Goal: Task Accomplishment & Management: Manage account settings

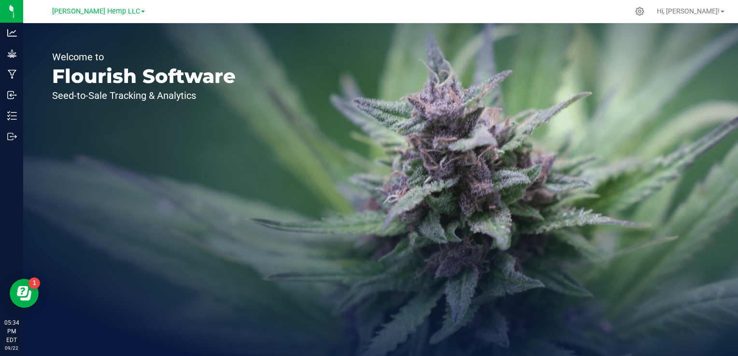
click at [141, 11] on span at bounding box center [143, 12] width 4 height 2
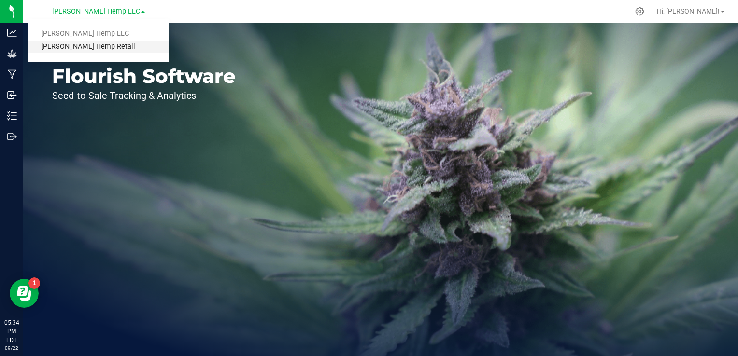
click at [97, 45] on link "[PERSON_NAME] Hemp Retail" at bounding box center [98, 47] width 141 height 13
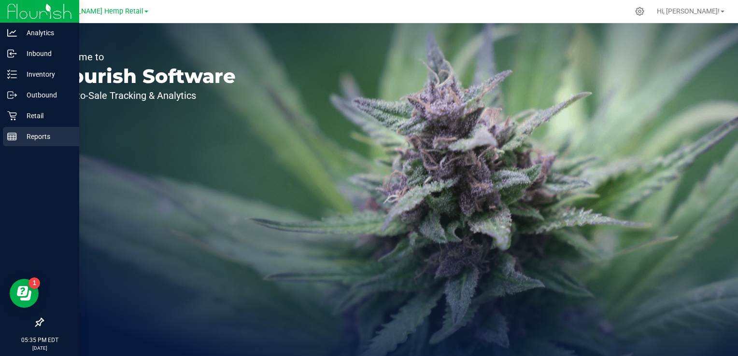
click at [12, 144] on div "Reports" at bounding box center [41, 136] width 76 height 19
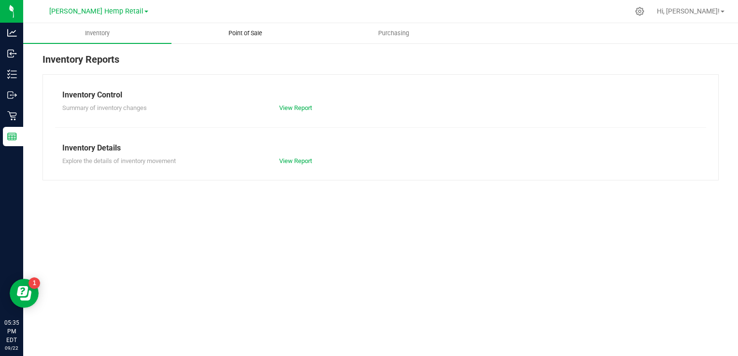
click at [245, 35] on span "Point of Sale" at bounding box center [245, 33] width 60 height 9
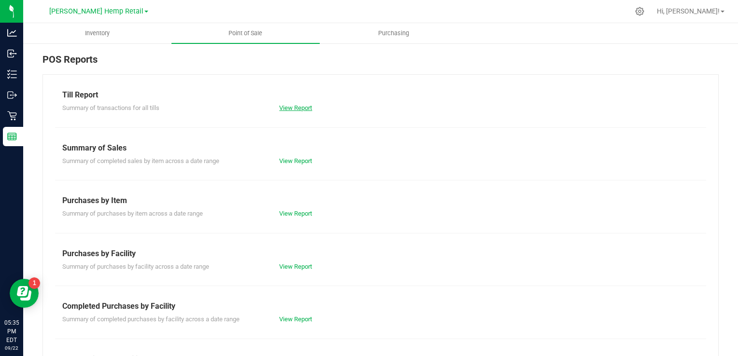
click at [293, 108] on link "View Report" at bounding box center [295, 107] width 33 height 7
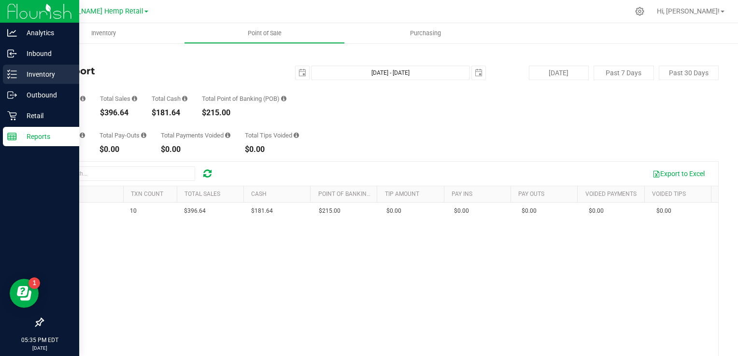
click at [40, 72] on p "Inventory" at bounding box center [46, 75] width 58 height 12
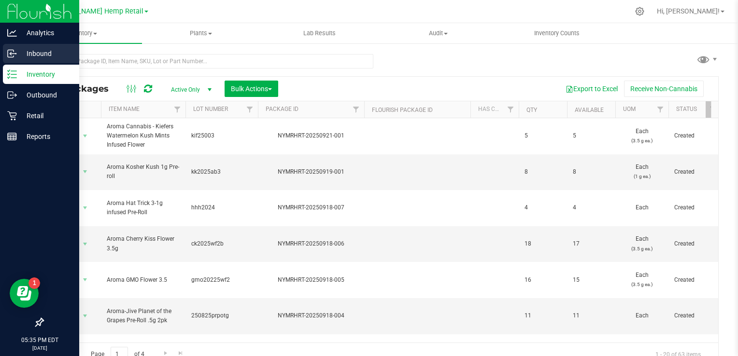
click at [27, 55] on p "Inbound" at bounding box center [46, 54] width 58 height 12
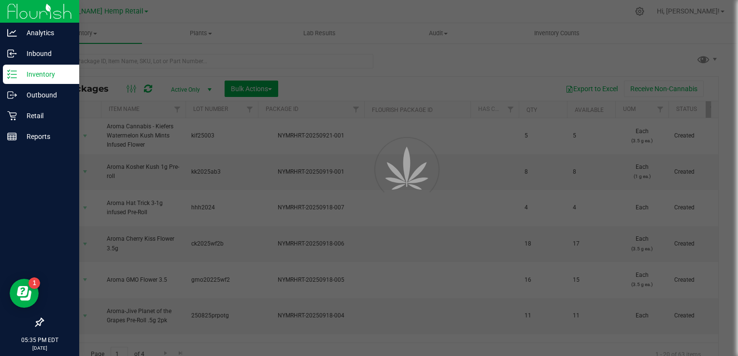
click at [17, 71] on p "Inventory" at bounding box center [46, 75] width 58 height 12
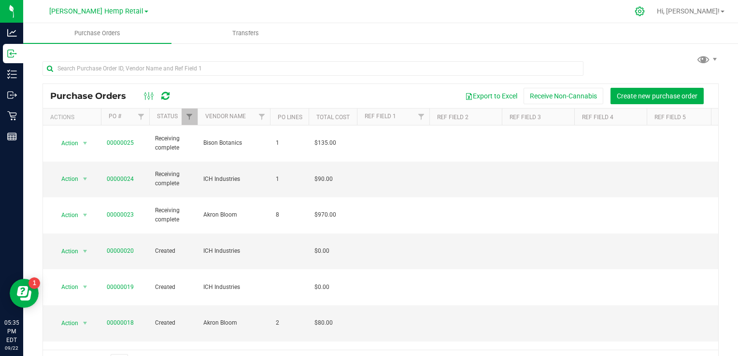
click at [645, 9] on icon at bounding box center [640, 11] width 10 height 10
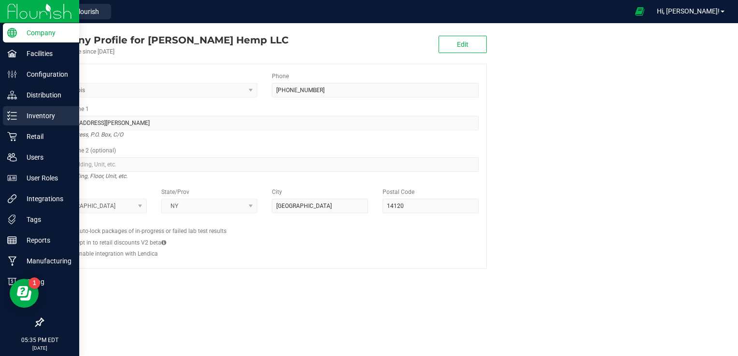
click at [15, 119] on line at bounding box center [13, 119] width 5 height 0
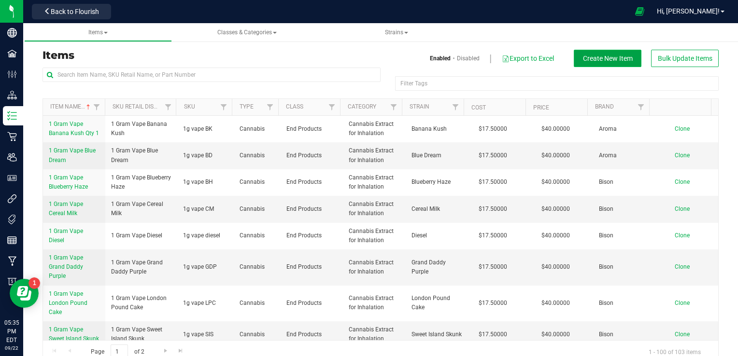
click at [604, 51] on button "Create New Item" at bounding box center [608, 58] width 68 height 17
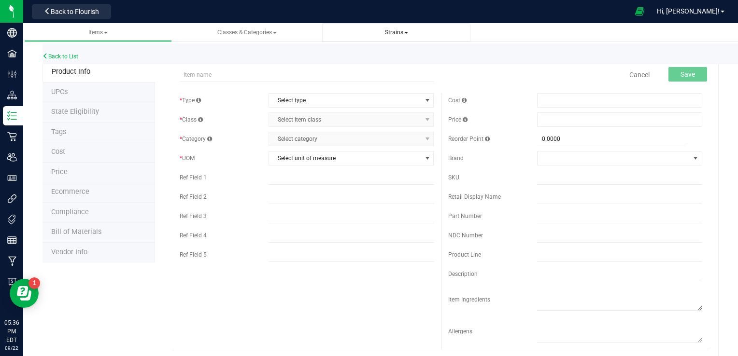
click at [396, 30] on span "Strains" at bounding box center [396, 32] width 23 height 7
click at [355, 69] on span "Create new strain" at bounding box center [363, 73] width 53 height 8
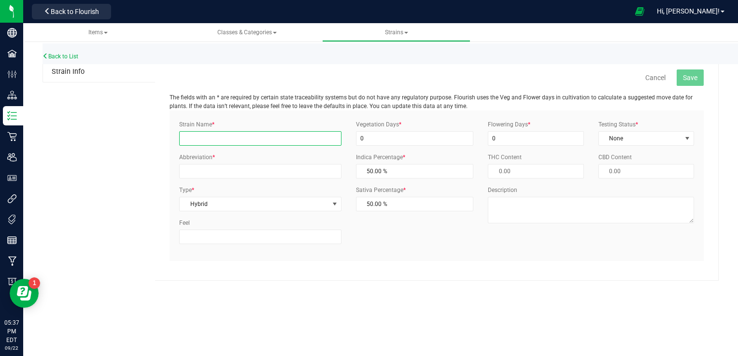
click at [206, 137] on input "Strain Name *" at bounding box center [260, 138] width 162 height 14
type input "Rainbow Belts"
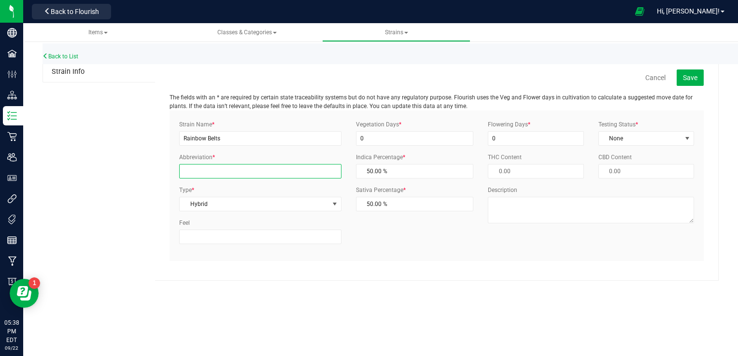
click at [235, 172] on input "Abbreviation *" at bounding box center [260, 171] width 162 height 14
type input "RB"
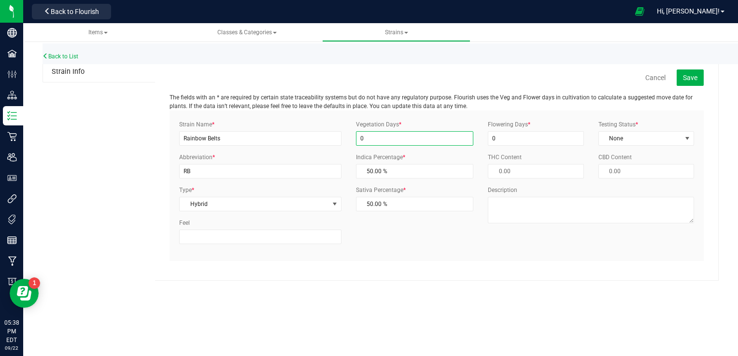
click at [396, 138] on input "0" at bounding box center [415, 138] width 118 height 14
type input "1"
click at [514, 132] on input "0" at bounding box center [536, 138] width 96 height 14
type input "1"
click at [689, 137] on span "select" at bounding box center [687, 139] width 8 height 8
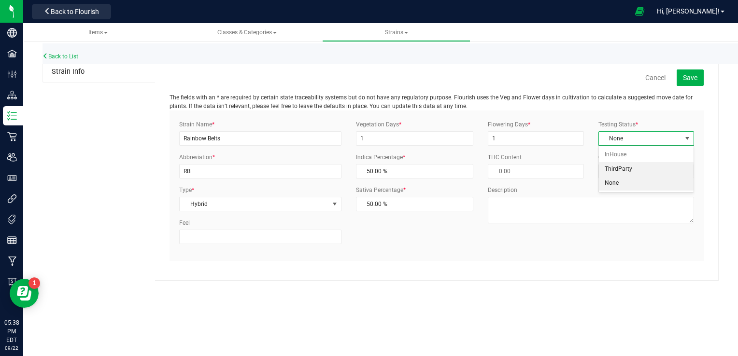
click at [664, 169] on li "ThirdParty" at bounding box center [646, 169] width 95 height 14
click at [684, 82] on button "Save" at bounding box center [690, 78] width 27 height 16
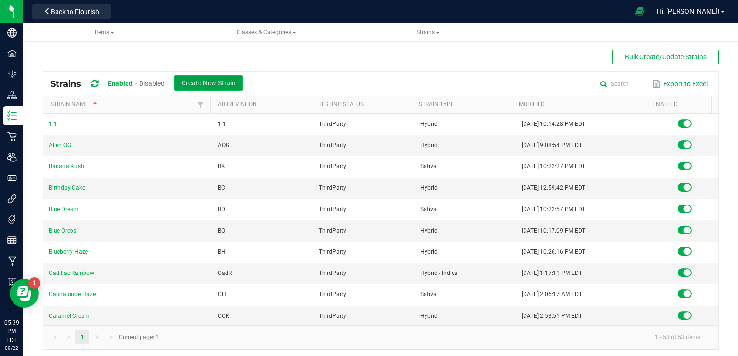
click at [194, 78] on button "Create New Strain" at bounding box center [208, 82] width 69 height 15
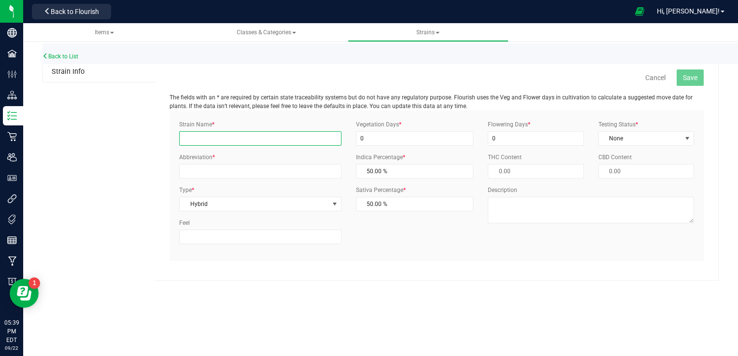
click at [206, 131] on input "Strain Name *" at bounding box center [260, 138] width 162 height 14
type input "Galactic Acid"
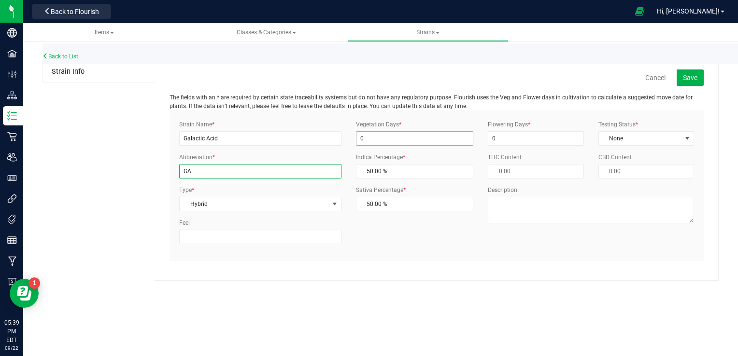
type input "GA"
click at [372, 134] on input "0" at bounding box center [415, 138] width 118 height 14
type input "1"
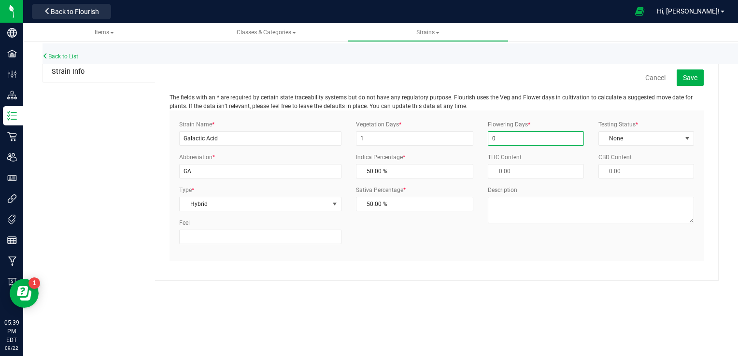
click at [499, 141] on input "0" at bounding box center [536, 138] width 96 height 14
type input "1"
click at [689, 140] on span "select" at bounding box center [687, 139] width 8 height 8
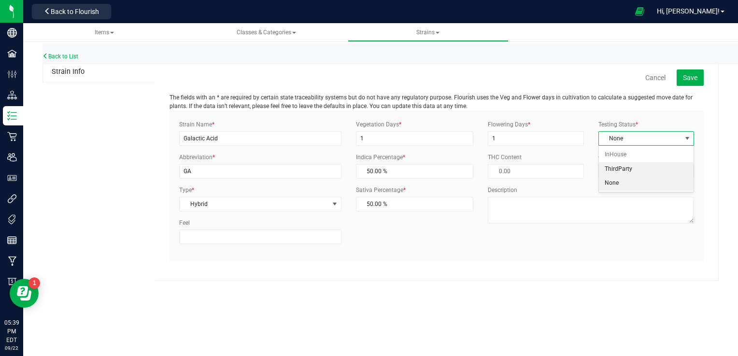
click at [629, 170] on li "ThirdParty" at bounding box center [646, 169] width 95 height 14
click at [688, 74] on span "Save" at bounding box center [690, 78] width 14 height 8
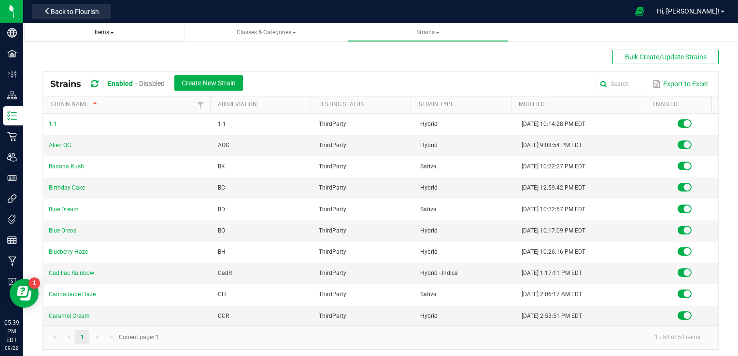
click at [102, 31] on span "Items" at bounding box center [104, 32] width 19 height 7
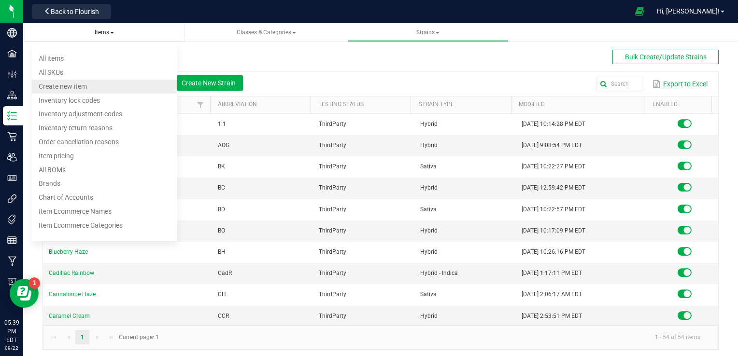
click at [42, 86] on span "Create new item" at bounding box center [63, 87] width 48 height 8
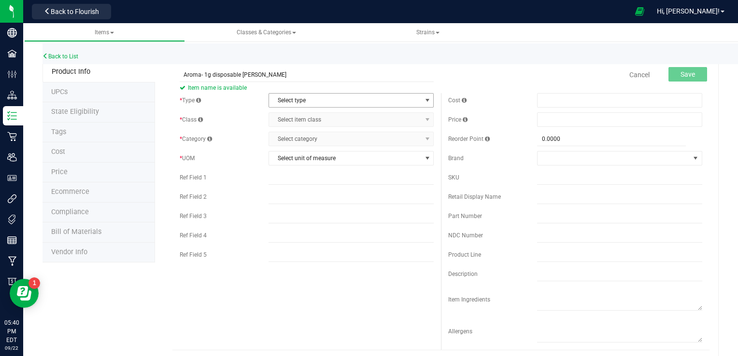
type input "Aroma- 1g disposable [PERSON_NAME]"
click at [427, 101] on span "select" at bounding box center [427, 101] width 12 height 14
click at [290, 118] on li "Cannabis" at bounding box center [348, 117] width 162 height 14
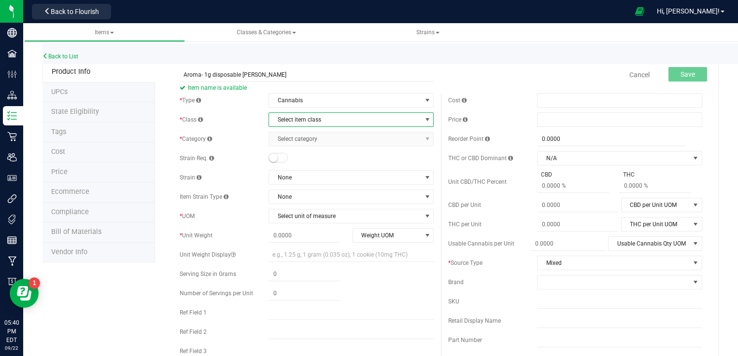
click at [424, 121] on span "select" at bounding box center [428, 120] width 8 height 8
click at [249, 111] on div "* Type Cannabis Select type Cannabis Non-Inventory Raw Materials Supplies * Cla…" at bounding box center [306, 247] width 268 height 309
click at [424, 118] on span "select" at bounding box center [428, 120] width 8 height 8
drag, startPoint x: 309, startPoint y: 150, endPoint x: 295, endPoint y: 150, distance: 14.5
click at [295, 150] on li "End Products" at bounding box center [348, 150] width 162 height 14
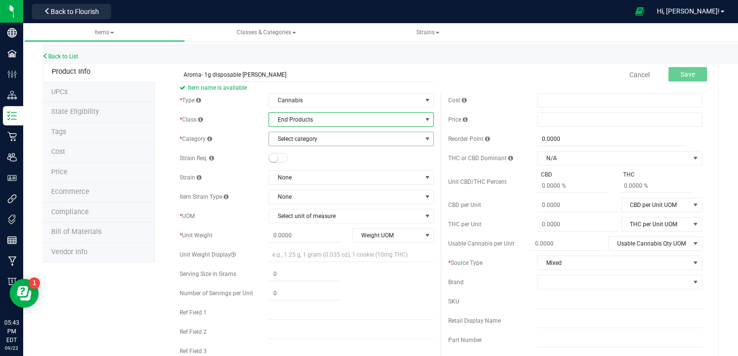
click at [424, 139] on span "select" at bounding box center [428, 139] width 8 height 8
click at [242, 131] on div "* Type Cannabis Select type Cannabis Non-Inventory Raw Materials Supplies * Cla…" at bounding box center [306, 247] width 268 height 309
click at [299, 123] on span "End Products" at bounding box center [345, 120] width 152 height 14
click at [240, 186] on div "* Type Cannabis Select type Cannabis Non-Inventory Raw Materials Supplies * Cla…" at bounding box center [306, 247] width 268 height 309
click at [396, 141] on span "Select category" at bounding box center [345, 139] width 152 height 14
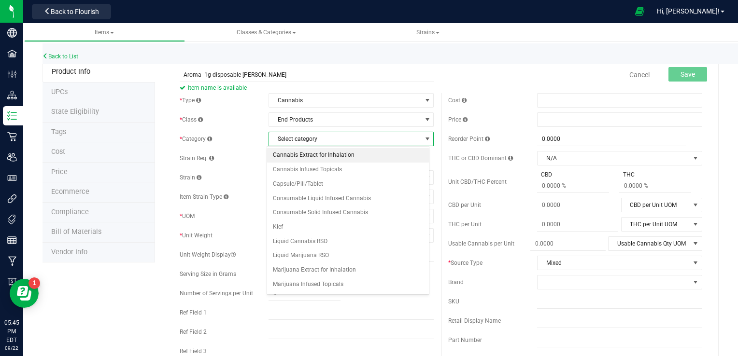
click at [342, 155] on li "Cannabis Extract for Inhalation" at bounding box center [348, 155] width 162 height 14
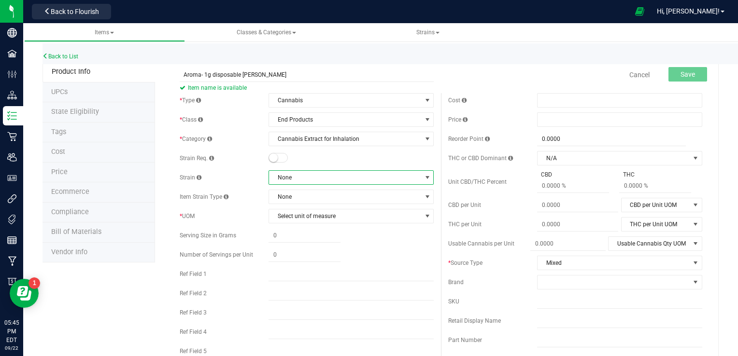
click at [300, 179] on span "None" at bounding box center [345, 178] width 152 height 14
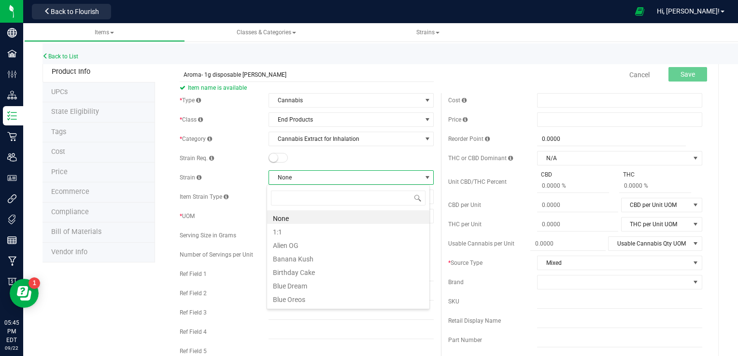
scroll to position [14, 163]
type input "cl"
click at [388, 215] on li "Clementine" at bounding box center [348, 218] width 162 height 14
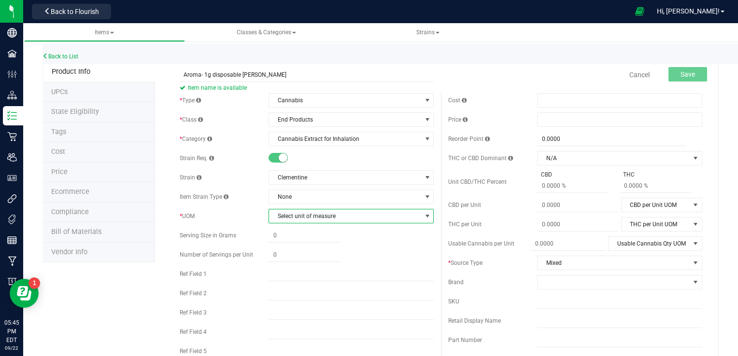
click at [426, 215] on span "select" at bounding box center [428, 216] width 8 height 8
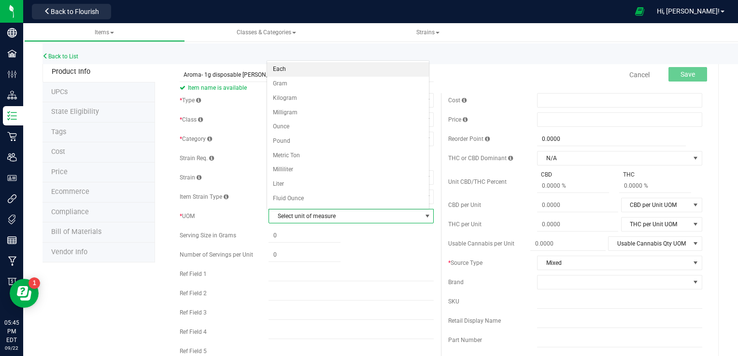
click at [372, 72] on li "Each" at bounding box center [348, 69] width 162 height 14
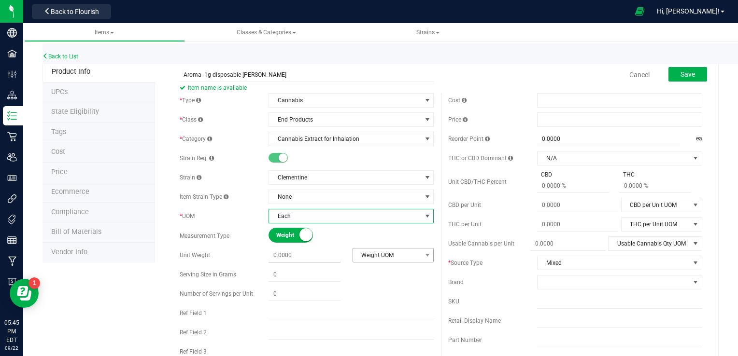
click at [403, 254] on span "Weight UOM" at bounding box center [387, 256] width 68 height 14
click at [338, 274] on input "text" at bounding box center [304, 275] width 72 height 14
click at [358, 259] on span "Weight UOM" at bounding box center [387, 256] width 68 height 14
type input "0.0000"
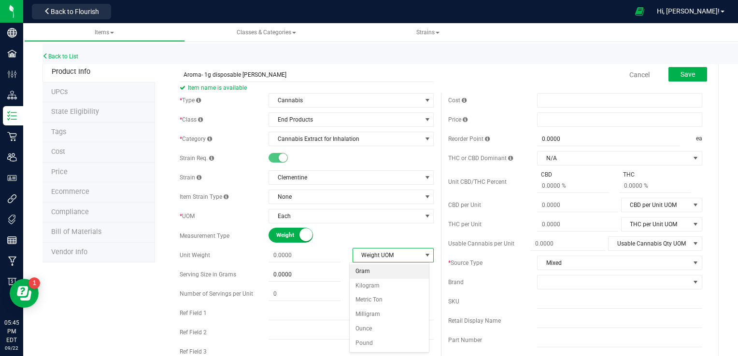
click at [359, 270] on li "Gram" at bounding box center [389, 272] width 79 height 14
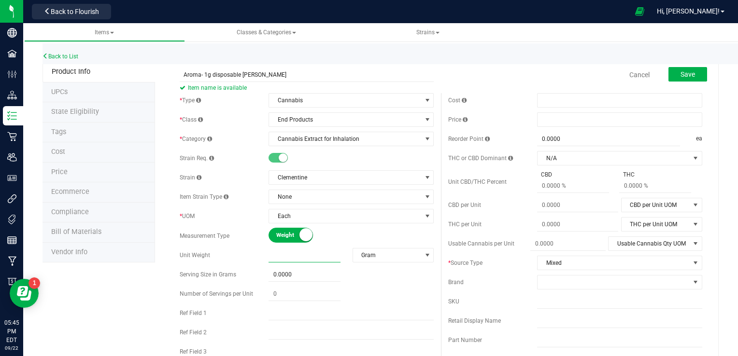
click at [305, 255] on span at bounding box center [304, 256] width 72 height 14
type input "1"
type input "1.0000"
click at [383, 298] on div "* Type Cannabis Select type Cannabis Non-Inventory Raw Materials Supplies * Cla…" at bounding box center [306, 257] width 268 height 329
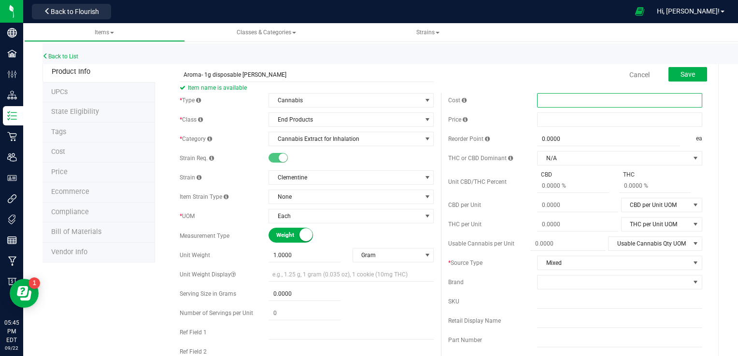
click at [576, 95] on span at bounding box center [619, 100] width 165 height 14
type input "7.50"
type input "$7.50000"
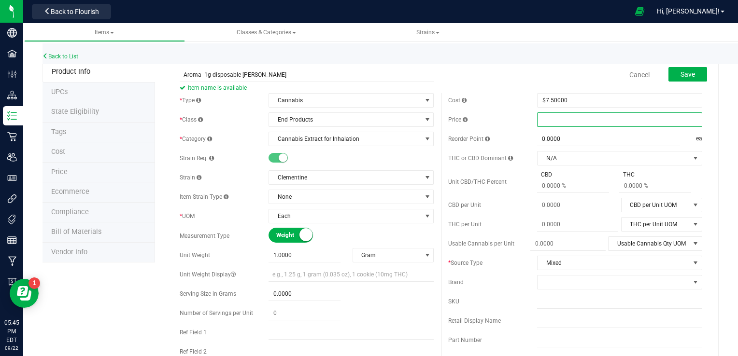
click at [561, 121] on span at bounding box center [619, 120] width 165 height 14
type input "35.00"
click at [561, 121] on input "35.00" at bounding box center [619, 120] width 164 height 14
type input "$35.00000"
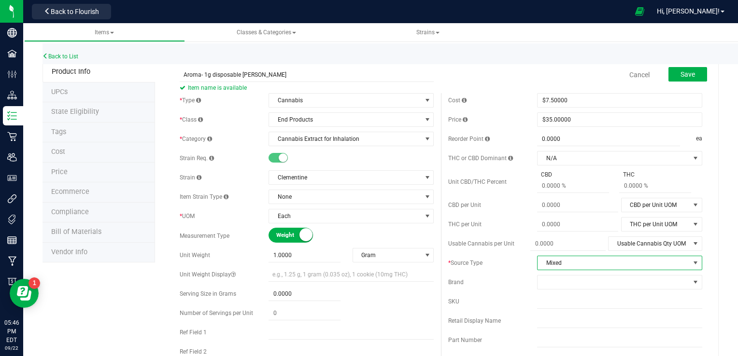
click at [692, 263] on span "select" at bounding box center [696, 263] width 8 height 8
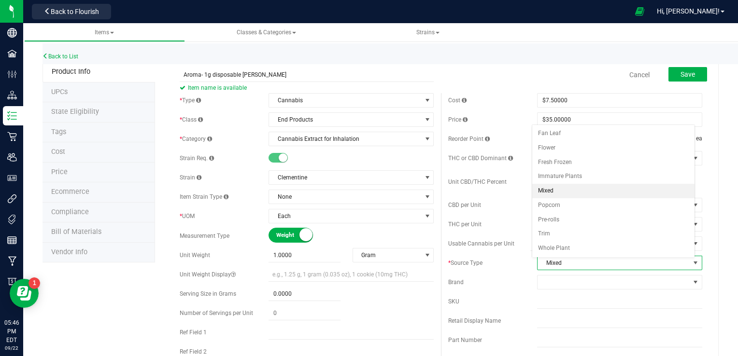
click at [641, 189] on li "Mixed" at bounding box center [613, 191] width 162 height 14
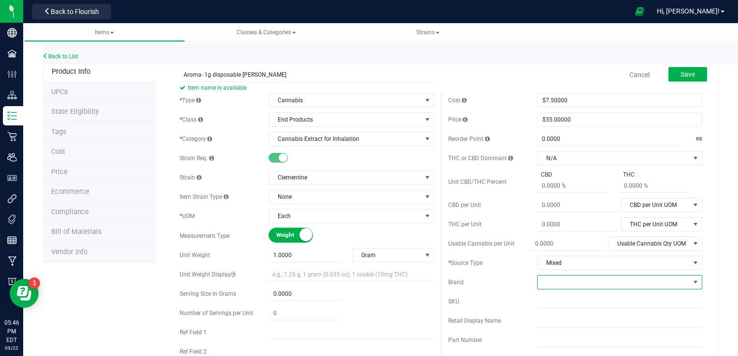
click at [622, 286] on span at bounding box center [613, 283] width 152 height 14
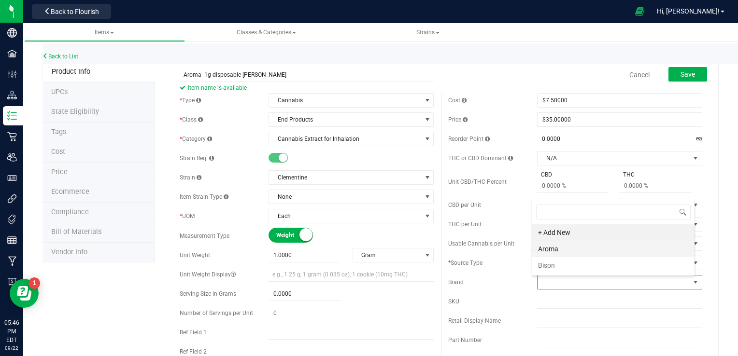
click at [608, 244] on li "Aroma" at bounding box center [613, 249] width 162 height 16
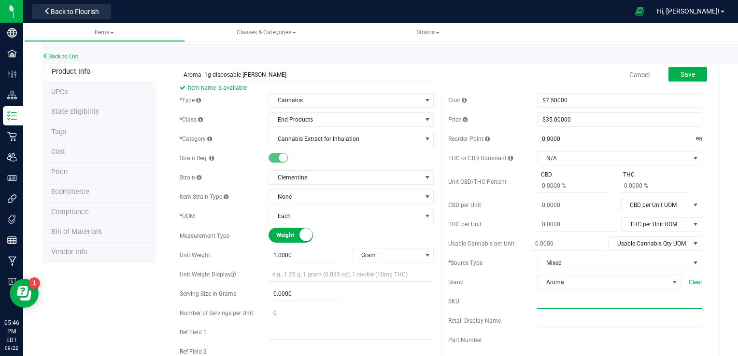
click at [624, 302] on input "text" at bounding box center [619, 302] width 165 height 14
type input "Aroma- 1g disp clementine"
click at [636, 317] on span "Aroma- 1g disp clementine SKU is available" at bounding box center [619, 306] width 165 height 23
click at [680, 76] on span "Save" at bounding box center [687, 75] width 14 height 8
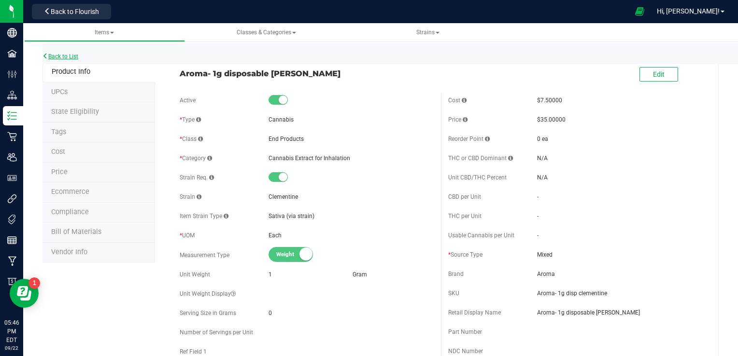
click at [56, 57] on link "Back to List" at bounding box center [60, 56] width 36 height 7
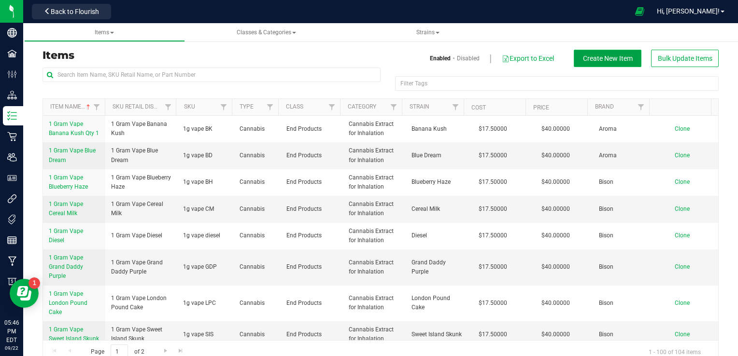
click at [609, 56] on span "Create New Item" at bounding box center [608, 59] width 50 height 8
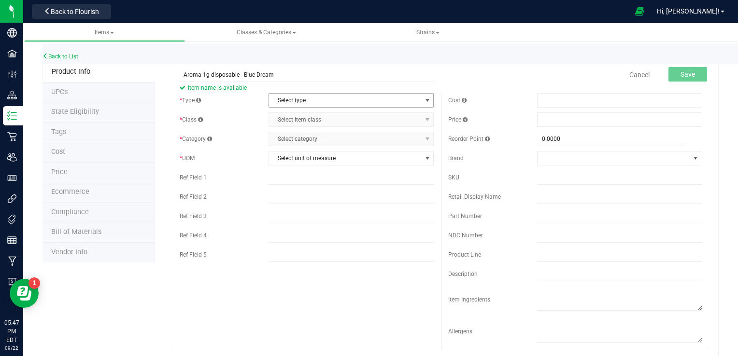
type input "Aroma-1g disposable - Blue Dream"
click at [424, 101] on span "select" at bounding box center [428, 101] width 8 height 8
click at [380, 114] on li "Cannabis" at bounding box center [348, 117] width 162 height 14
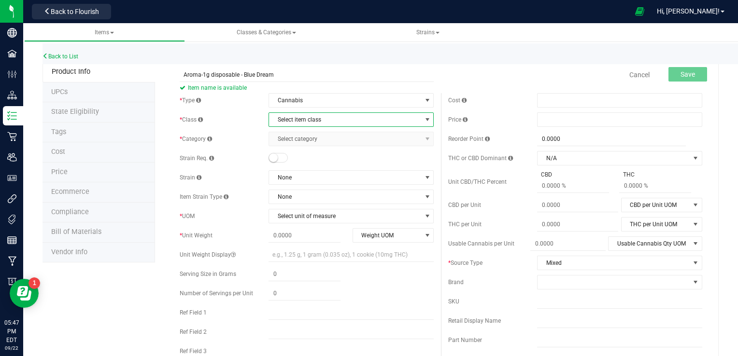
click at [424, 119] on span "select" at bounding box center [428, 120] width 8 height 8
click at [350, 148] on li "End Products" at bounding box center [348, 150] width 162 height 14
click at [424, 139] on span "select" at bounding box center [428, 139] width 8 height 8
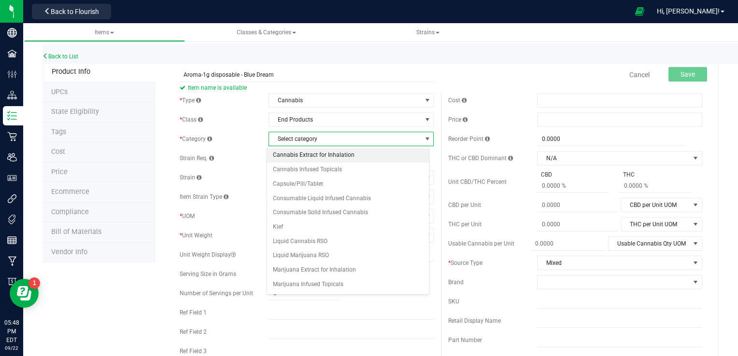
click at [354, 154] on li "Cannabis Extract for Inhalation" at bounding box center [348, 155] width 162 height 14
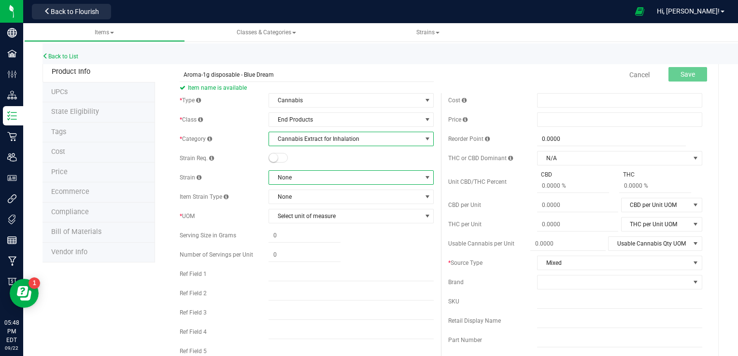
click at [424, 175] on span at bounding box center [428, 178] width 8 height 8
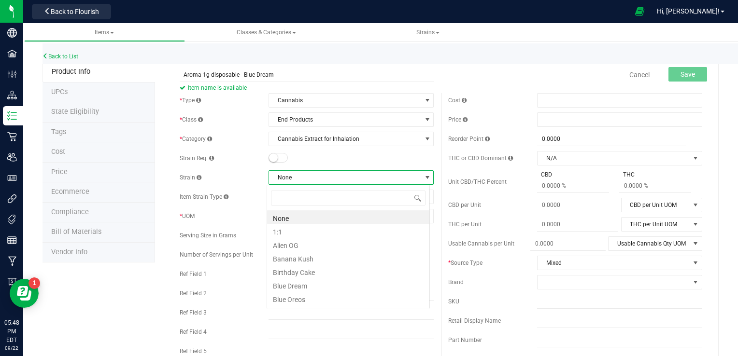
scroll to position [14, 163]
type input "Bl"
click at [394, 219] on li "Blue Dream" at bounding box center [348, 218] width 162 height 14
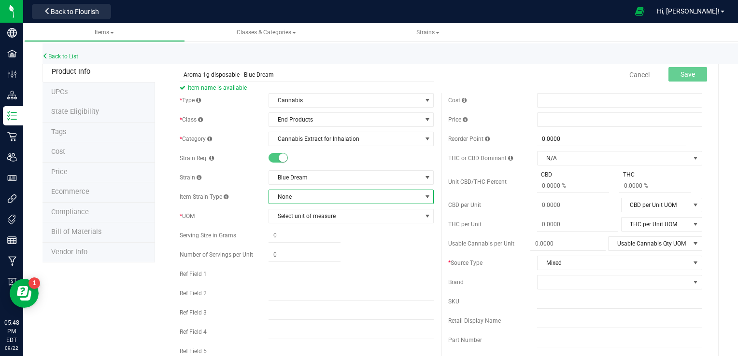
click at [424, 197] on span at bounding box center [428, 197] width 8 height 8
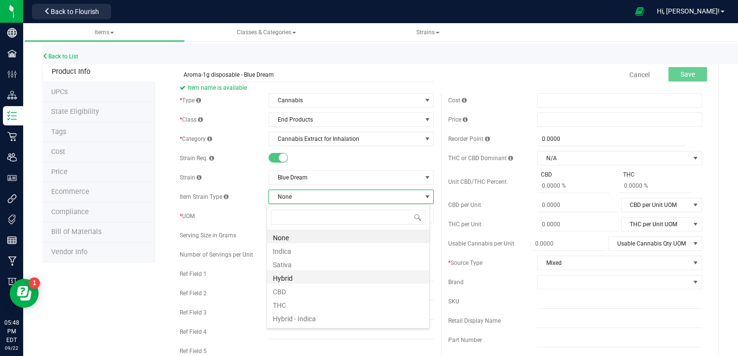
click at [286, 279] on li "Hybrid" at bounding box center [348, 277] width 162 height 14
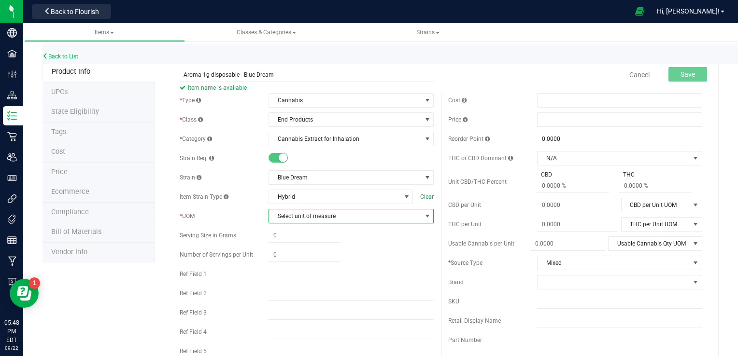
click at [424, 217] on span "select" at bounding box center [428, 216] width 8 height 8
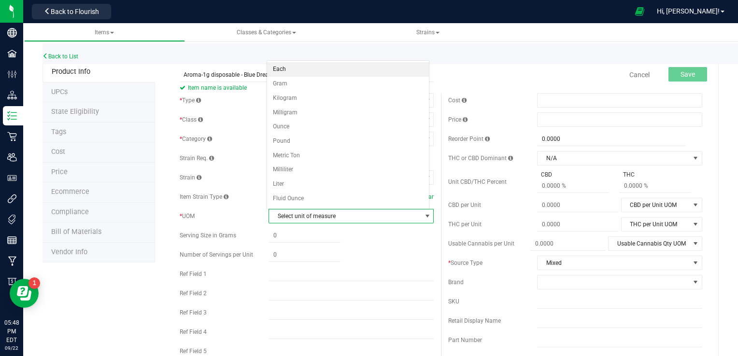
click at [370, 71] on li "Each" at bounding box center [348, 69] width 162 height 14
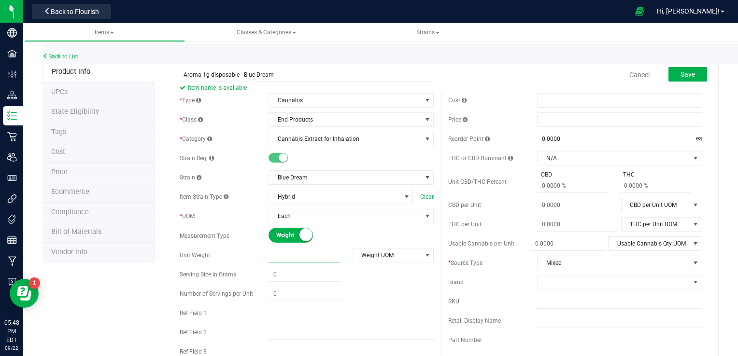
click at [297, 254] on span at bounding box center [304, 256] width 72 height 14
type input "1"
type input "1.0000"
click at [424, 254] on span "select" at bounding box center [428, 256] width 8 height 8
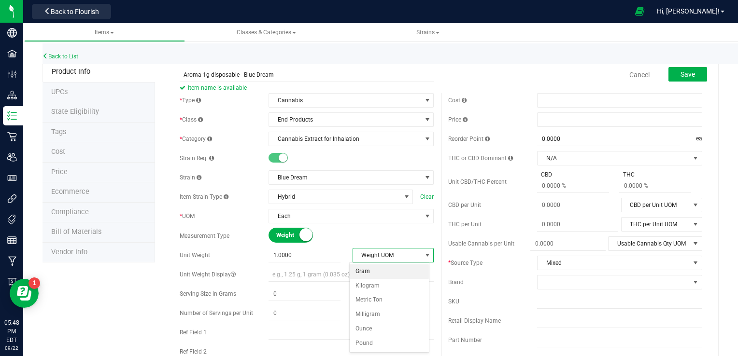
click at [380, 272] on li "Gram" at bounding box center [389, 272] width 79 height 14
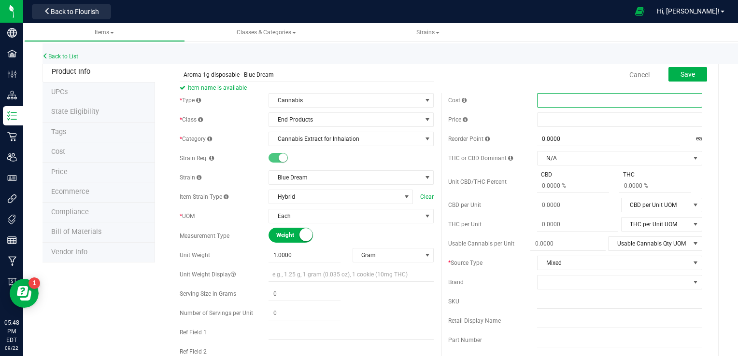
click at [576, 100] on span at bounding box center [619, 100] width 165 height 14
type input "7.50"
type input "$7.50000"
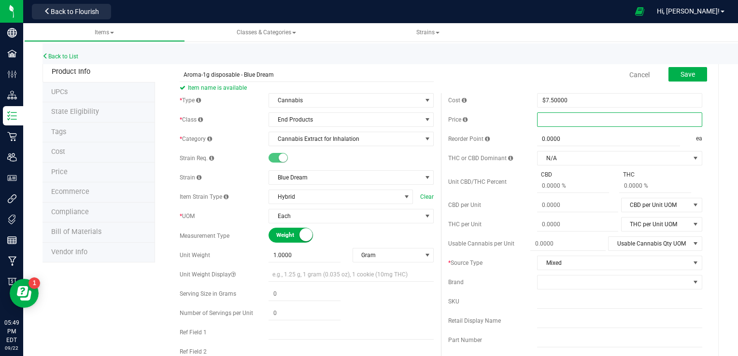
click at [571, 119] on span at bounding box center [619, 120] width 165 height 14
type input "35."
type input "$35.00000"
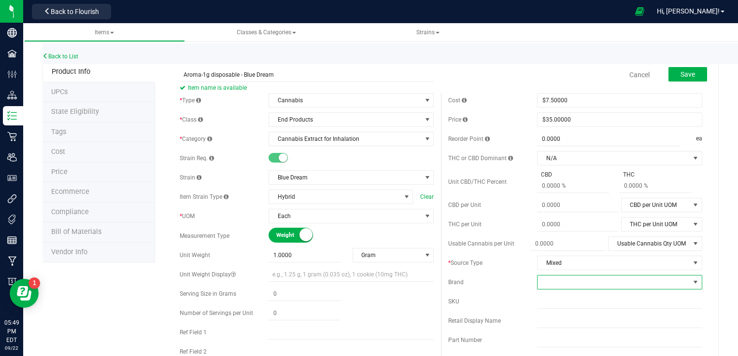
click at [692, 282] on span at bounding box center [696, 283] width 8 height 8
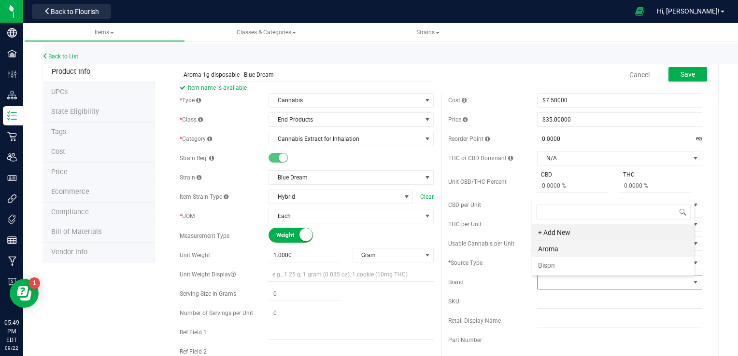
click at [621, 248] on li "Aroma" at bounding box center [613, 249] width 162 height 16
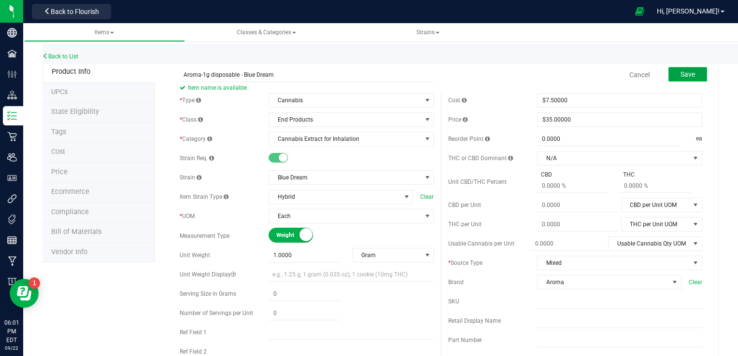
click at [680, 72] on span "Save" at bounding box center [687, 75] width 14 height 8
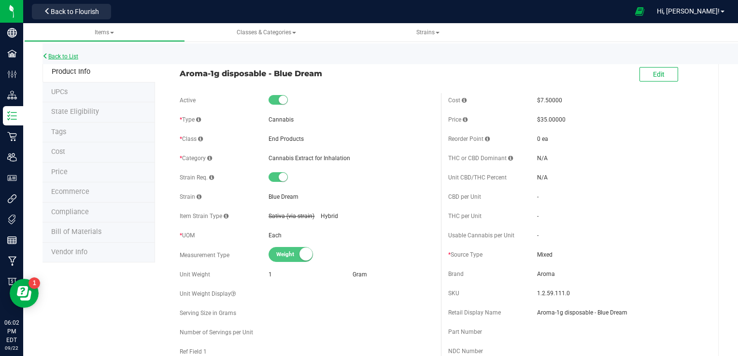
click at [66, 56] on link "Back to List" at bounding box center [60, 56] width 36 height 7
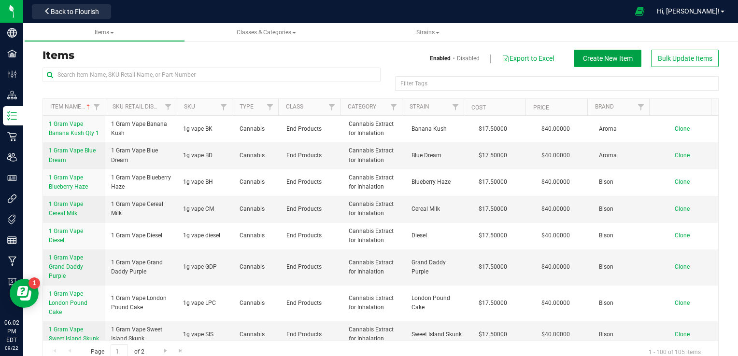
click at [583, 60] on span "Create New Item" at bounding box center [608, 59] width 50 height 8
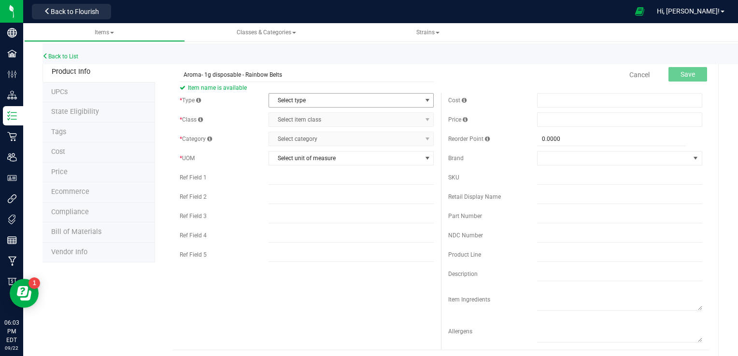
type input "Aroma- 1g disposable - Rainbow Belts"
click at [424, 101] on span "select" at bounding box center [428, 101] width 8 height 8
click at [298, 114] on li "Cannabis" at bounding box center [348, 117] width 162 height 14
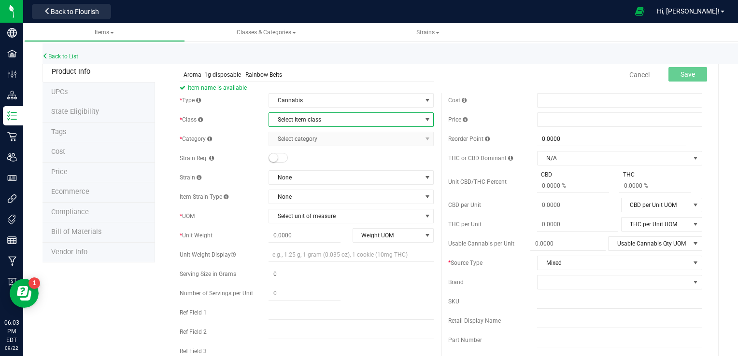
click at [425, 120] on span "select" at bounding box center [428, 120] width 8 height 8
click at [315, 152] on li "End Products" at bounding box center [348, 150] width 162 height 14
click at [424, 139] on span "select" at bounding box center [428, 139] width 8 height 8
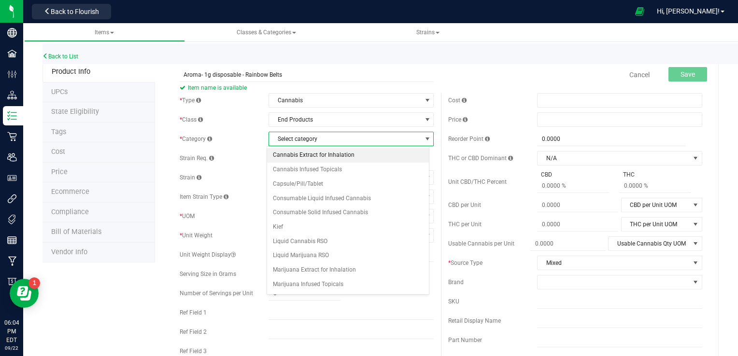
click at [340, 155] on li "Cannabis Extract for Inhalation" at bounding box center [348, 155] width 162 height 14
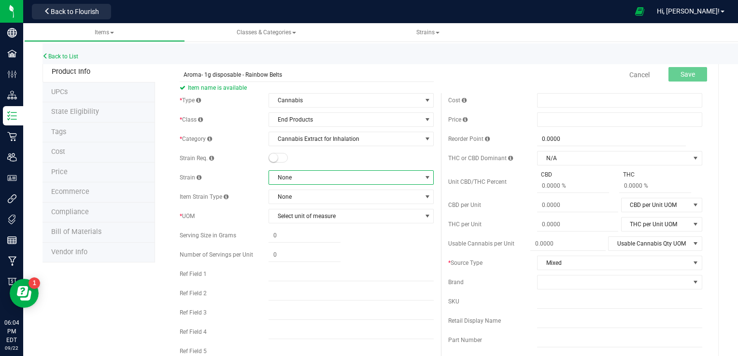
click at [425, 178] on span at bounding box center [428, 178] width 8 height 8
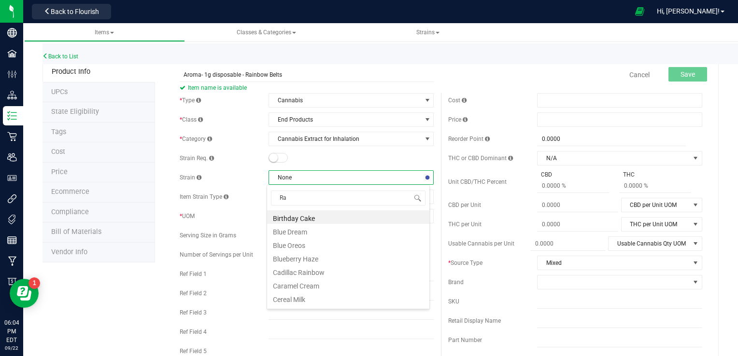
type input "Rai"
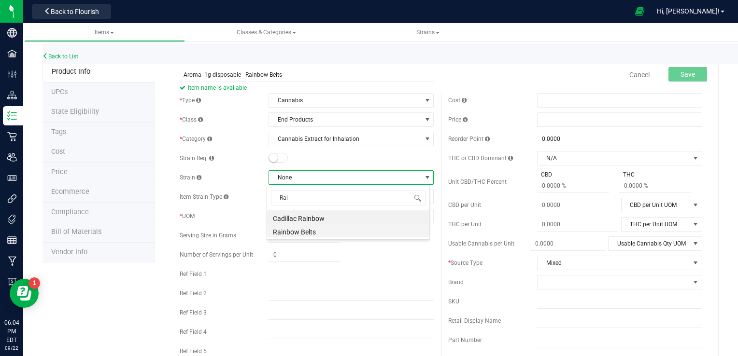
click at [338, 231] on li "Rainbow Belts" at bounding box center [348, 231] width 162 height 14
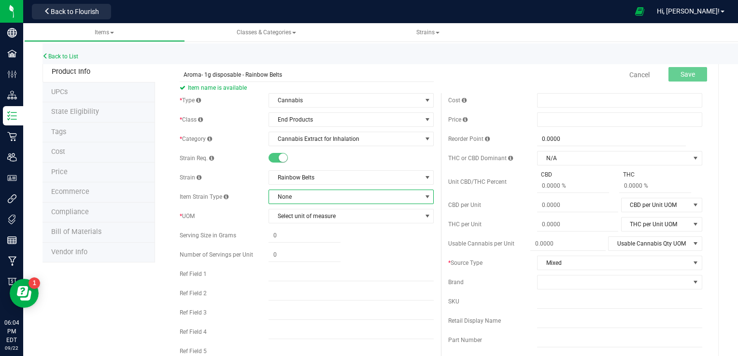
click at [424, 199] on span at bounding box center [428, 197] width 8 height 8
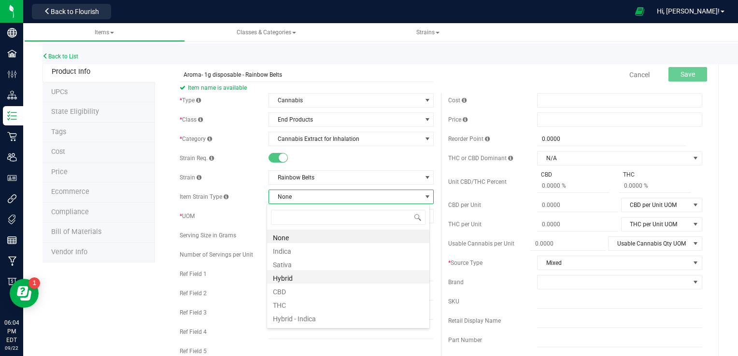
click at [321, 277] on li "Hybrid" at bounding box center [348, 277] width 162 height 14
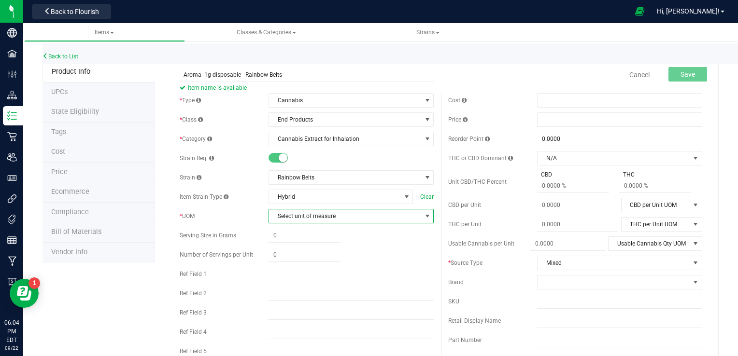
click at [424, 218] on span "select" at bounding box center [428, 216] width 8 height 8
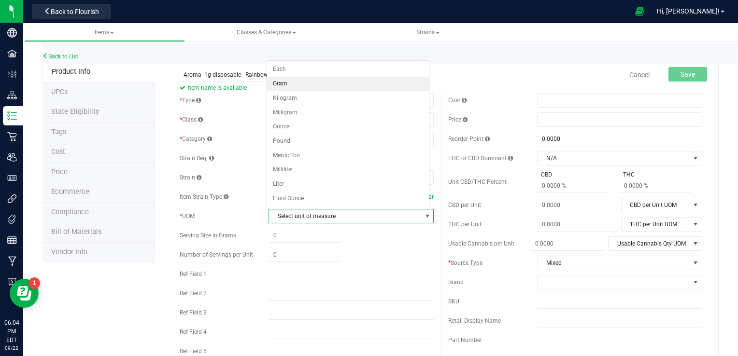
click at [339, 85] on li "Gram" at bounding box center [348, 84] width 162 height 14
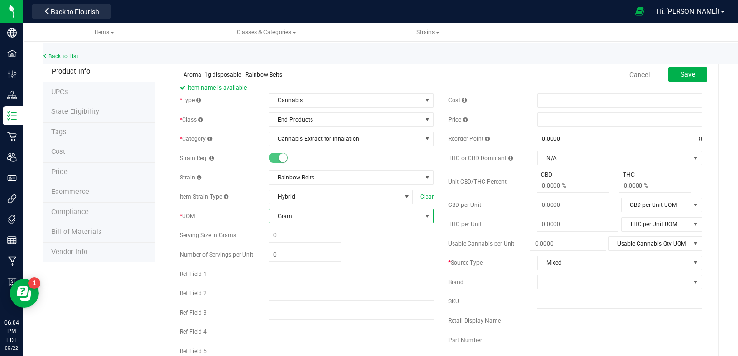
click at [424, 219] on span "select" at bounding box center [428, 216] width 8 height 8
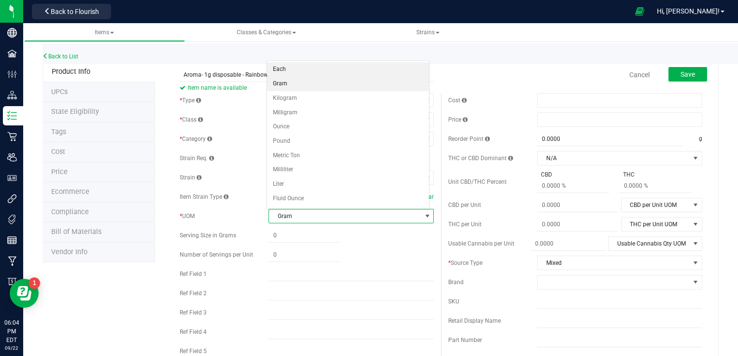
click at [361, 69] on li "Each" at bounding box center [348, 69] width 162 height 14
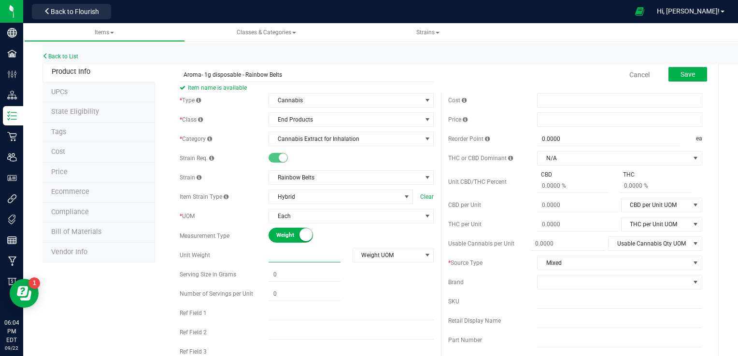
click at [301, 254] on span at bounding box center [304, 256] width 72 height 14
type input "1"
type input "1.0000"
click at [424, 258] on span "select" at bounding box center [428, 256] width 8 height 8
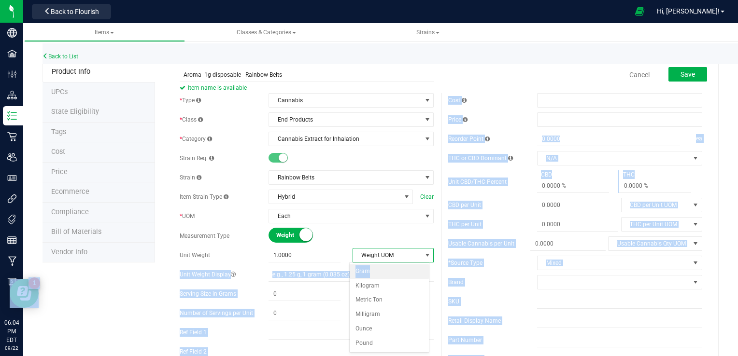
drag, startPoint x: 423, startPoint y: 258, endPoint x: 396, endPoint y: 268, distance: 28.7
click at [396, 268] on body "Company Facilities Configuration Distribution Inventory Retail Users User Roles…" at bounding box center [369, 178] width 738 height 356
drag, startPoint x: 396, startPoint y: 268, endPoint x: 381, endPoint y: 272, distance: 16.1
click at [381, 272] on li "Gram" at bounding box center [389, 272] width 79 height 14
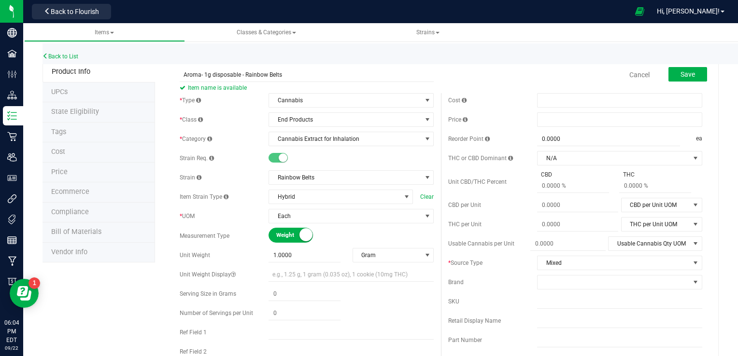
click at [384, 240] on div "Weight Volume" at bounding box center [350, 235] width 165 height 15
click at [630, 100] on span at bounding box center [619, 100] width 165 height 14
type input "7.50"
type input "$7.50000"
click at [581, 121] on span at bounding box center [619, 120] width 165 height 14
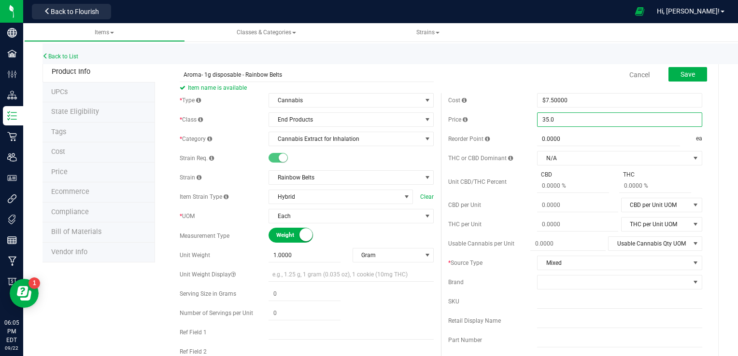
type input "35.00"
type input "$35.00000"
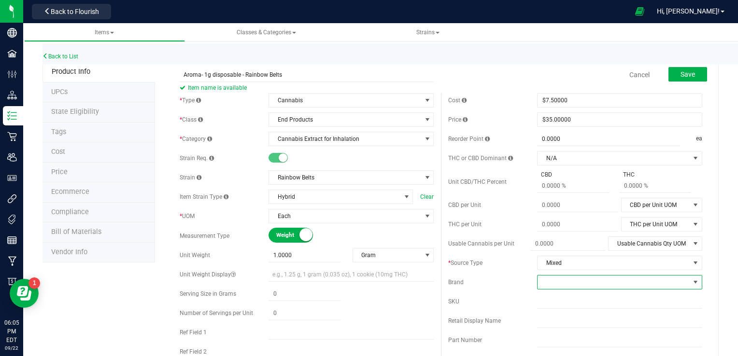
click at [581, 284] on span at bounding box center [613, 283] width 152 height 14
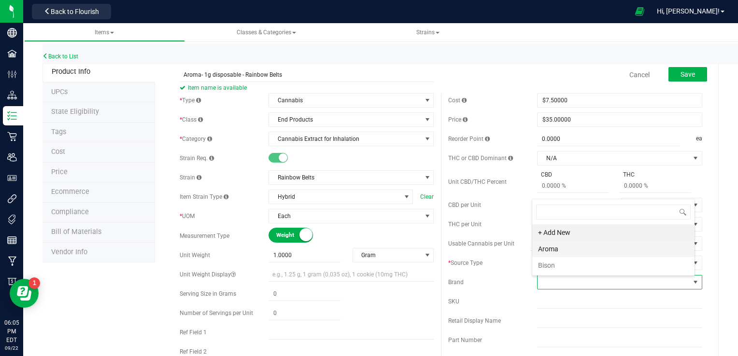
click at [578, 253] on li "Aroma" at bounding box center [613, 249] width 162 height 16
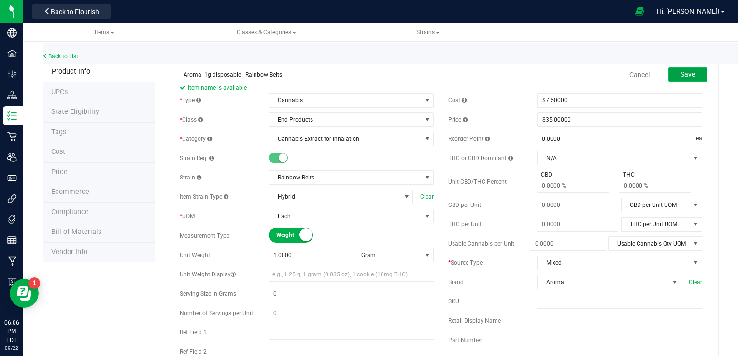
click at [672, 76] on button "Save" at bounding box center [687, 74] width 39 height 14
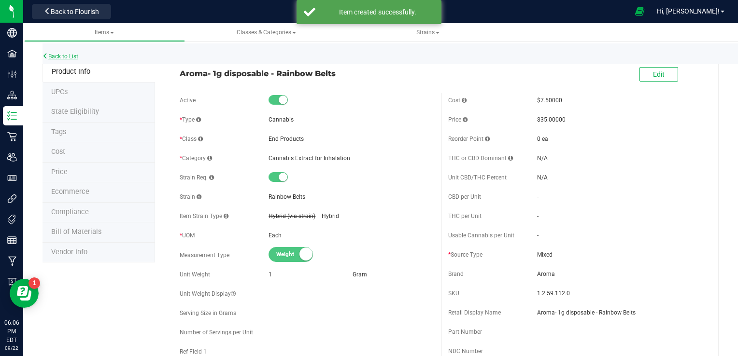
click at [64, 55] on link "Back to List" at bounding box center [60, 56] width 36 height 7
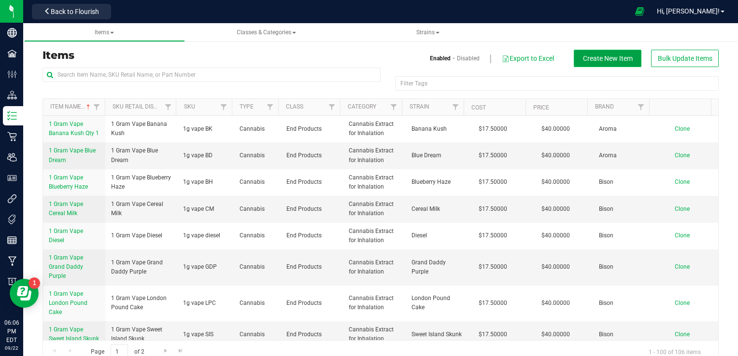
click at [583, 60] on span "Create New Item" at bounding box center [608, 59] width 50 height 8
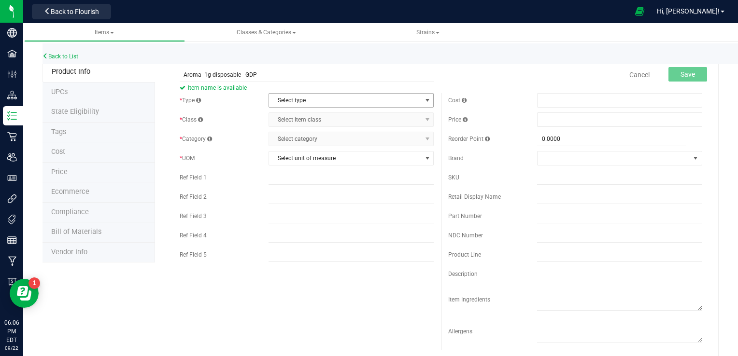
type input "Aroma- 1g disposable - GDP"
click at [425, 101] on span "select" at bounding box center [428, 101] width 8 height 8
click at [338, 111] on li "Cannabis" at bounding box center [348, 117] width 162 height 14
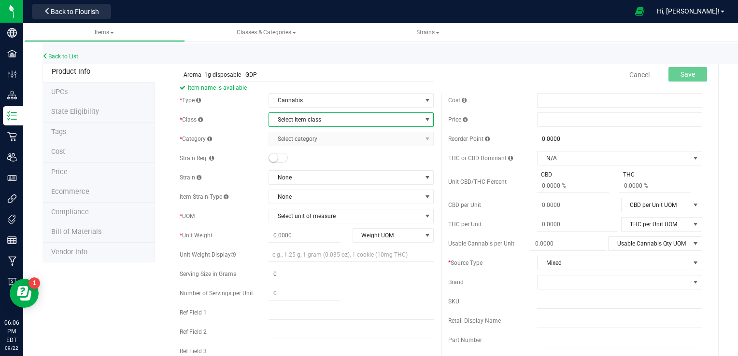
click at [424, 118] on span "select" at bounding box center [428, 120] width 8 height 8
click at [310, 154] on li "End Products" at bounding box center [348, 150] width 162 height 14
click at [424, 139] on span "select" at bounding box center [428, 139] width 8 height 8
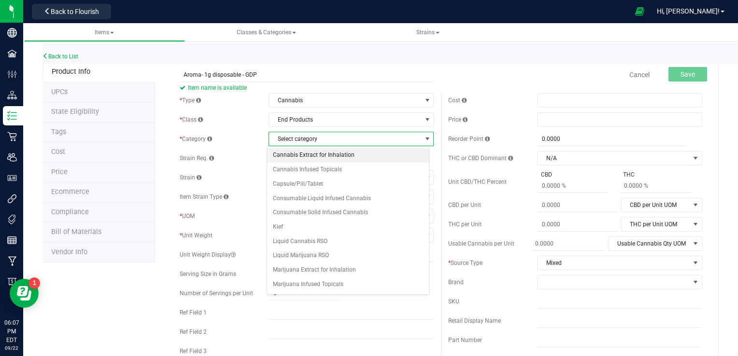
click at [349, 157] on li "Cannabis Extract for Inhalation" at bounding box center [348, 155] width 162 height 14
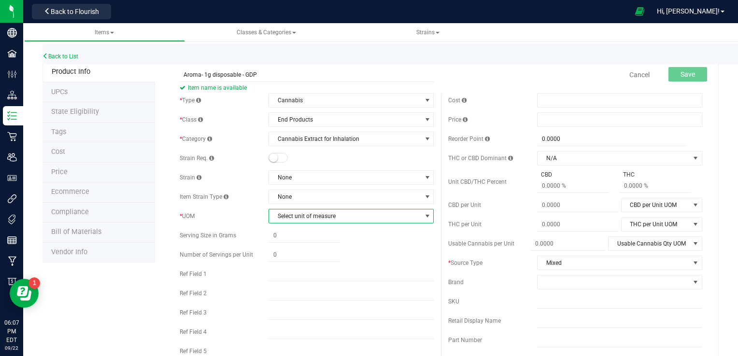
click at [424, 217] on span "select" at bounding box center [428, 216] width 8 height 8
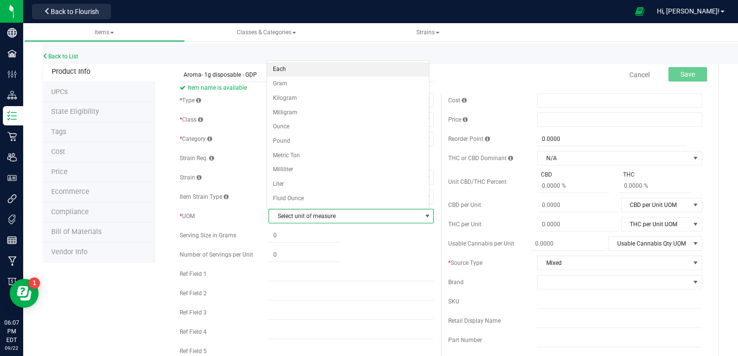
click at [356, 71] on li "Each" at bounding box center [348, 69] width 162 height 14
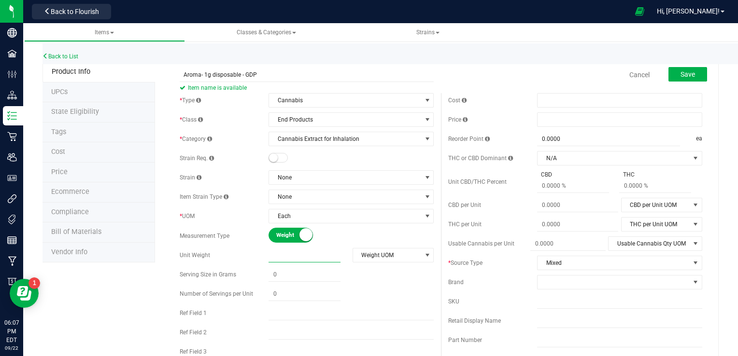
click at [295, 258] on span at bounding box center [304, 256] width 72 height 14
type input "1"
type input "1.0000"
click at [424, 255] on span "select" at bounding box center [428, 256] width 8 height 8
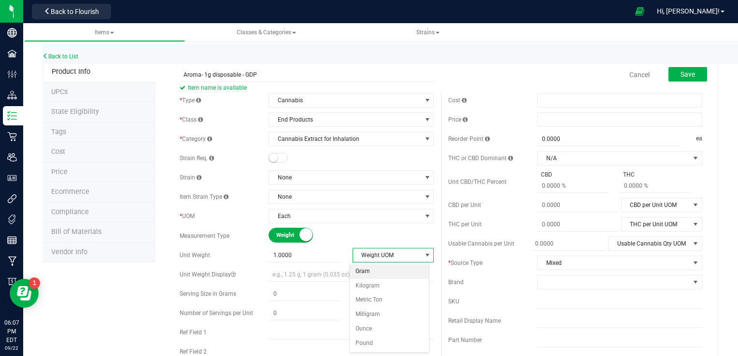
click at [367, 269] on li "Gram" at bounding box center [389, 272] width 79 height 14
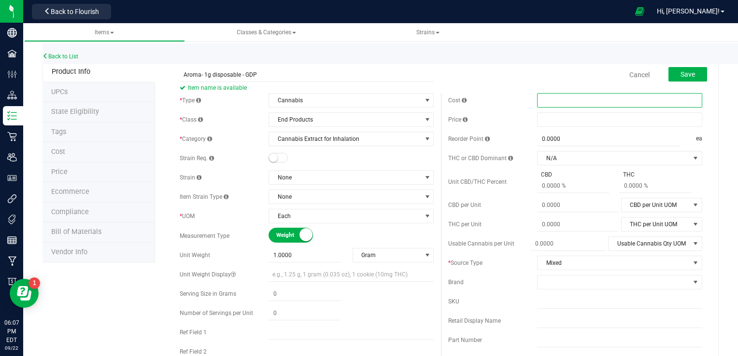
click at [621, 99] on span at bounding box center [619, 100] width 165 height 14
type input "7.50"
type input "$7.50000"
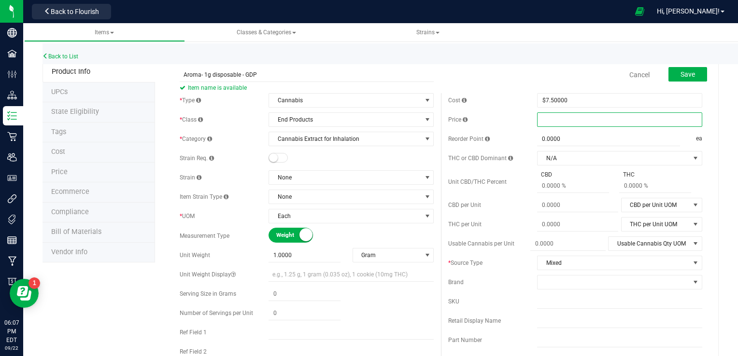
click at [578, 122] on span at bounding box center [619, 120] width 165 height 14
type input "35.00"
type input "$35.00000"
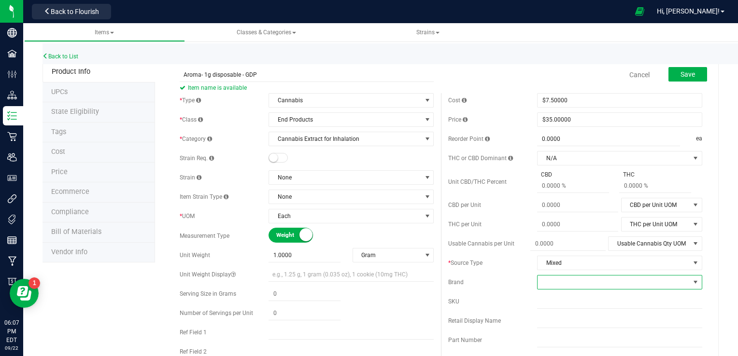
click at [592, 280] on span at bounding box center [613, 283] width 152 height 14
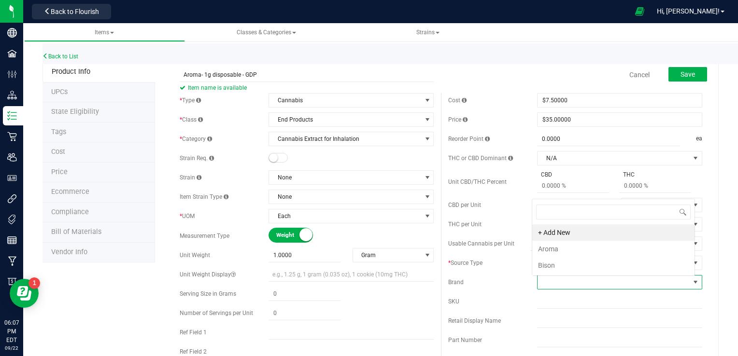
scroll to position [14, 161]
click at [562, 248] on li "Aroma" at bounding box center [613, 249] width 162 height 16
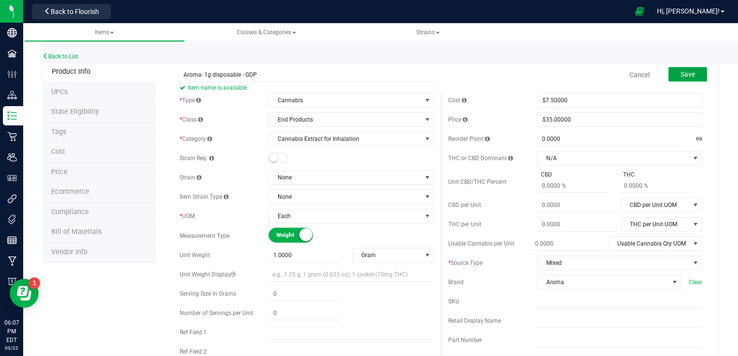
click at [684, 78] on span "Save" at bounding box center [687, 75] width 14 height 8
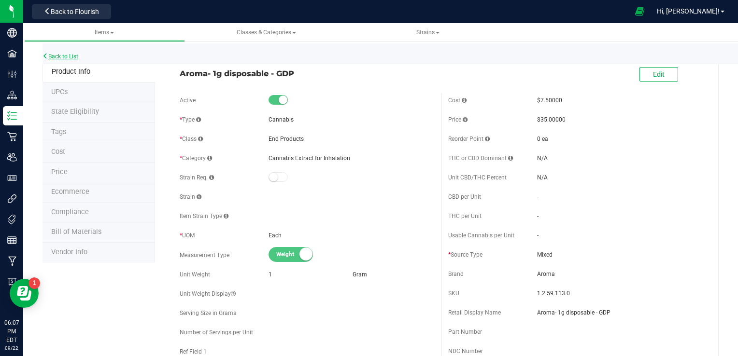
click at [54, 53] on link "Back to List" at bounding box center [60, 56] width 36 height 7
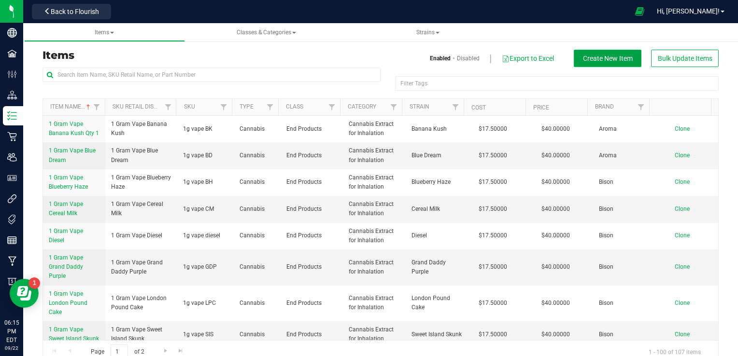
click at [594, 60] on span "Create New Item" at bounding box center [608, 59] width 50 height 8
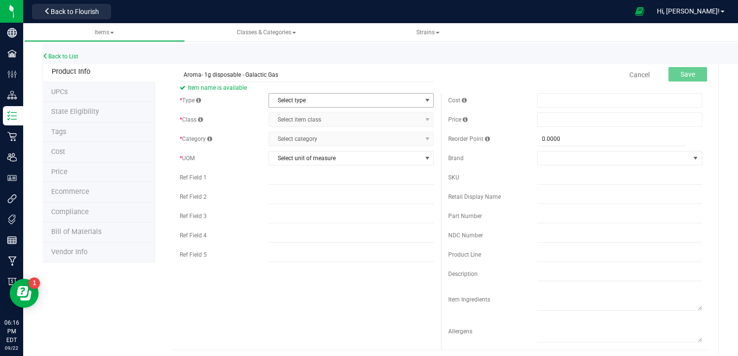
type input "Aroma- 1g disposable - Galactic Gas"
click at [424, 101] on span "select" at bounding box center [428, 101] width 8 height 8
click at [341, 116] on li "Cannabis" at bounding box center [348, 117] width 162 height 14
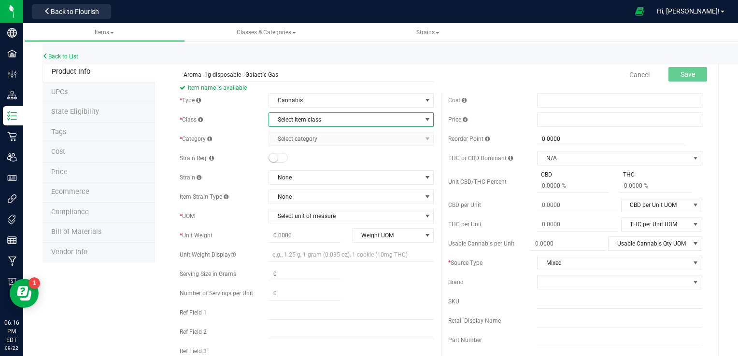
click at [424, 118] on span "select" at bounding box center [428, 120] width 8 height 8
click at [288, 152] on li "End Products" at bounding box center [348, 150] width 162 height 14
click at [424, 141] on span "select" at bounding box center [428, 139] width 8 height 8
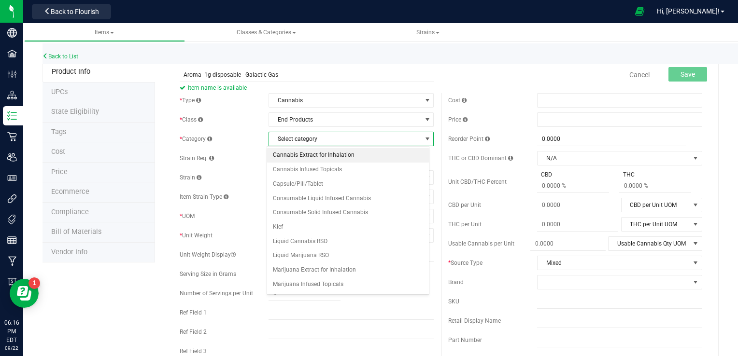
click at [342, 155] on li "Cannabis Extract for Inhalation" at bounding box center [348, 155] width 162 height 14
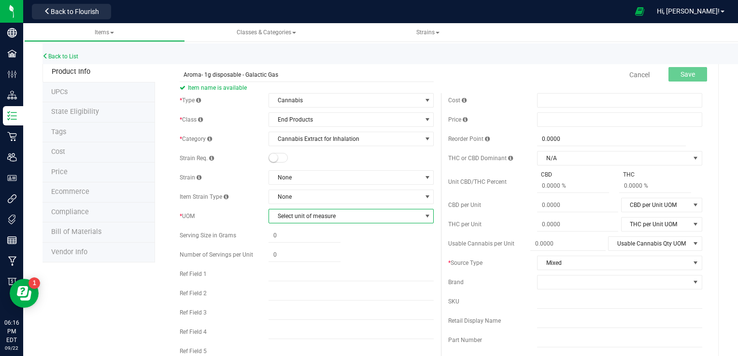
click at [424, 215] on span "select" at bounding box center [428, 216] width 8 height 8
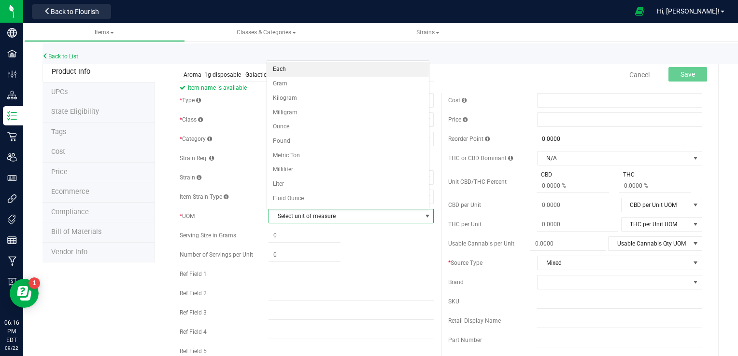
click at [342, 69] on li "Each" at bounding box center [348, 69] width 162 height 14
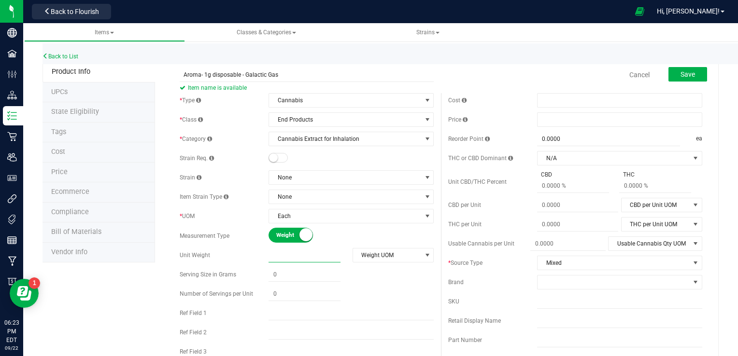
click at [298, 257] on span at bounding box center [304, 256] width 72 height 14
type input "1"
type input "1.0000"
click at [424, 254] on span "select" at bounding box center [428, 256] width 8 height 8
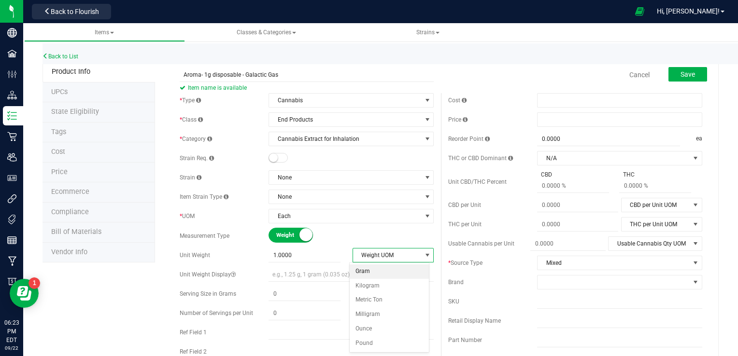
click at [389, 272] on li "Gram" at bounding box center [389, 272] width 79 height 14
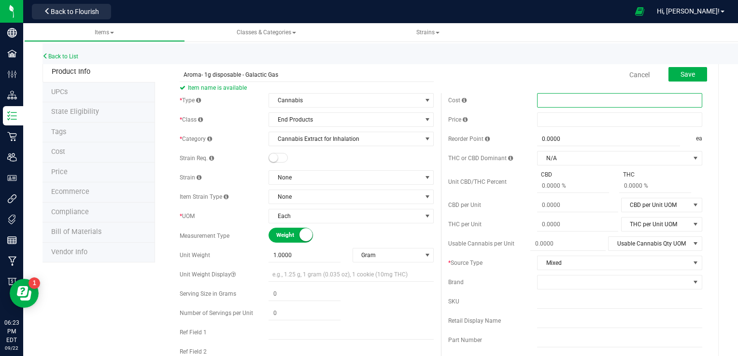
click at [555, 99] on span at bounding box center [619, 100] width 165 height 14
type input "7.50"
type input "$7.50000"
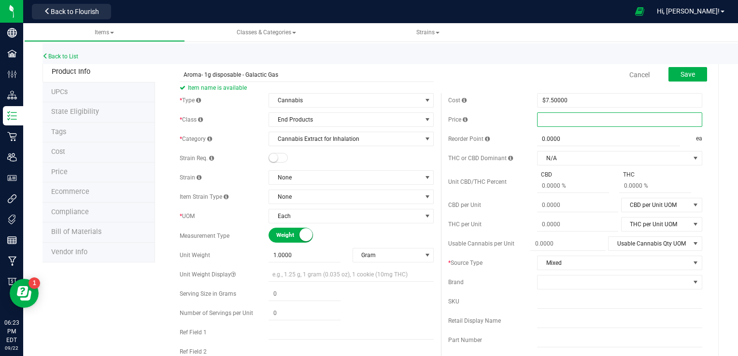
click at [549, 118] on span at bounding box center [619, 120] width 165 height 14
type input "35.00"
type input "$35.00000"
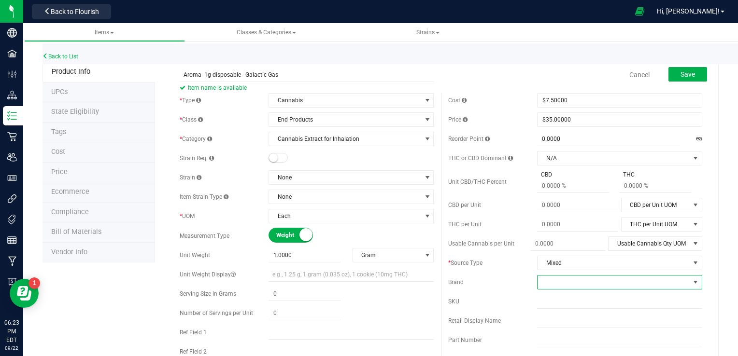
click at [592, 280] on span at bounding box center [613, 283] width 152 height 14
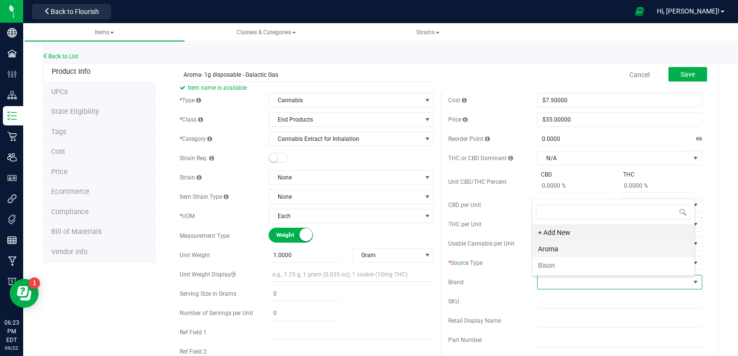
click at [582, 248] on li "Aroma" at bounding box center [613, 249] width 162 height 16
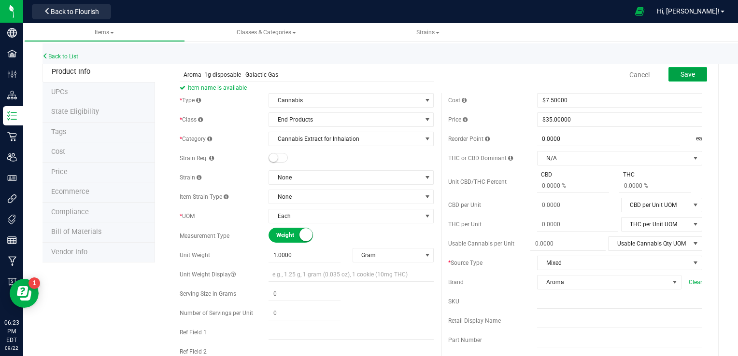
click at [680, 77] on span "Save" at bounding box center [687, 75] width 14 height 8
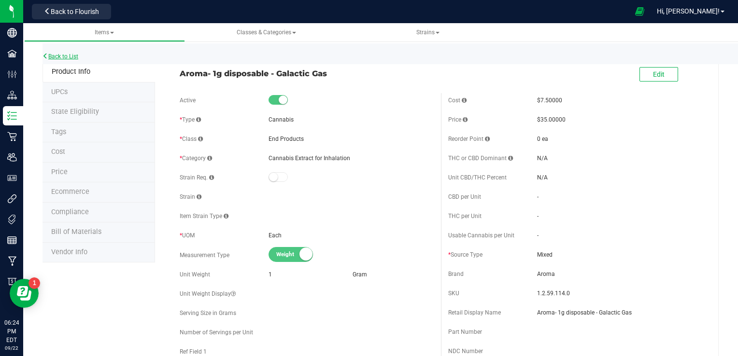
click at [62, 56] on link "Back to List" at bounding box center [60, 56] width 36 height 7
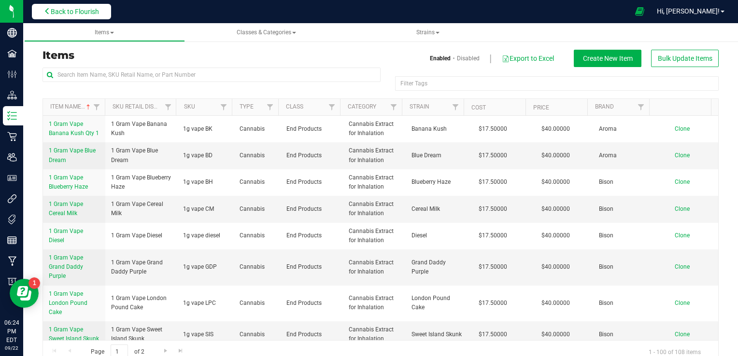
click at [85, 12] on span "Back to Flourish" at bounding box center [75, 12] width 48 height 8
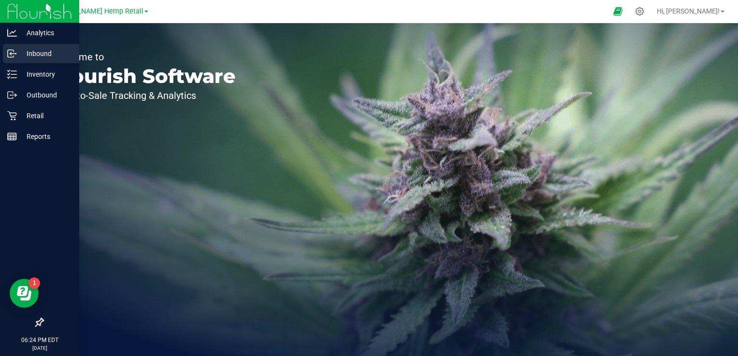
click at [22, 52] on p "Inbound" at bounding box center [46, 54] width 58 height 12
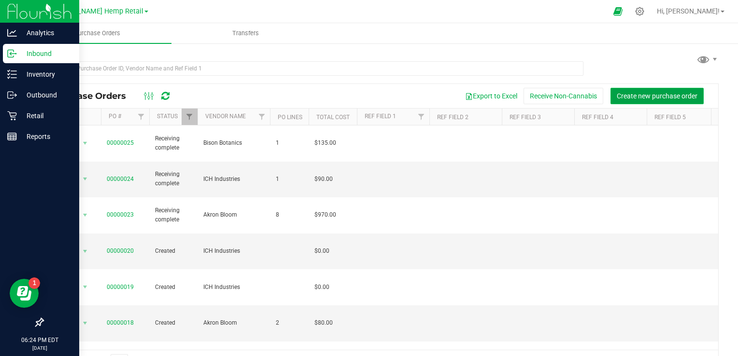
click at [617, 93] on span "Create new purchase order" at bounding box center [657, 96] width 81 height 8
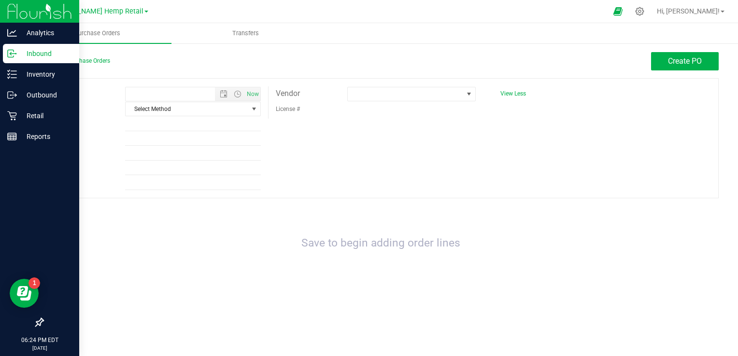
type input "9/22/2025 6:24 PM"
click at [382, 103] on div "License #" at bounding box center [375, 108] width 214 height 15
click at [382, 100] on span at bounding box center [405, 94] width 115 height 14
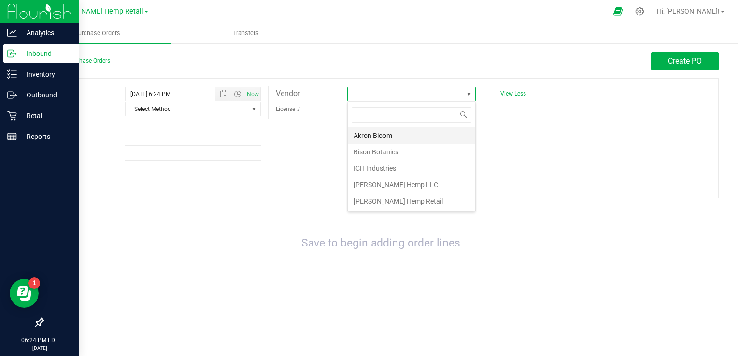
scroll to position [14, 128]
click at [374, 153] on li "Bison Botanics" at bounding box center [411, 152] width 127 height 16
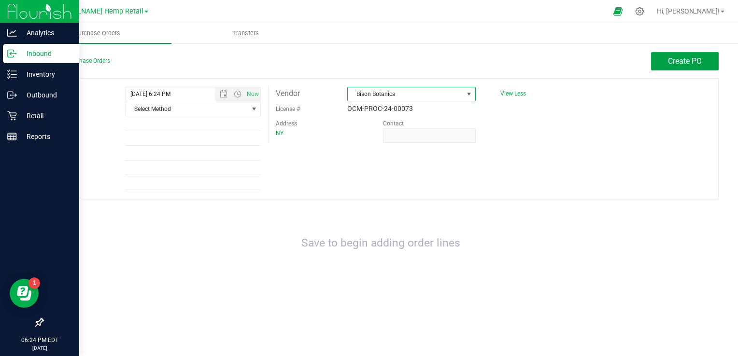
click at [699, 61] on span "Create PO" at bounding box center [685, 60] width 34 height 9
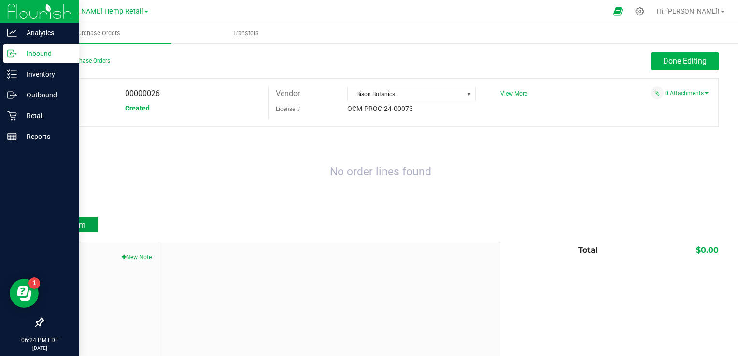
click at [61, 221] on span "Add Item" at bounding box center [70, 225] width 30 height 9
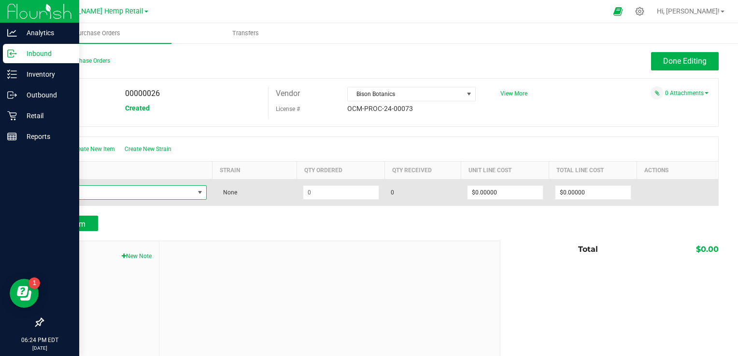
click at [197, 195] on span "NO DATA FOUND" at bounding box center [200, 193] width 8 height 8
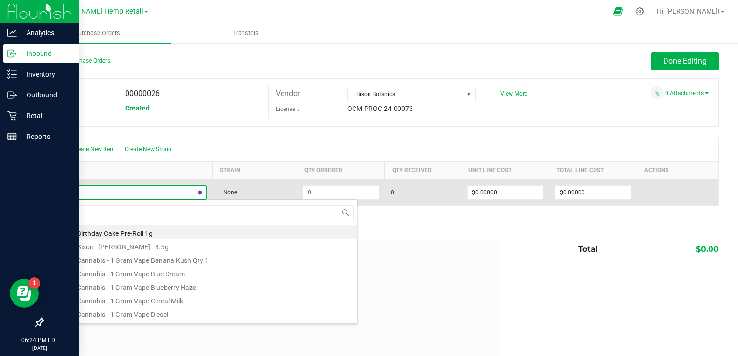
type input "A"
type input "cle"
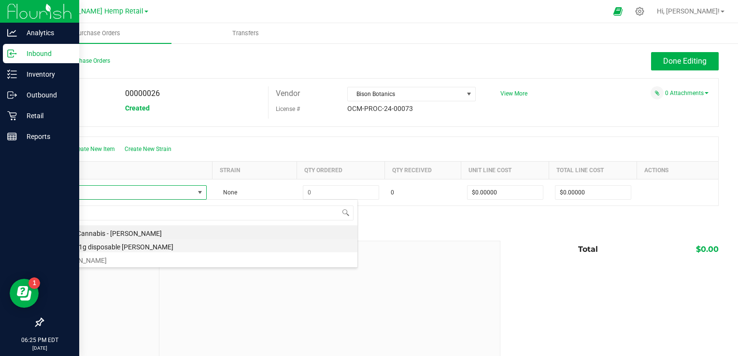
click at [152, 247] on li "Aroma- 1g disposable [PERSON_NAME]" at bounding box center [203, 246] width 308 height 14
type input "$7.50000"
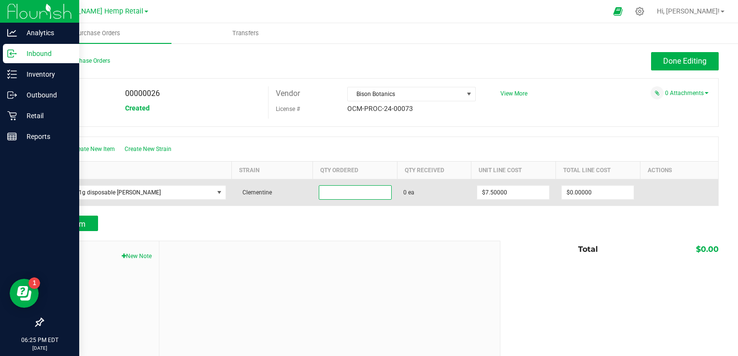
click at [334, 195] on input at bounding box center [355, 193] width 72 height 14
type input "50 ea"
click at [396, 192] on div "Create New Item Create New Strain Item Strain Qty Ordered Qty Received Unit Lin…" at bounding box center [380, 172] width 676 height 70
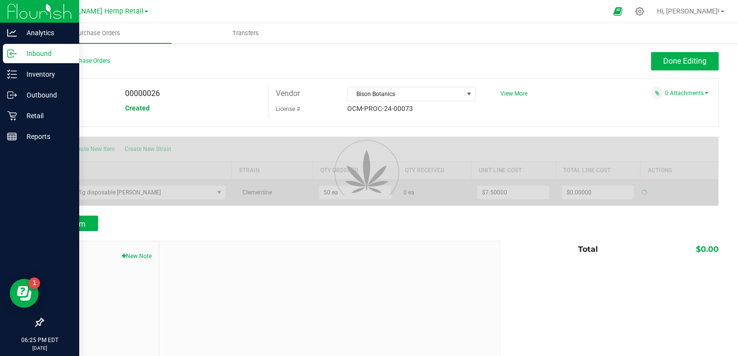
type input "$375.00000"
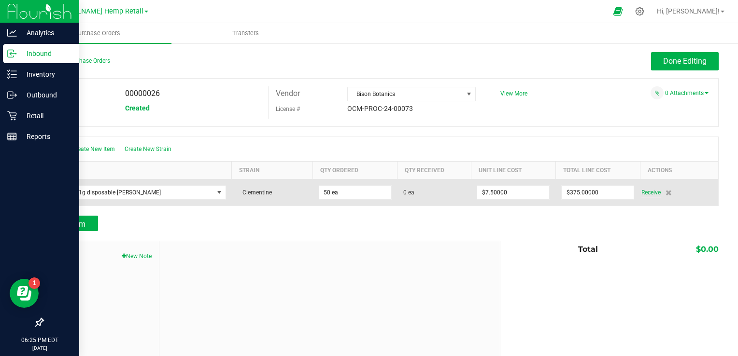
click at [641, 193] on span "Receive" at bounding box center [650, 193] width 19 height 12
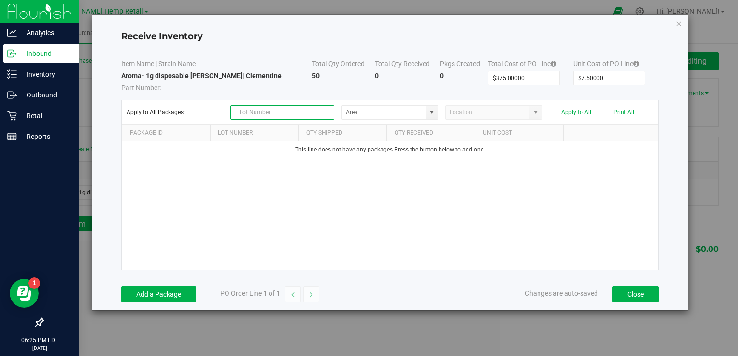
click at [261, 113] on input "text" at bounding box center [282, 112] width 104 height 14
click at [431, 113] on span at bounding box center [432, 113] width 8 height 8
type input "afv25001"
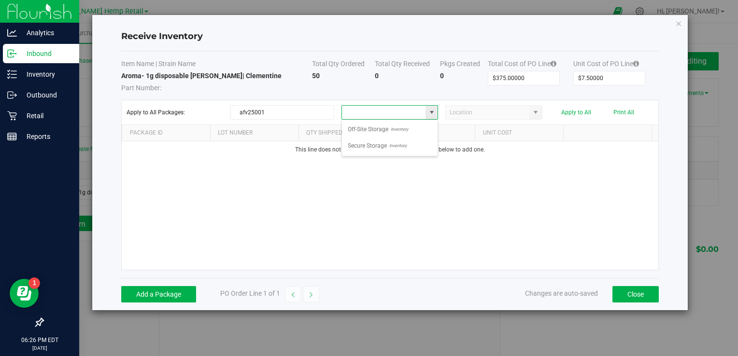
scroll to position [14, 97]
click at [382, 146] on span "Secure Storage" at bounding box center [367, 146] width 39 height 14
type input "Secure Storage"
click at [534, 113] on span at bounding box center [536, 113] width 8 height 8
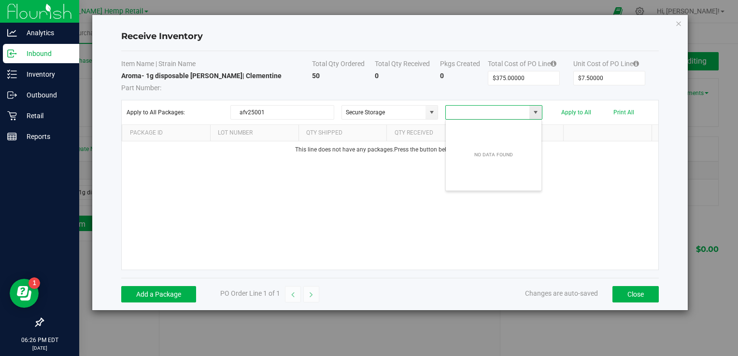
click at [534, 113] on span at bounding box center [536, 113] width 8 height 8
click at [198, 134] on th "Package Id" at bounding box center [166, 133] width 88 height 16
click at [362, 189] on div "This line does not have any packages. Press the button below to add one." at bounding box center [390, 205] width 536 height 128
click at [155, 297] on button "Add a Package" at bounding box center [158, 294] width 75 height 16
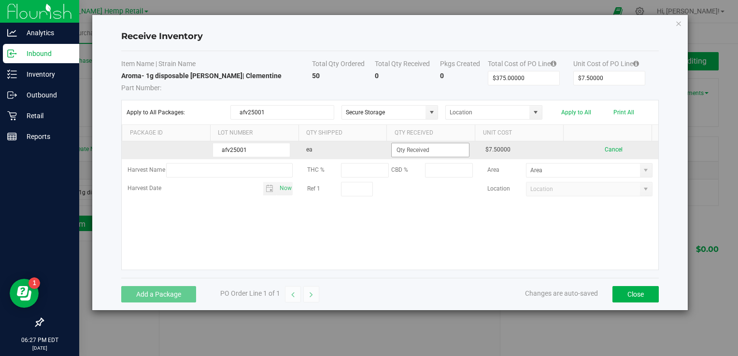
type input "afv25001"
click at [403, 151] on input at bounding box center [430, 150] width 77 height 14
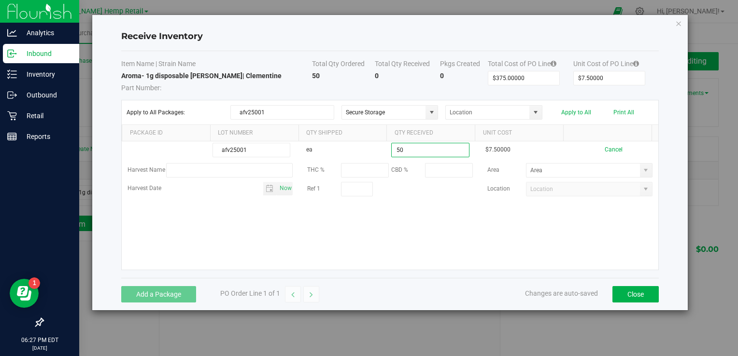
type input "50 ea"
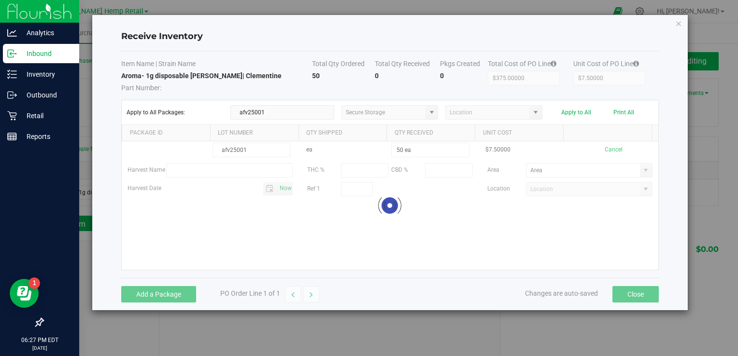
click at [311, 226] on kendo-grid-list "afv25001 ea 50 ea $7.50000 Cancel Harvest Name THC % CBD % Area Harvest Date No…" at bounding box center [390, 205] width 536 height 128
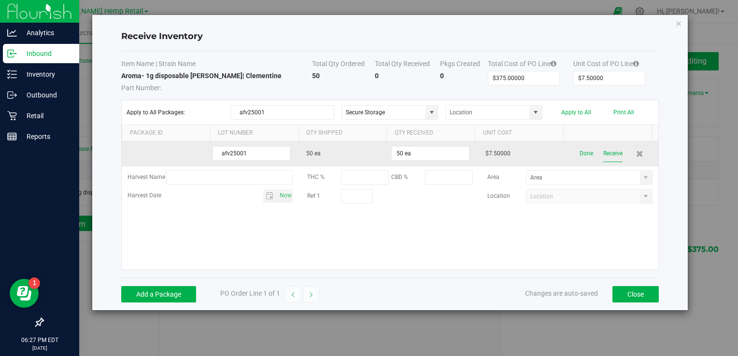
click at [610, 152] on button "Receive" at bounding box center [612, 153] width 19 height 17
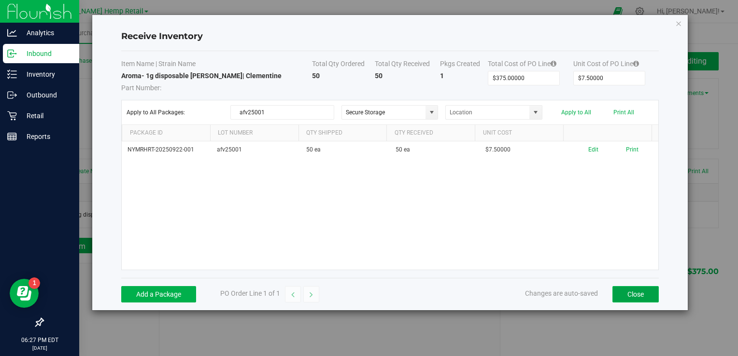
click at [632, 291] on button "Close" at bounding box center [635, 294] width 46 height 16
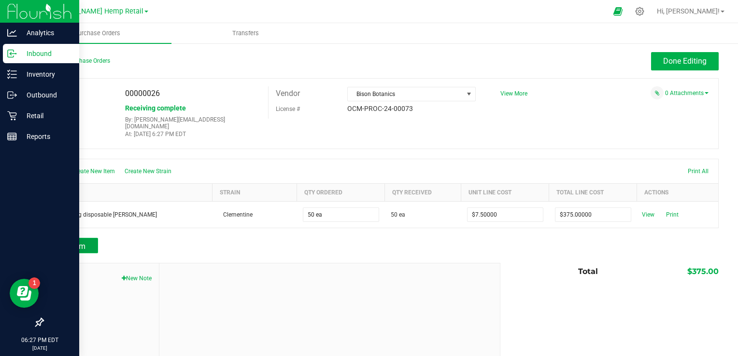
click at [85, 242] on span "Add Item" at bounding box center [70, 246] width 30 height 9
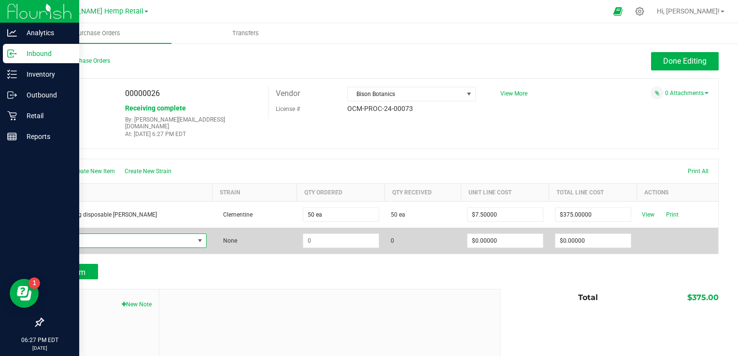
click at [199, 237] on span "NO DATA FOUND" at bounding box center [200, 241] width 8 height 8
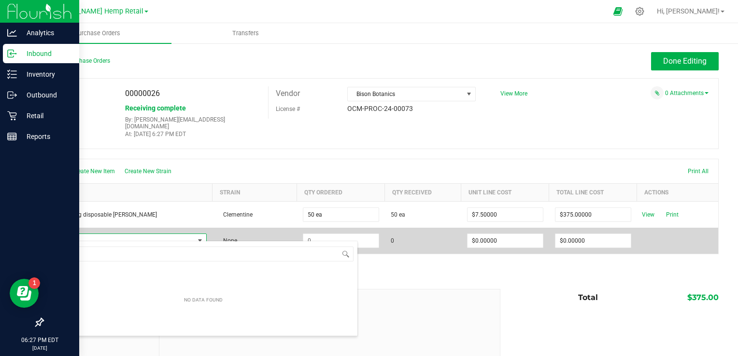
scroll to position [14, 154]
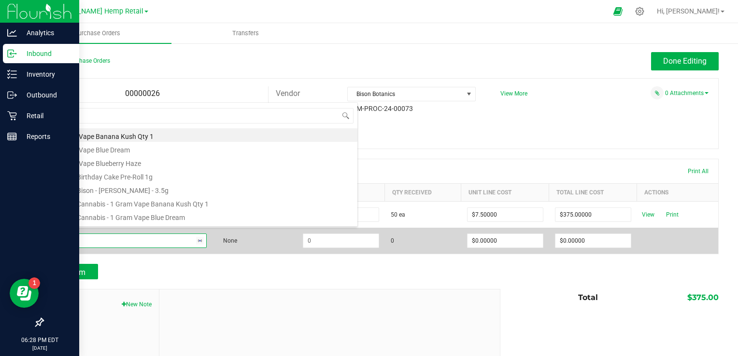
type input "blue"
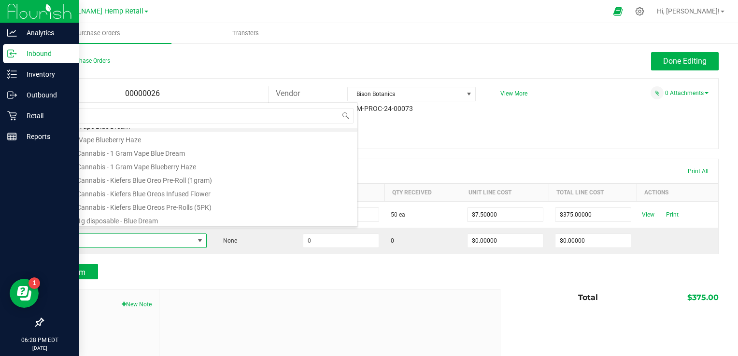
scroll to position [19, 0]
click at [148, 212] on li "Aroma-1g disposable - Blue Dream" at bounding box center [203, 211] width 308 height 14
type input "$7.50000"
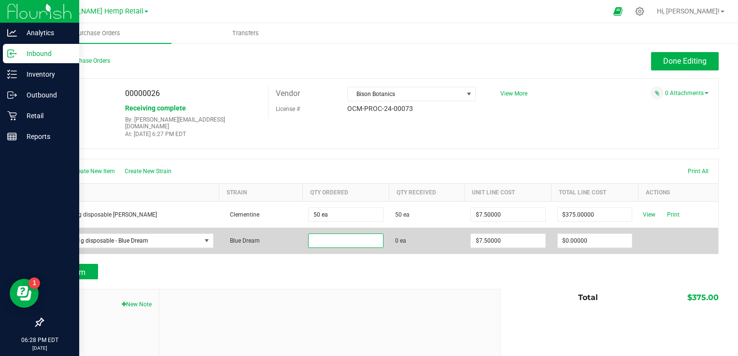
click at [324, 235] on input at bounding box center [346, 241] width 74 height 14
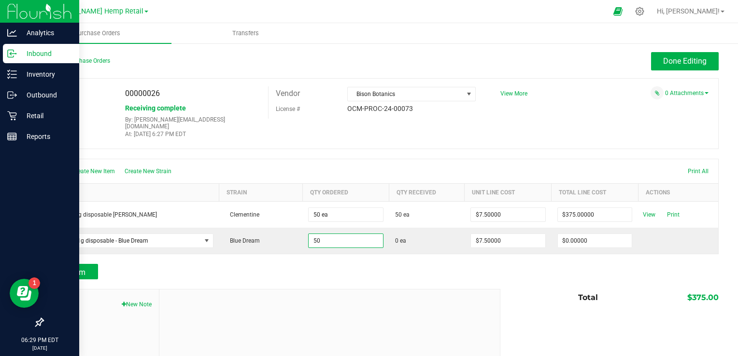
type input "50 ea"
click at [174, 264] on div "Add Item" at bounding box center [267, 271] width 451 height 15
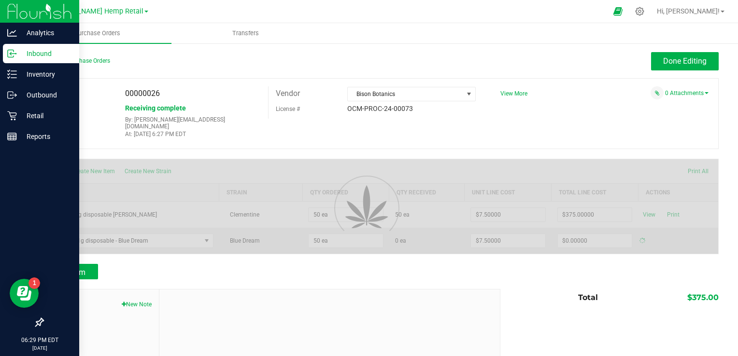
type input "$375.00000"
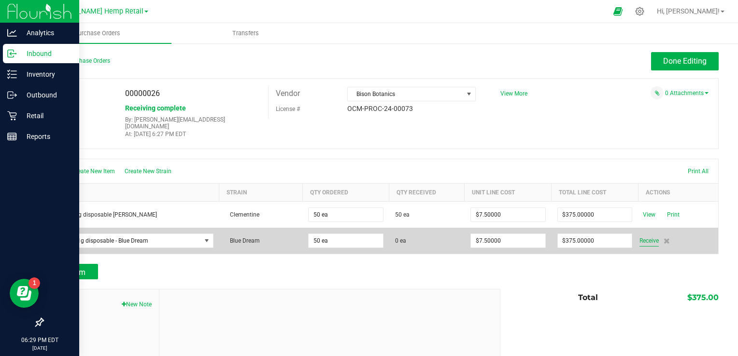
click at [639, 235] on span "Receive" at bounding box center [648, 241] width 19 height 12
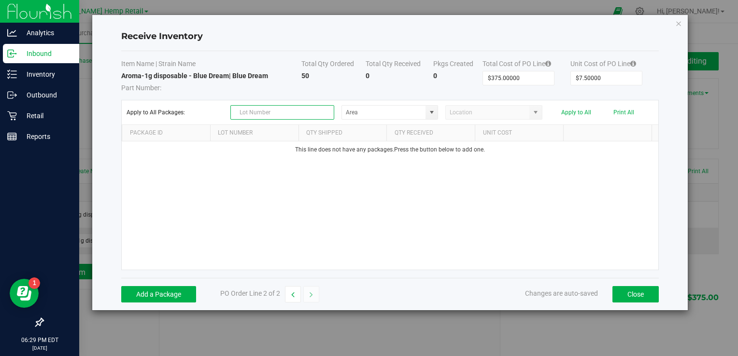
click at [258, 115] on input "text" at bounding box center [282, 112] width 104 height 14
click at [433, 114] on span at bounding box center [432, 113] width 8 height 8
type input "afv25002"
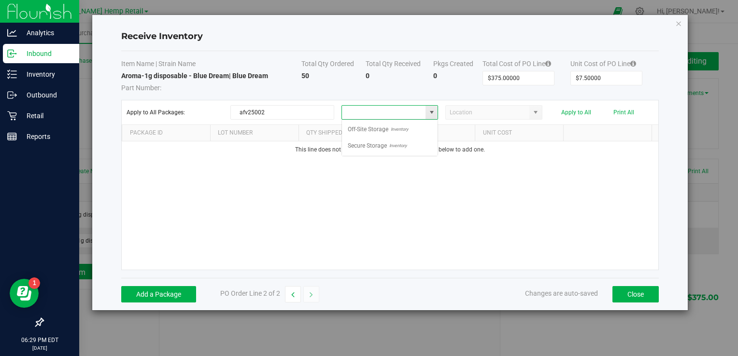
scroll to position [14, 97]
click at [391, 145] on span "Inventory" at bounding box center [397, 146] width 20 height 14
type input "Secure Storage"
click at [533, 110] on span at bounding box center [536, 113] width 8 height 8
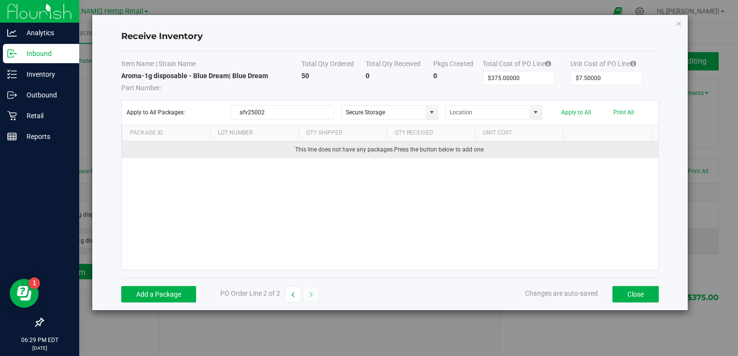
click at [579, 155] on td "This line does not have any packages. Press the button below to add one." at bounding box center [390, 149] width 536 height 17
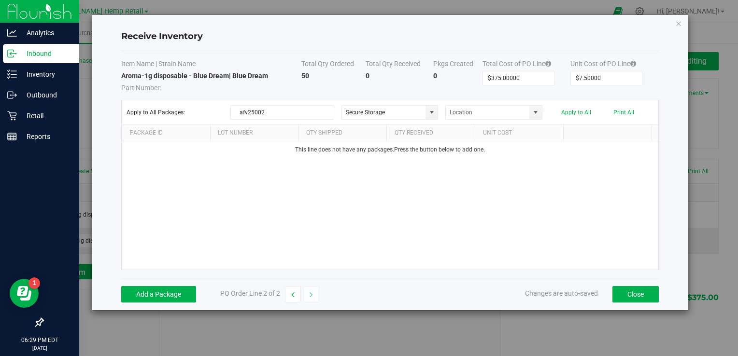
click at [419, 171] on div "This line does not have any packages. Press the button below to add one." at bounding box center [390, 205] width 536 height 128
click at [155, 292] on button "Add a Package" at bounding box center [158, 294] width 75 height 16
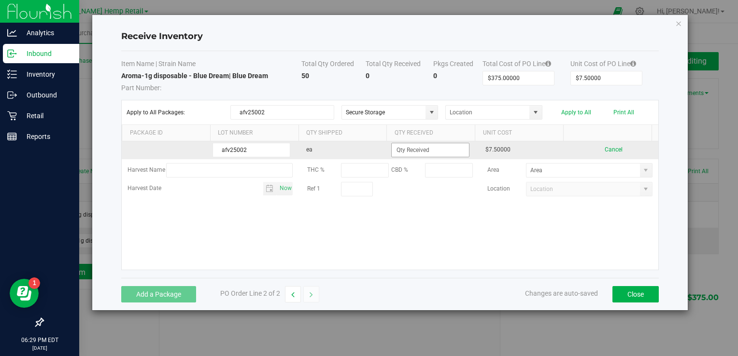
type input "afv25002"
click at [413, 149] on input at bounding box center [430, 150] width 77 height 14
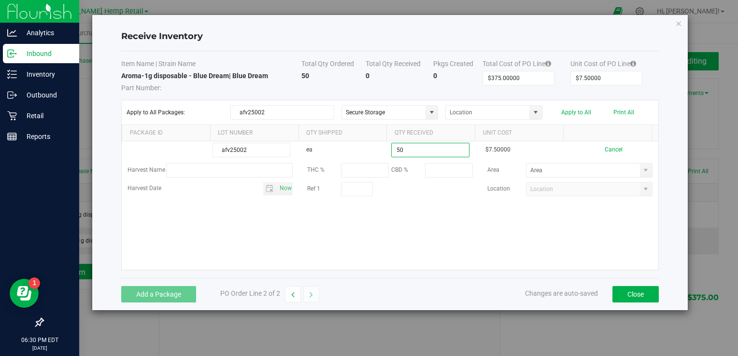
type input "50 ea"
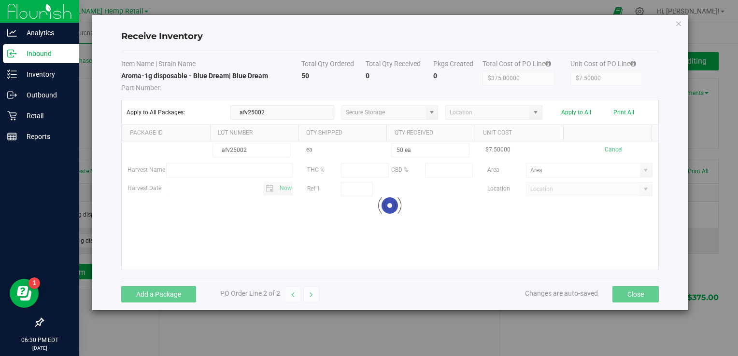
click at [469, 210] on kendo-grid-list "afv25002 ea 50 ea $7.50000 Cancel Harvest Name THC % CBD % Area Harvest Date No…" at bounding box center [390, 205] width 536 height 128
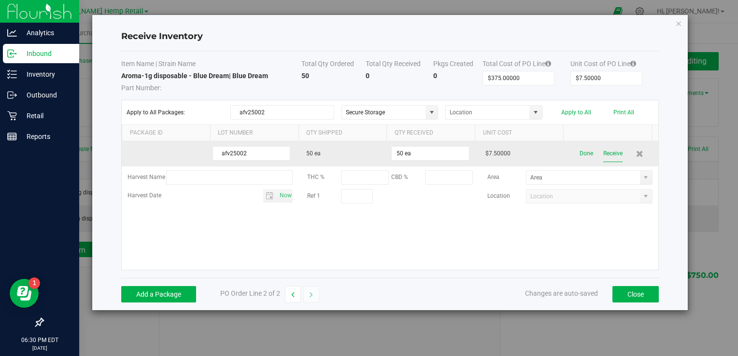
click at [606, 154] on button "Receive" at bounding box center [612, 153] width 19 height 17
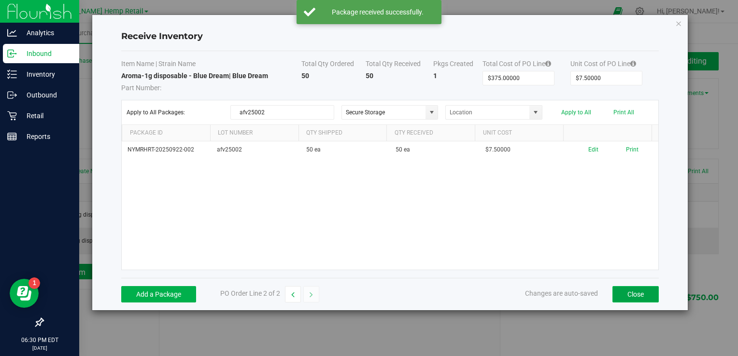
click at [634, 292] on button "Close" at bounding box center [635, 294] width 46 height 16
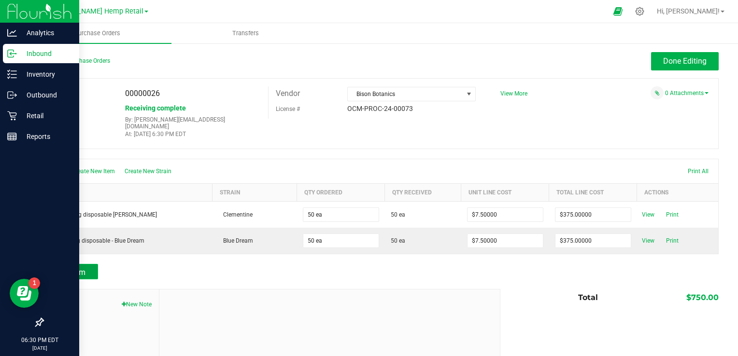
click at [91, 264] on button "Add Item" at bounding box center [70, 271] width 56 height 15
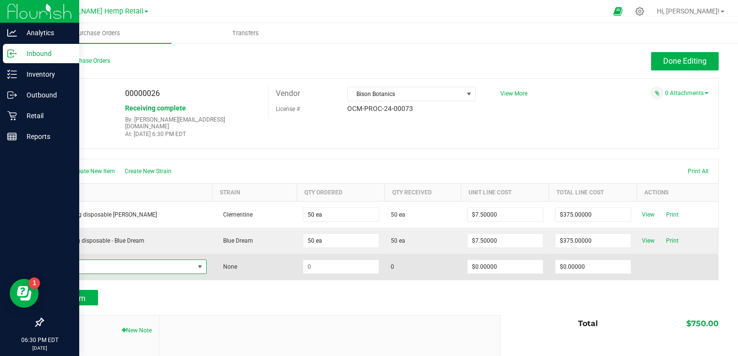
click at [115, 260] on span "NO DATA FOUND" at bounding box center [122, 267] width 144 height 14
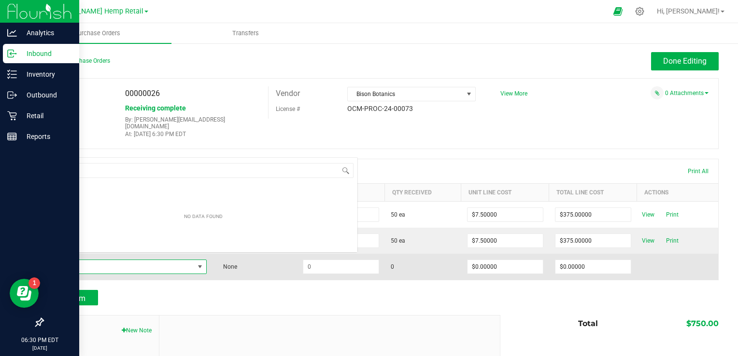
scroll to position [14, 154]
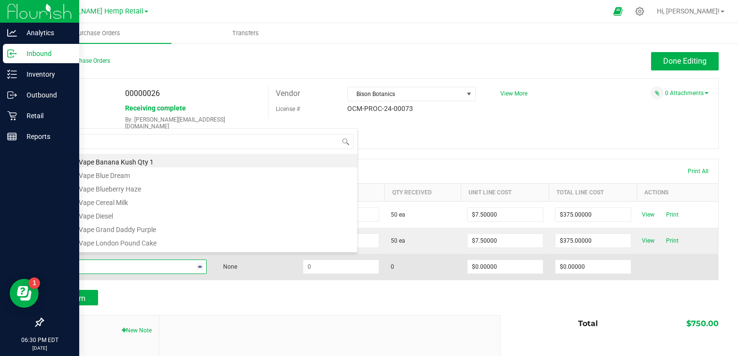
type input "rain"
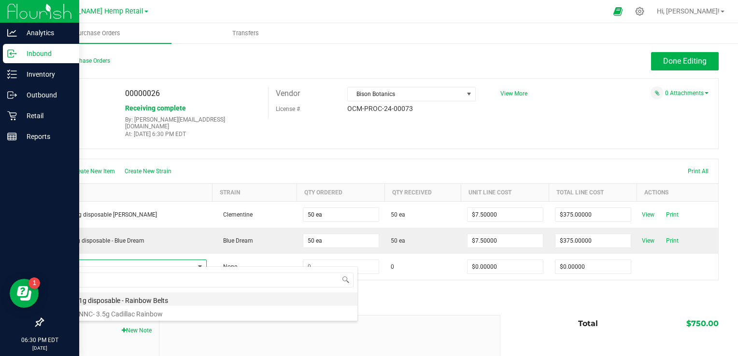
click at [96, 300] on li "Aroma- 1g disposable - Rainbow Belts" at bounding box center [203, 300] width 308 height 14
type input "$7.50000"
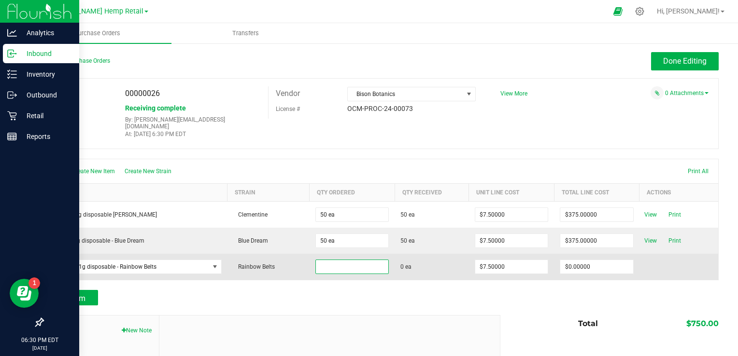
click at [365, 260] on input at bounding box center [352, 267] width 73 height 14
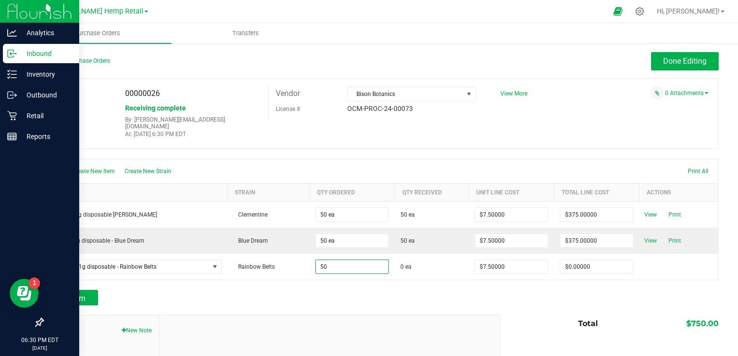
type input "50 ea"
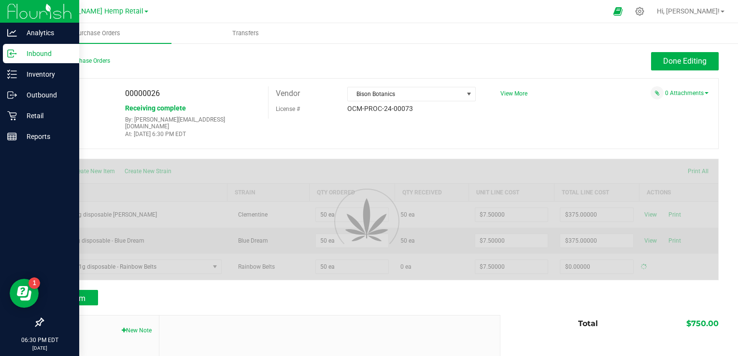
click at [377, 290] on div "Add Item" at bounding box center [267, 297] width 451 height 15
type input "$375.00000"
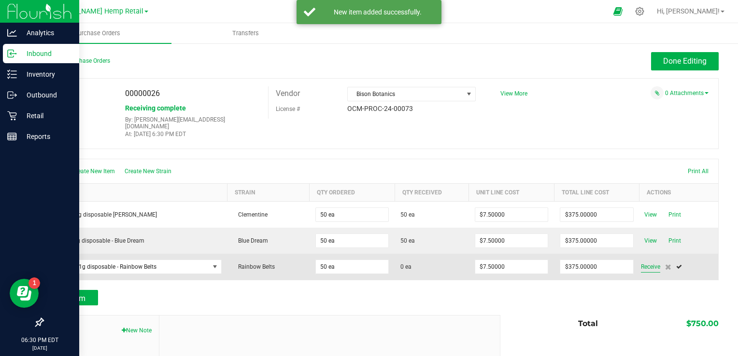
click at [643, 261] on span "Receive" at bounding box center [650, 267] width 19 height 12
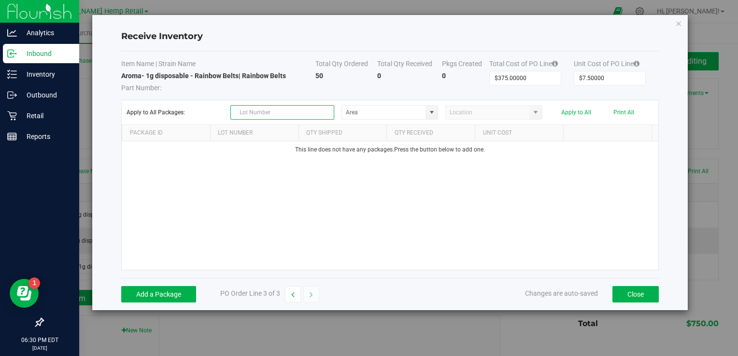
click at [297, 113] on input "text" at bounding box center [282, 112] width 104 height 14
click at [433, 109] on span at bounding box center [432, 113] width 8 height 8
type input "afv25003"
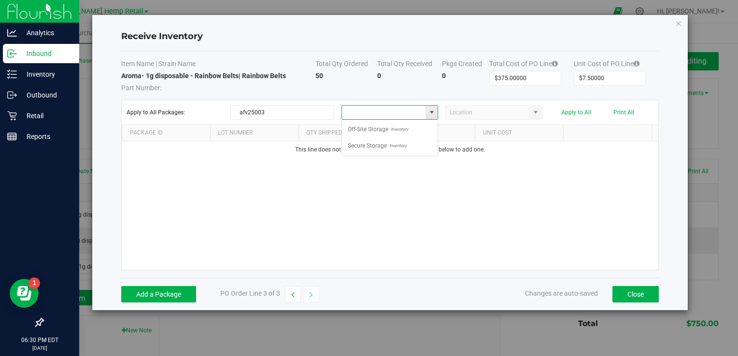
scroll to position [14, 97]
click at [401, 142] on span "Inventory" at bounding box center [397, 146] width 20 height 14
type input "Secure Storage"
click at [514, 166] on div "This line does not have any packages. Press the button below to add one." at bounding box center [390, 205] width 536 height 128
click at [502, 188] on div "This line does not have any packages. Press the button below to add one." at bounding box center [390, 205] width 536 height 128
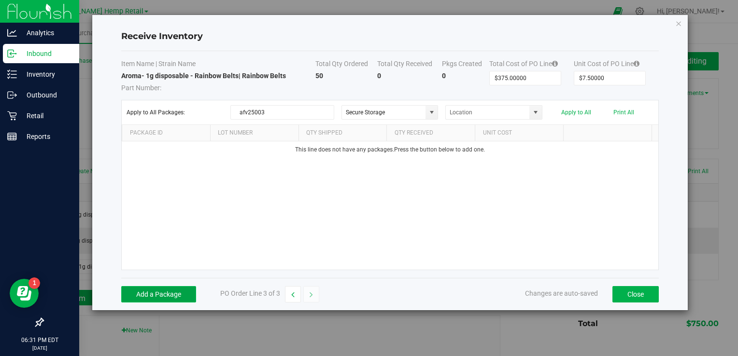
click at [166, 294] on button "Add a Package" at bounding box center [158, 294] width 75 height 16
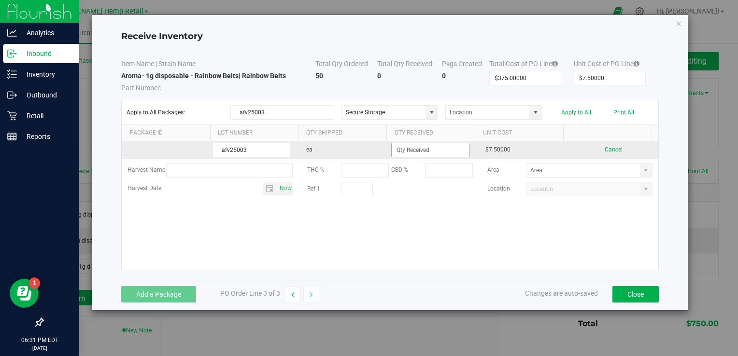
type input "afv25003"
click at [410, 147] on input at bounding box center [430, 150] width 77 height 14
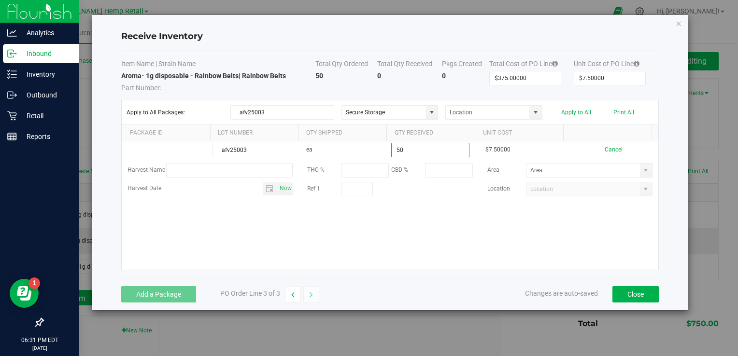
type input "50 ea"
click at [477, 215] on kendo-grid-list "afv25003 ea 50 ea $7.50000 Cancel Harvest Name THC % CBD % Area Harvest Date No…" at bounding box center [390, 205] width 536 height 128
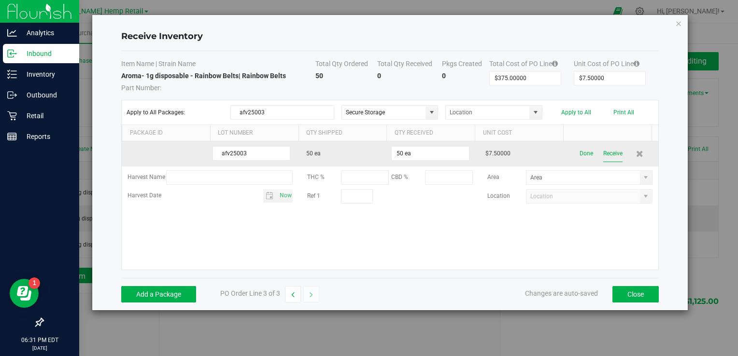
click at [609, 152] on button "Receive" at bounding box center [612, 153] width 19 height 17
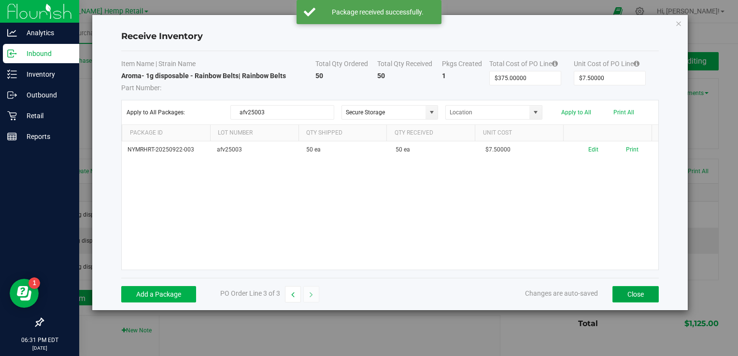
click at [639, 288] on button "Close" at bounding box center [635, 294] width 46 height 16
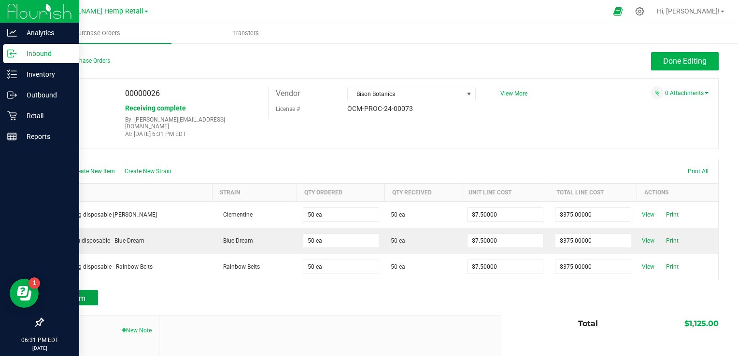
click at [67, 294] on span "Add Item" at bounding box center [70, 298] width 30 height 9
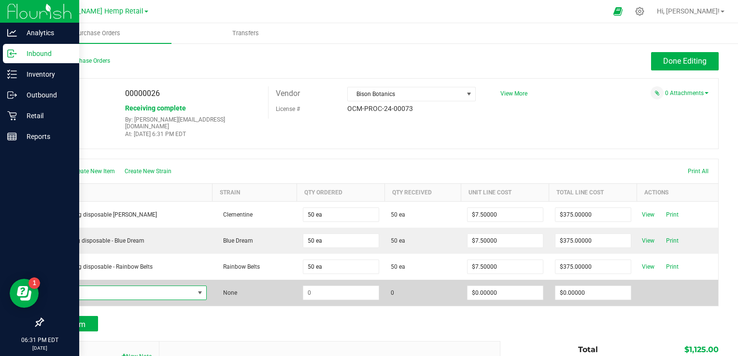
click at [87, 286] on span "NO DATA FOUND" at bounding box center [122, 293] width 144 height 14
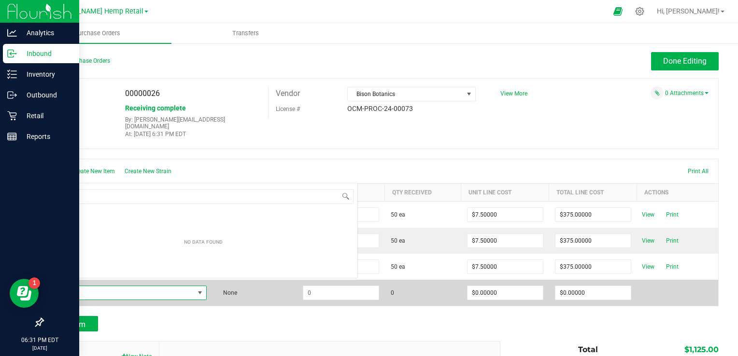
scroll to position [14, 154]
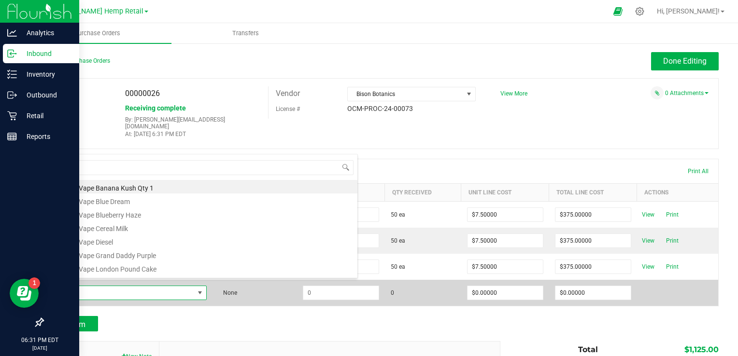
type input "GD"
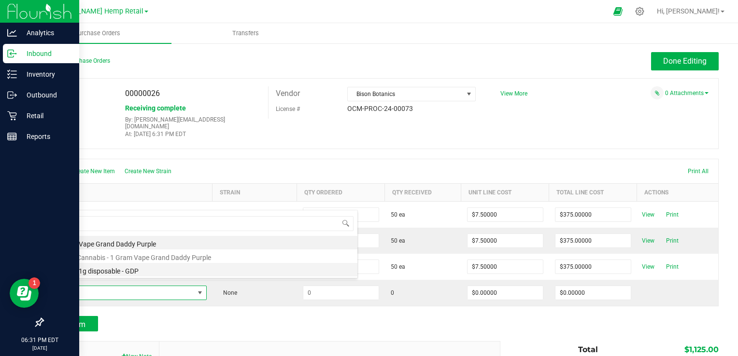
click at [106, 269] on li "Aroma- 1g disposable - GDP" at bounding box center [203, 270] width 308 height 14
type input "$7.50000"
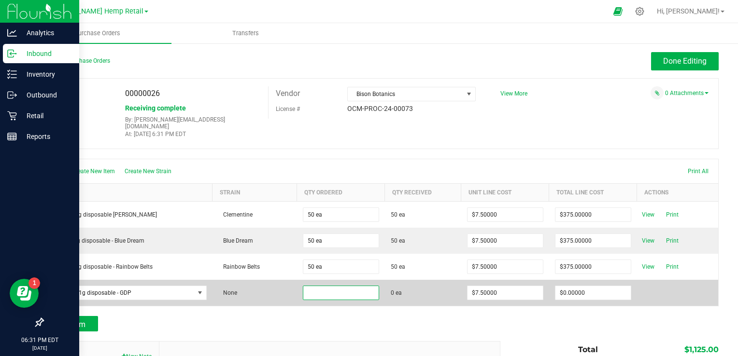
click at [341, 286] on input at bounding box center [340, 293] width 75 height 14
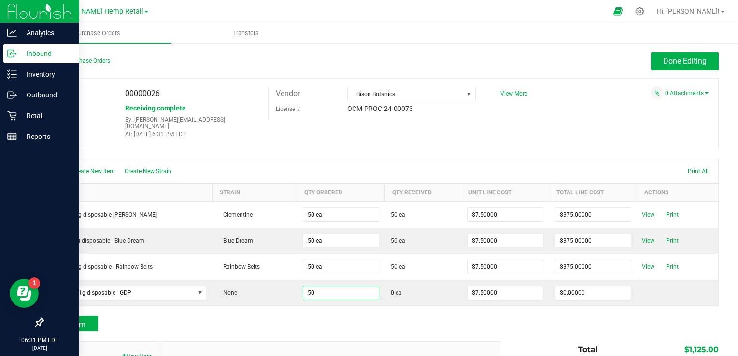
type input "50 ea"
click at [389, 321] on div "Add Item" at bounding box center [267, 323] width 451 height 15
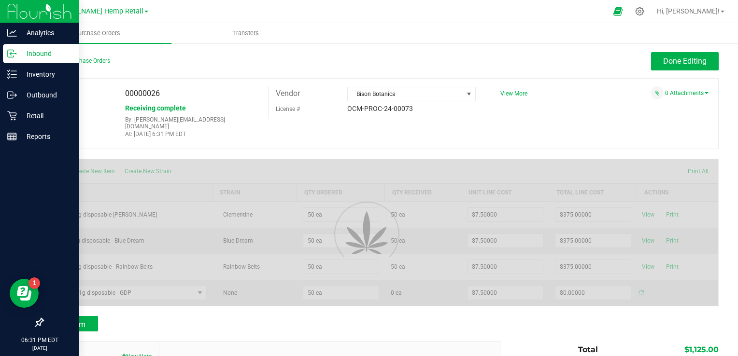
type input "$375.00000"
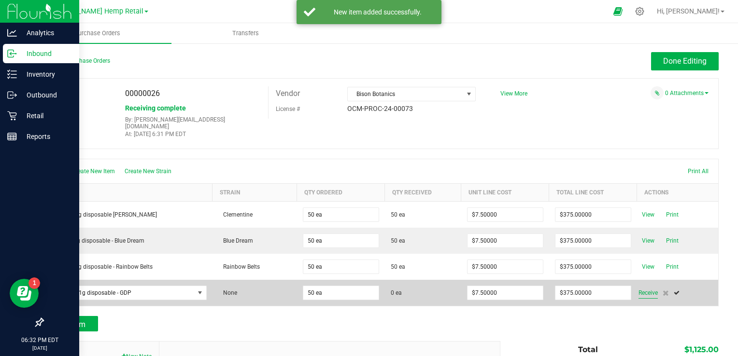
click at [638, 287] on span "Receive" at bounding box center [647, 293] width 19 height 12
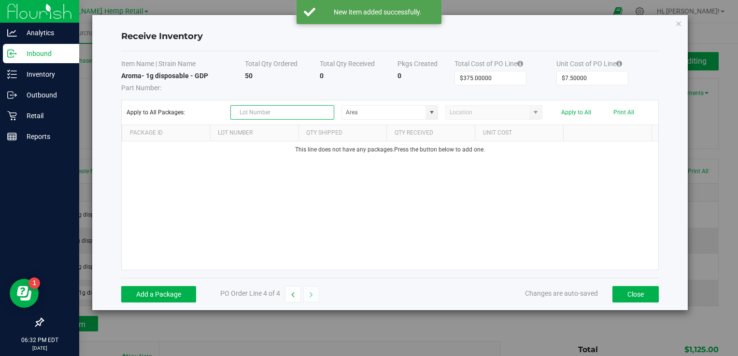
click at [279, 109] on input "text" at bounding box center [282, 112] width 104 height 14
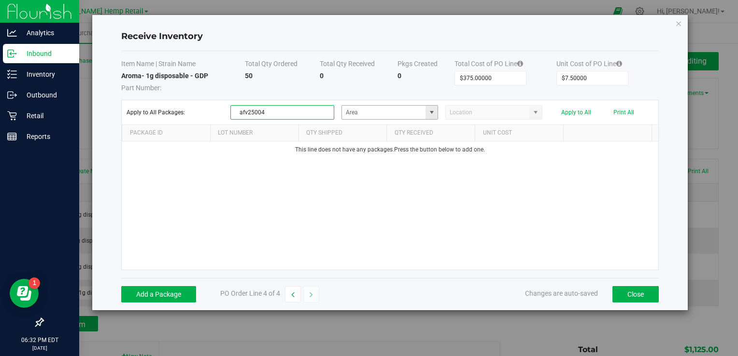
click at [433, 115] on span at bounding box center [432, 113] width 8 height 8
type input "afv25004"
click at [375, 146] on span "Secure Storage" at bounding box center [367, 146] width 39 height 14
type input "Secure Storage"
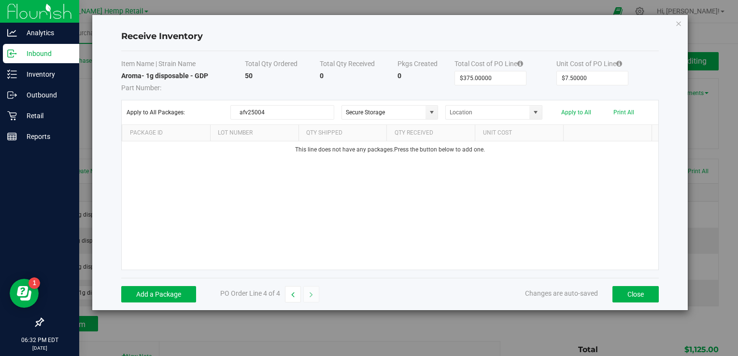
click at [453, 172] on div "This line does not have any packages. Press the button below to add one." at bounding box center [390, 205] width 536 height 128
click at [164, 291] on button "Add a Package" at bounding box center [158, 294] width 75 height 16
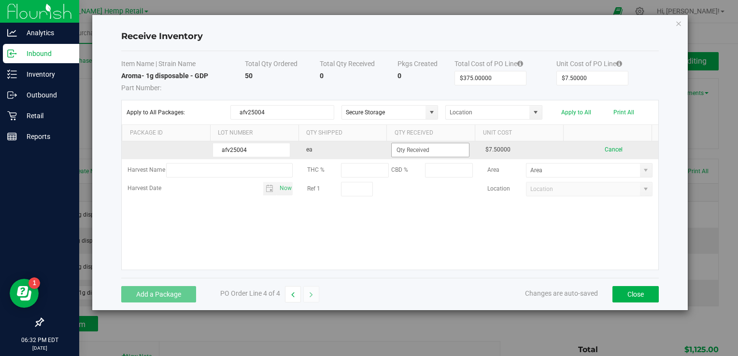
type input "afv25004"
click at [412, 148] on input at bounding box center [430, 150] width 77 height 14
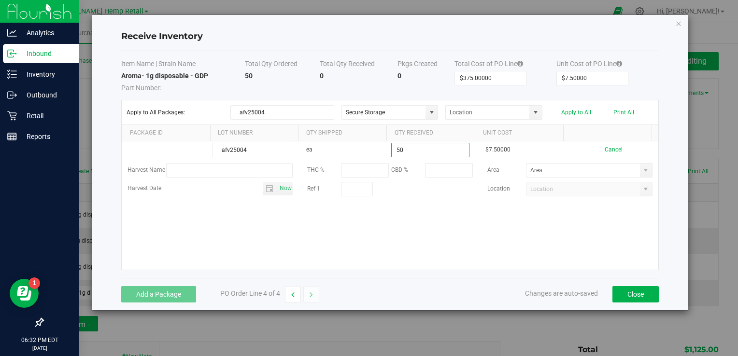
type input "50 ea"
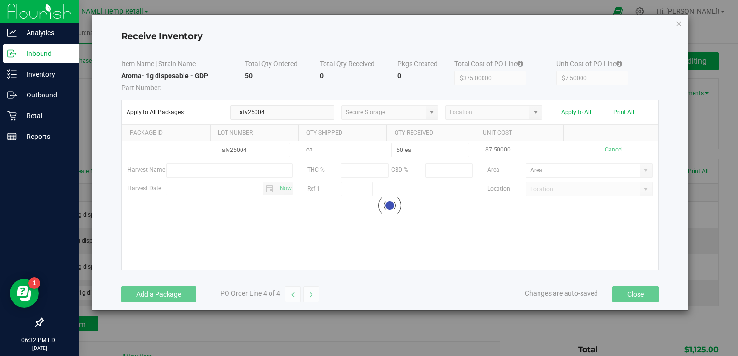
click at [463, 214] on kendo-grid-list "afv25004 ea 50 ea $7.50000 Cancel Harvest Name THC % CBD % Area Harvest Date No…" at bounding box center [390, 205] width 536 height 128
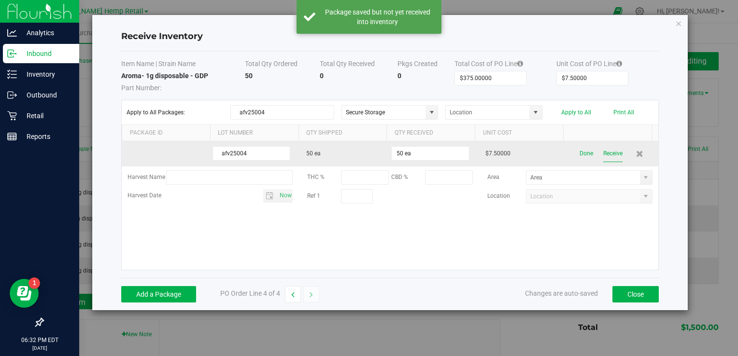
click at [609, 150] on button "Receive" at bounding box center [612, 153] width 19 height 17
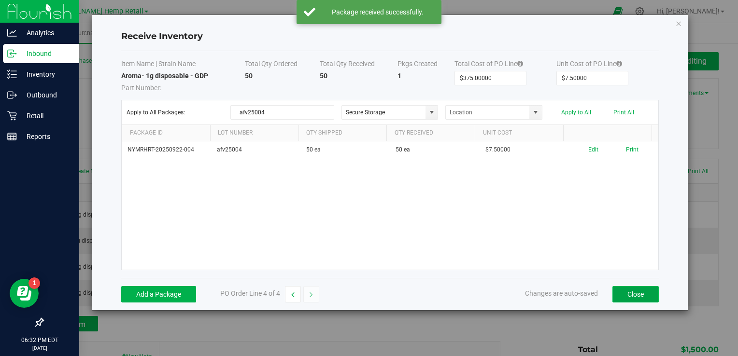
click at [636, 292] on button "Close" at bounding box center [635, 294] width 46 height 16
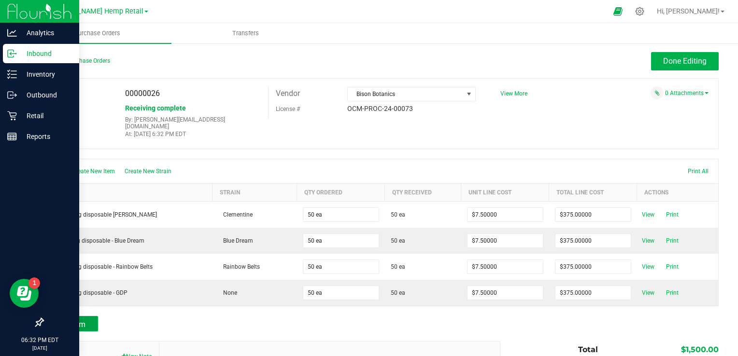
click at [82, 320] on span "Add Item" at bounding box center [70, 324] width 30 height 9
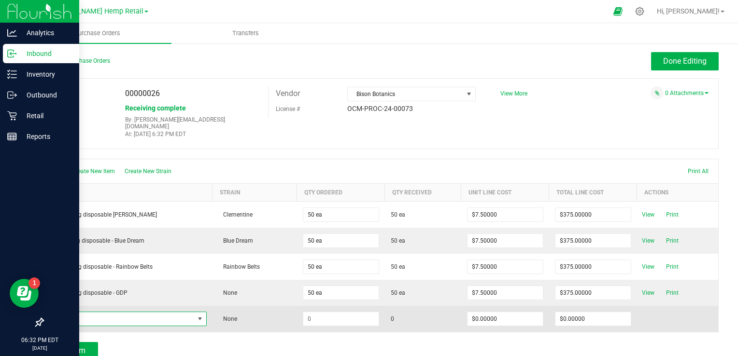
click at [100, 312] on span "NO DATA FOUND" at bounding box center [122, 319] width 144 height 14
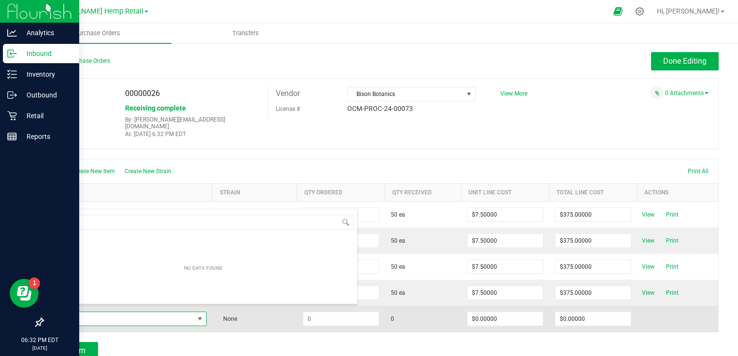
scroll to position [14, 154]
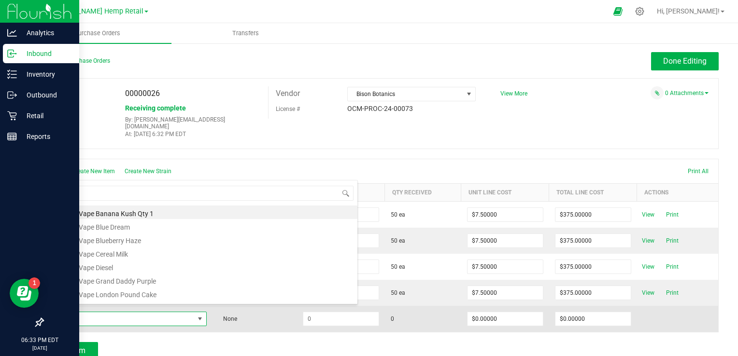
type input "gal"
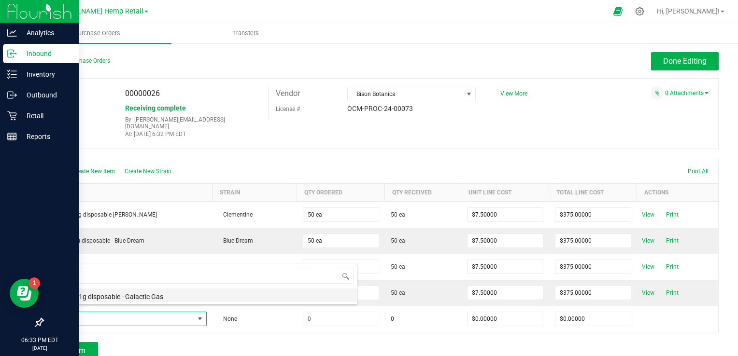
click at [112, 294] on li "Aroma- 1g disposable - Galactic Gas" at bounding box center [203, 296] width 308 height 14
type input "$7.50000"
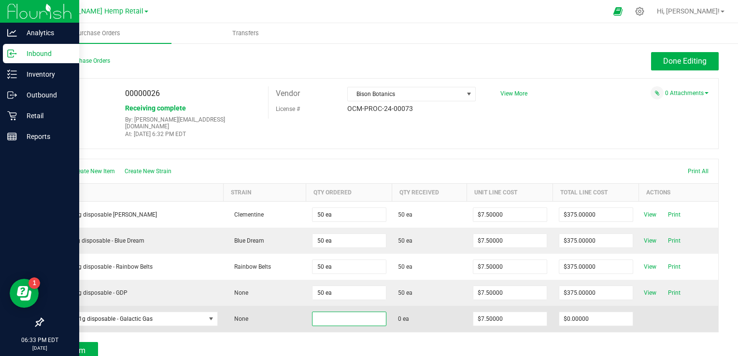
click at [332, 312] on input at bounding box center [348, 319] width 73 height 14
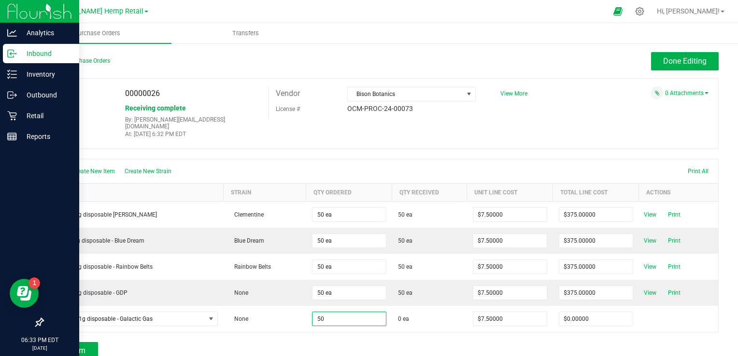
type input "50 ea"
click at [332, 342] on div "Add Item" at bounding box center [267, 349] width 451 height 15
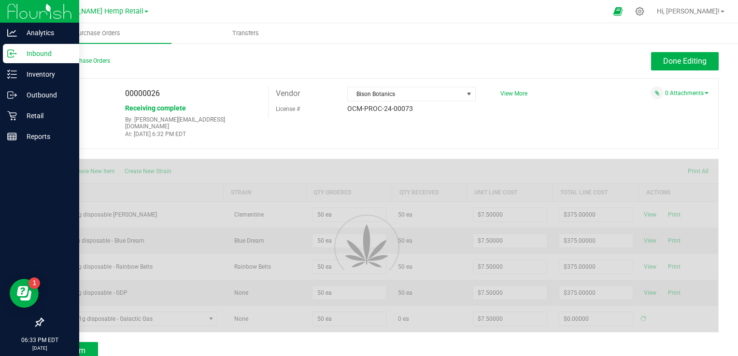
type input "$375.00000"
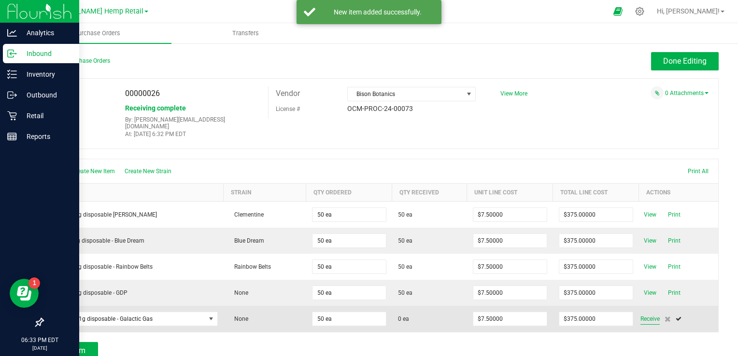
click at [648, 313] on span "Receive" at bounding box center [649, 319] width 19 height 12
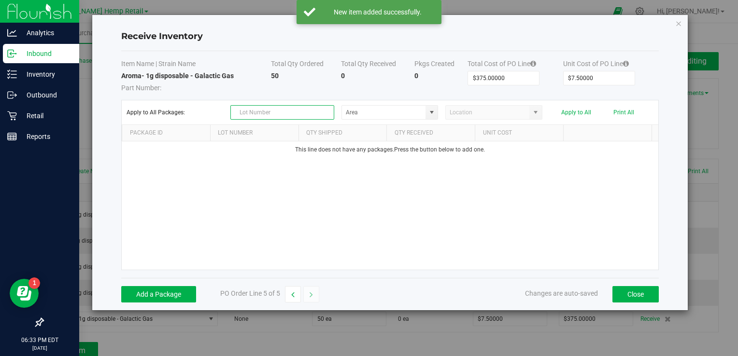
click at [311, 115] on input "text" at bounding box center [282, 112] width 104 height 14
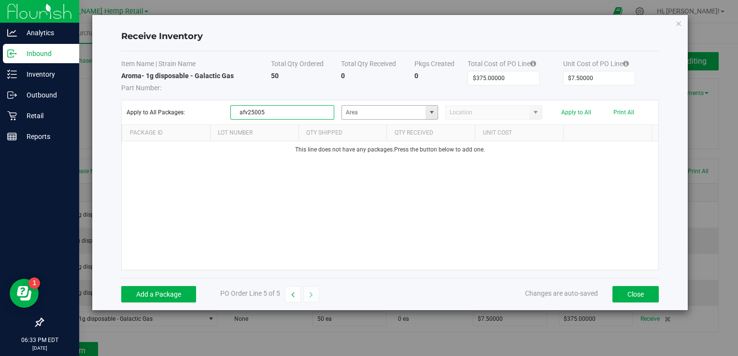
click at [434, 112] on span at bounding box center [432, 113] width 8 height 8
type input "afv25005"
click at [396, 142] on span "Inventory" at bounding box center [397, 146] width 20 height 14
type input "Secure Storage"
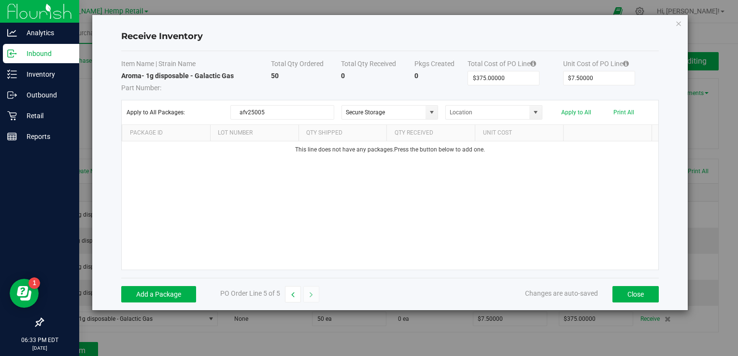
click at [344, 192] on div "This line does not have any packages. Press the button below to add one." at bounding box center [390, 205] width 536 height 128
click at [154, 293] on button "Add a Package" at bounding box center [158, 294] width 75 height 16
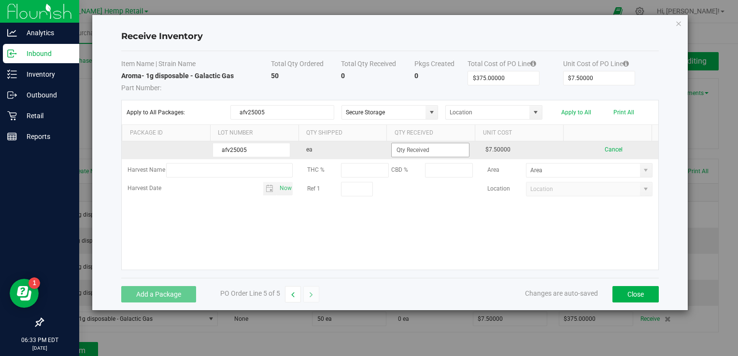
type input "afv25005"
click at [401, 153] on input at bounding box center [430, 150] width 77 height 14
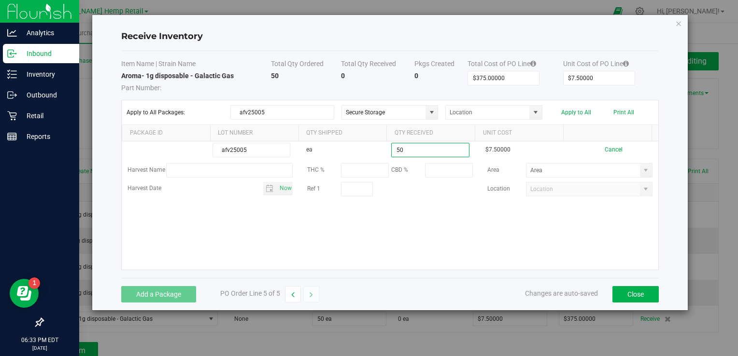
type input "50 ea"
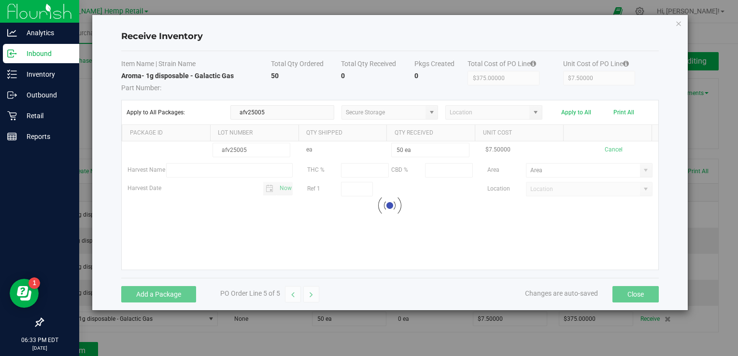
click at [384, 215] on kendo-grid-list "afv25005 ea 50 ea $7.50000 Cancel Harvest Name THC % CBD % Area Harvest Date No…" at bounding box center [390, 205] width 536 height 128
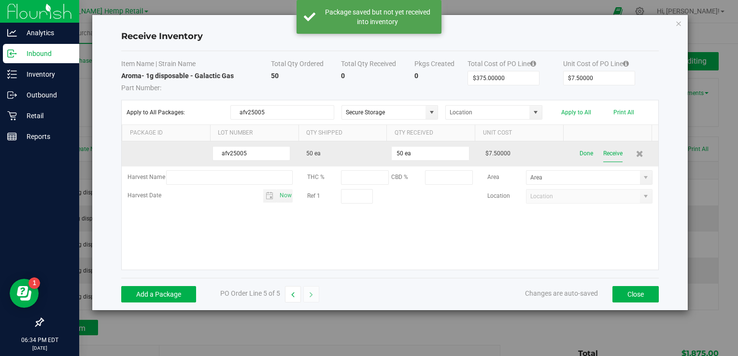
click at [608, 152] on button "Receive" at bounding box center [612, 153] width 19 height 17
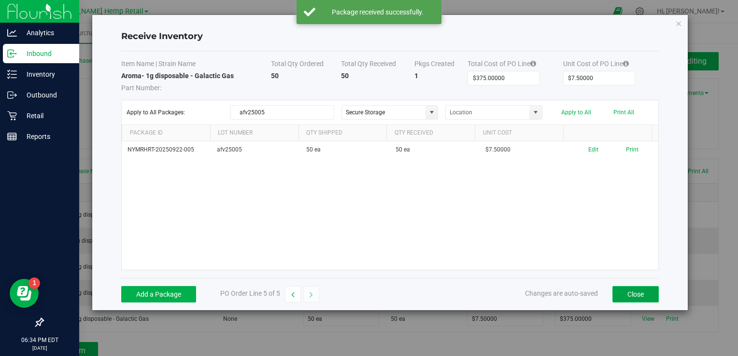
click at [640, 296] on button "Close" at bounding box center [635, 294] width 46 height 16
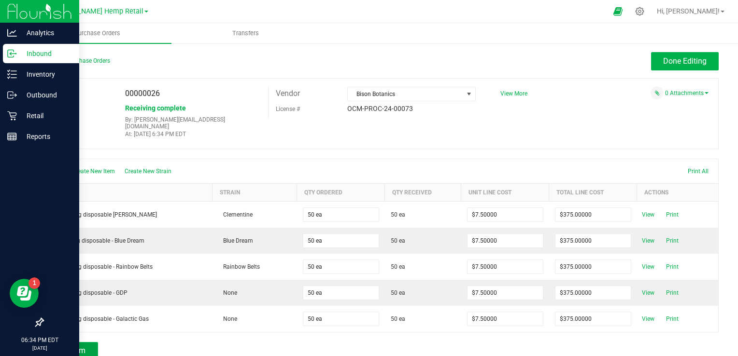
click at [81, 346] on span "Add Item" at bounding box center [70, 350] width 30 height 9
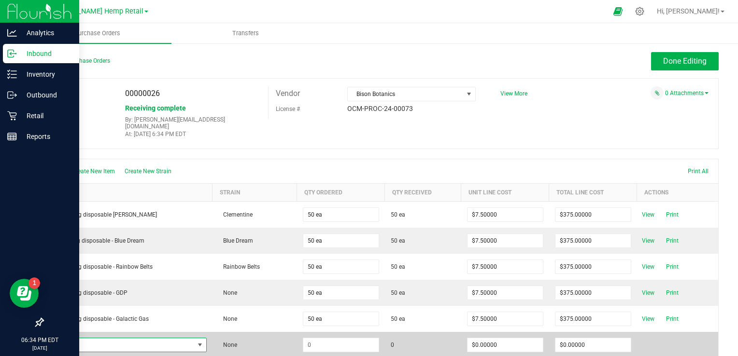
click at [80, 339] on span "NO DATA FOUND" at bounding box center [122, 346] width 144 height 14
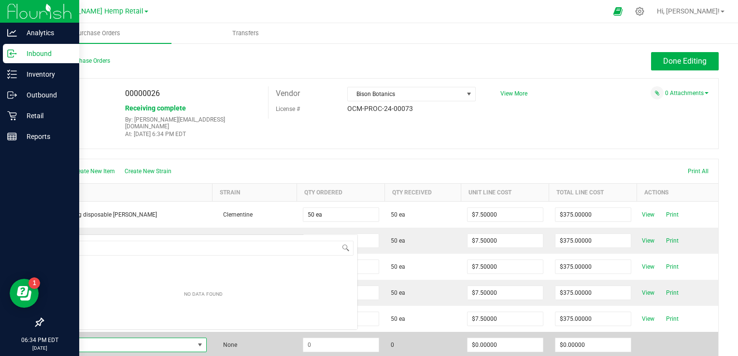
scroll to position [14, 154]
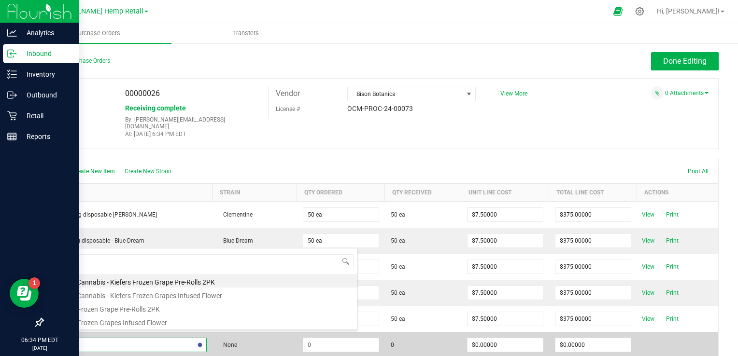
type input "froze"
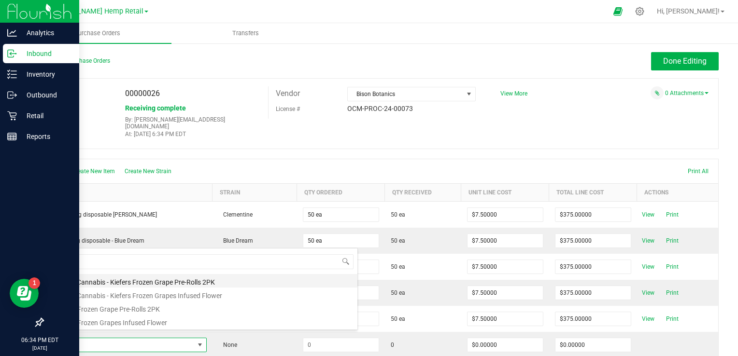
click at [199, 280] on li "Aroma Cannabis - Kiefers Frozen Grape Pre-Rolls 2PK" at bounding box center [203, 281] width 308 height 14
type input "$10.50000"
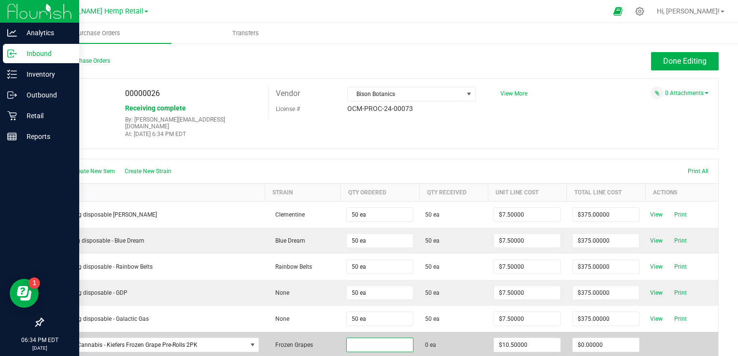
click at [383, 339] on input at bounding box center [380, 346] width 66 height 14
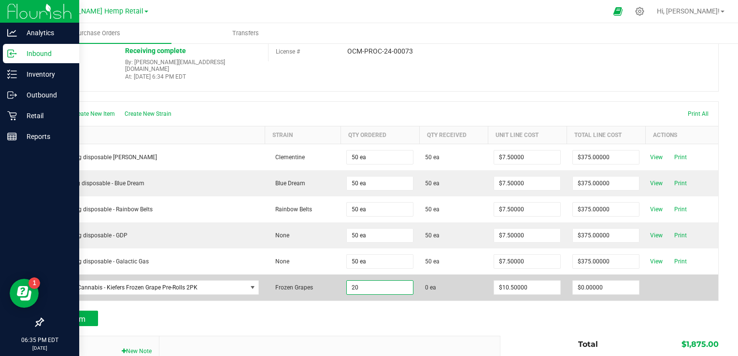
scroll to position [70, 0]
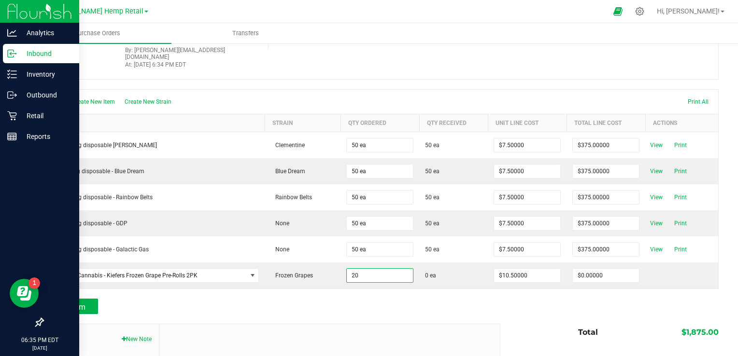
type input "20 ea"
click at [317, 314] on div at bounding box center [380, 319] width 676 height 10
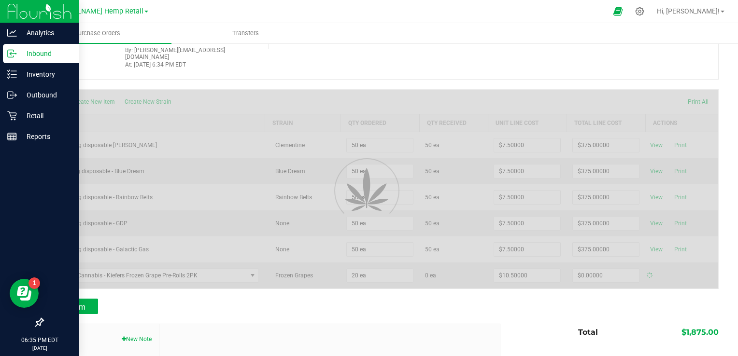
type input "$210.00000"
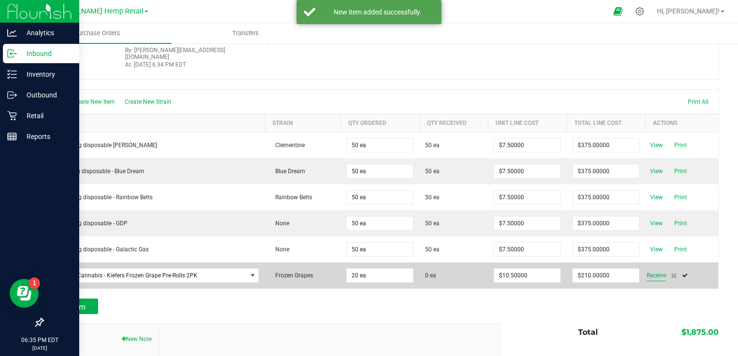
click at [647, 270] on span "Receive" at bounding box center [656, 276] width 19 height 12
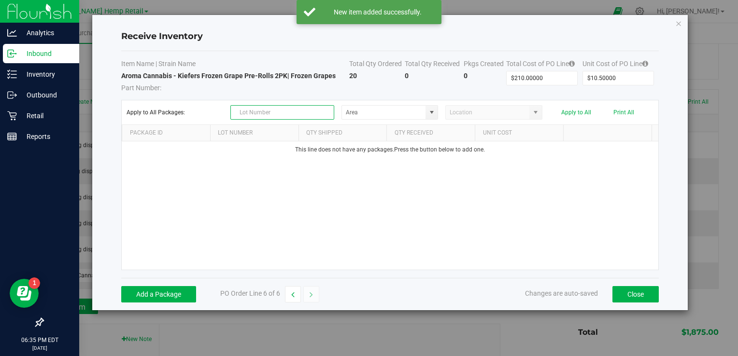
click at [261, 112] on input "text" at bounding box center [282, 112] width 104 height 14
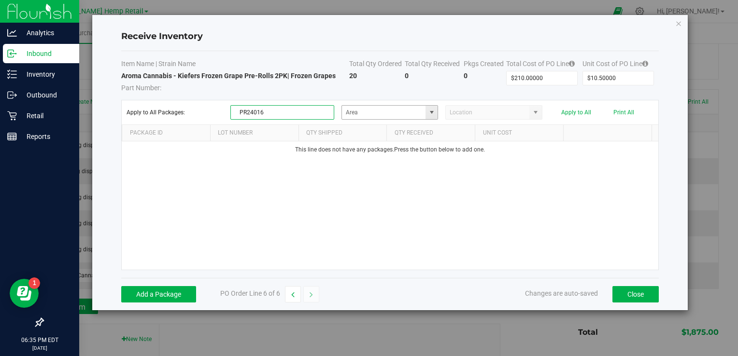
click at [431, 111] on span at bounding box center [432, 113] width 8 height 8
type input "PR24016"
click at [406, 145] on span "Inventory" at bounding box center [397, 146] width 20 height 14
type input "Secure Storage"
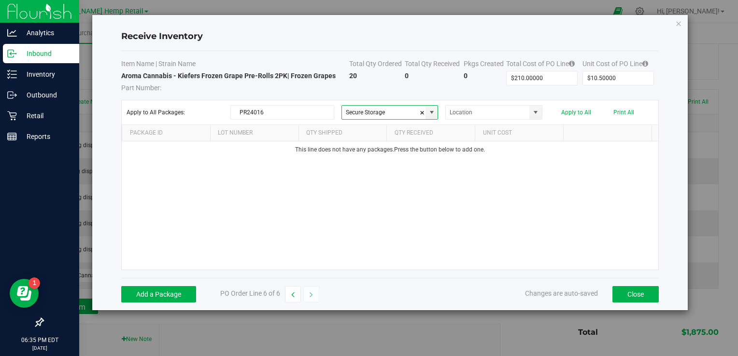
click at [381, 183] on div "This line does not have any packages. Press the button below to add one." at bounding box center [390, 205] width 536 height 128
click at [164, 296] on button "Add a Package" at bounding box center [158, 294] width 75 height 16
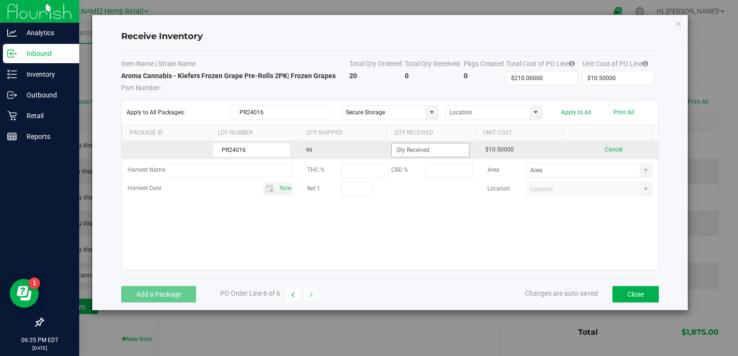
type input "PR24016"
click at [407, 149] on input at bounding box center [430, 150] width 77 height 14
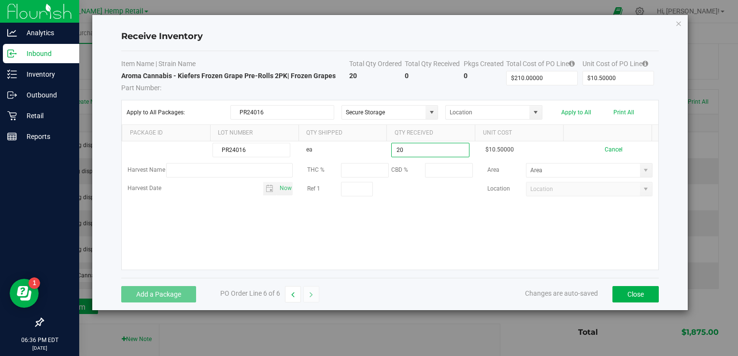
type input "20 ea"
click at [388, 220] on kendo-grid-list "PR24016 ea 20 ea $10.50000 Cancel Harvest Name THC % CBD % Area Harvest Date No…" at bounding box center [390, 205] width 536 height 128
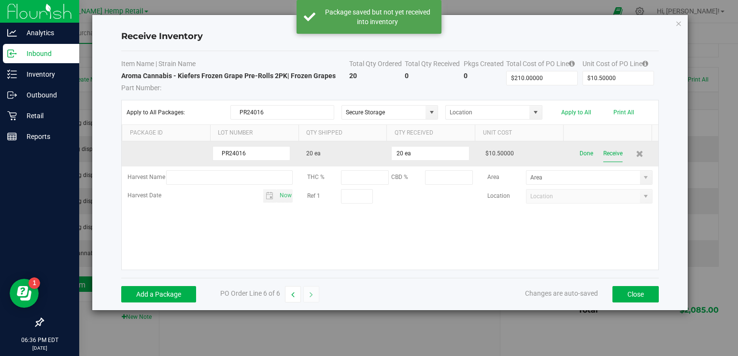
click at [610, 153] on button "Receive" at bounding box center [612, 153] width 19 height 17
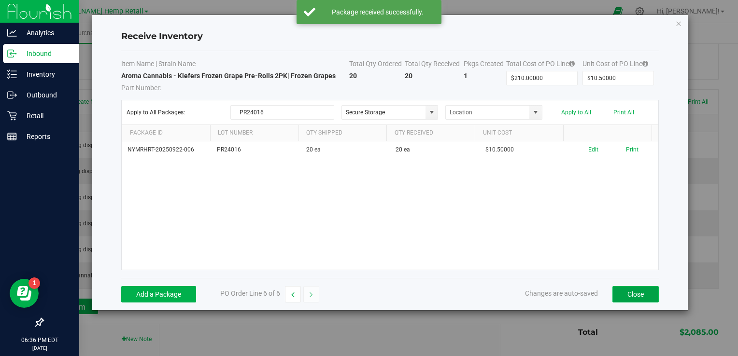
click at [630, 293] on button "Close" at bounding box center [635, 294] width 46 height 16
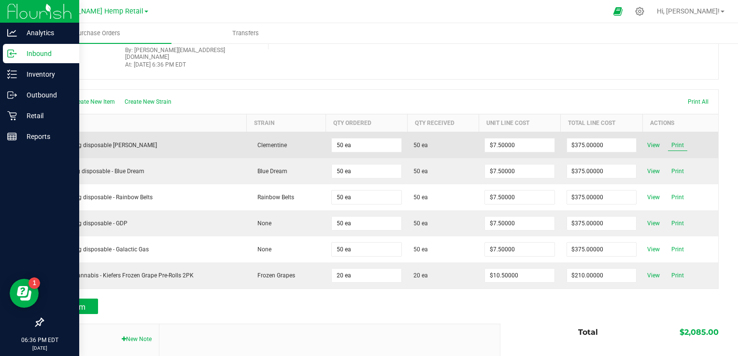
click at [668, 140] on span "Print" at bounding box center [677, 146] width 19 height 12
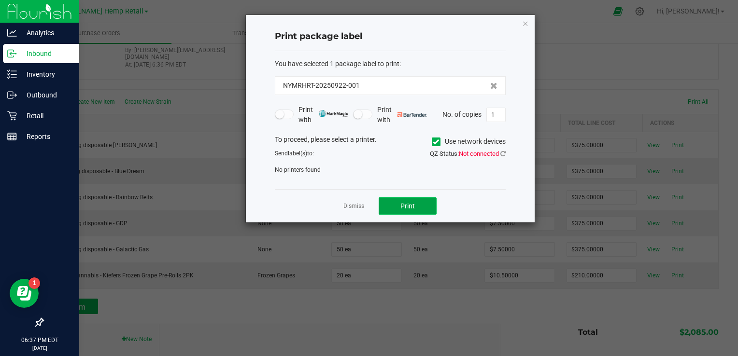
click at [412, 205] on span "Print" at bounding box center [407, 206] width 14 height 8
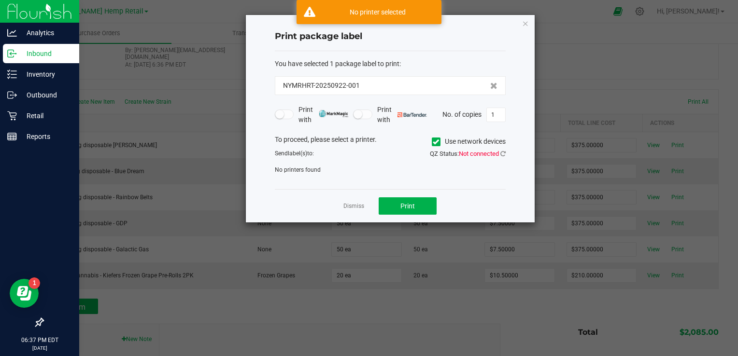
click at [433, 142] on icon at bounding box center [436, 142] width 6 height 0
click at [0, 0] on input "Use network devices" at bounding box center [0, 0] width 0 height 0
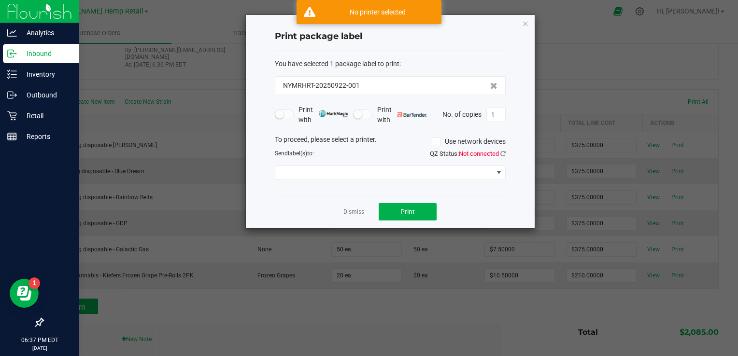
click at [433, 142] on icon at bounding box center [436, 142] width 6 height 0
click at [0, 0] on input "Use network devices" at bounding box center [0, 0] width 0 height 0
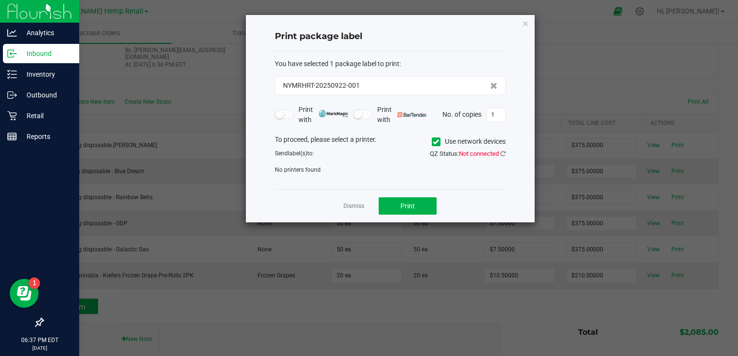
click at [433, 142] on icon at bounding box center [436, 142] width 6 height 0
click at [0, 0] on input "Use network devices" at bounding box center [0, 0] width 0 height 0
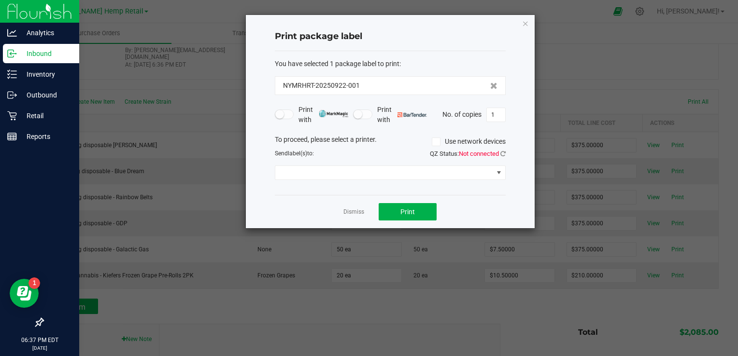
click at [433, 142] on icon at bounding box center [436, 142] width 6 height 0
click at [0, 0] on input "Use network devices" at bounding box center [0, 0] width 0 height 0
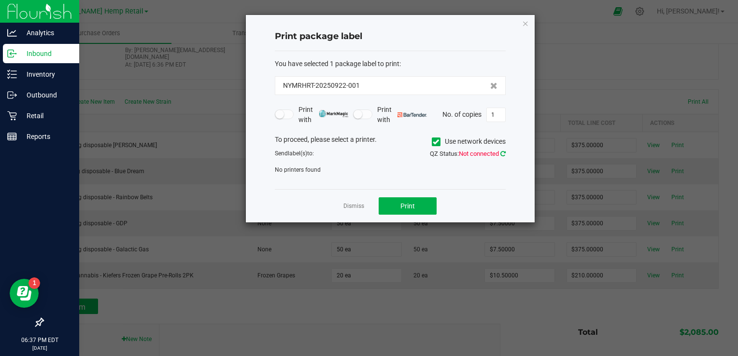
click at [502, 152] on icon at bounding box center [502, 154] width 5 height 6
click at [406, 203] on span "Print" at bounding box center [407, 206] width 14 height 8
click at [435, 142] on icon at bounding box center [436, 142] width 6 height 0
click at [0, 0] on input "Use network devices" at bounding box center [0, 0] width 0 height 0
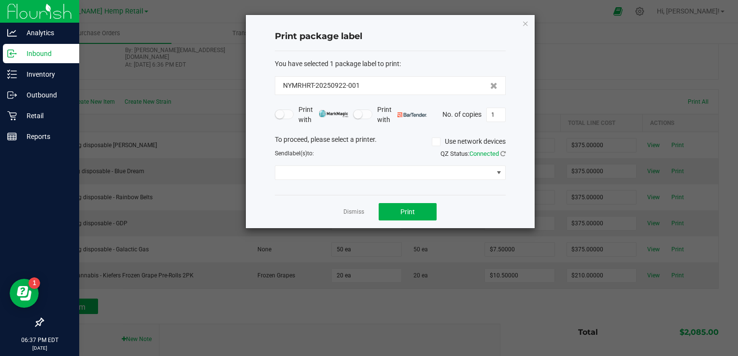
click at [433, 142] on icon at bounding box center [436, 142] width 6 height 0
click at [0, 0] on input "Use network devices" at bounding box center [0, 0] width 0 height 0
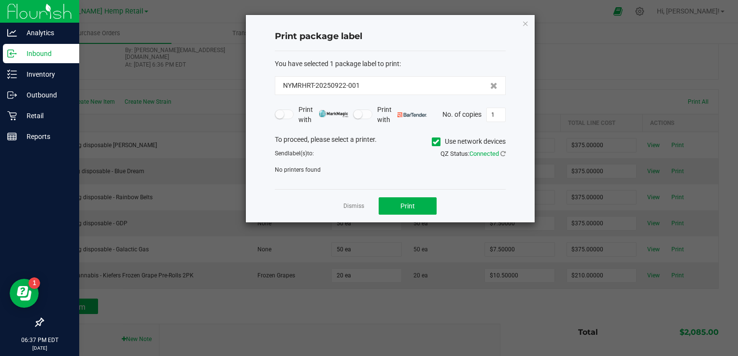
click at [365, 113] on span at bounding box center [362, 115] width 19 height 10
click at [356, 114] on small at bounding box center [357, 114] width 9 height 9
click at [282, 115] on small at bounding box center [279, 114] width 9 height 9
click at [313, 113] on span "Print with" at bounding box center [323, 115] width 50 height 20
click at [387, 205] on button "Print" at bounding box center [408, 206] width 58 height 17
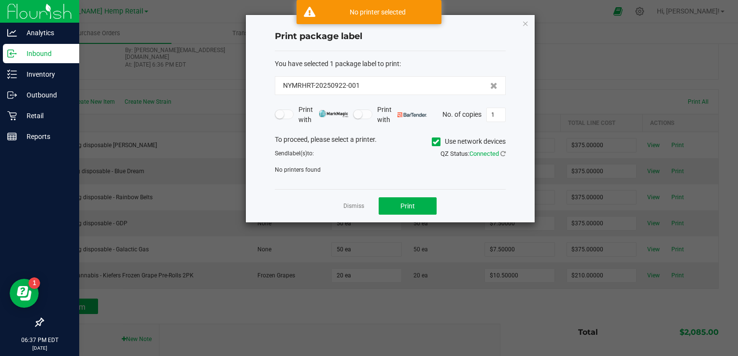
click at [433, 142] on icon at bounding box center [436, 142] width 6 height 0
click at [0, 0] on input "Use network devices" at bounding box center [0, 0] width 0 height 0
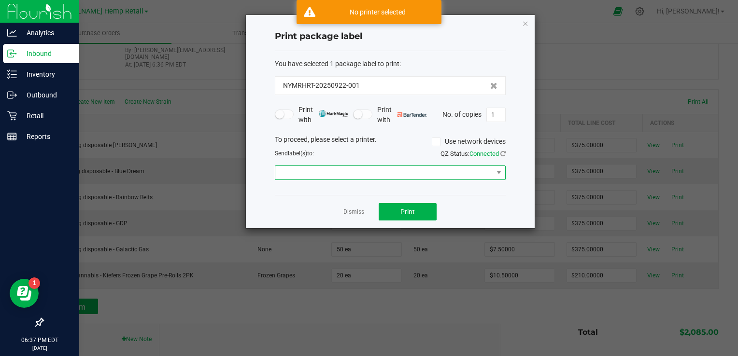
click at [431, 169] on span at bounding box center [384, 173] width 218 height 14
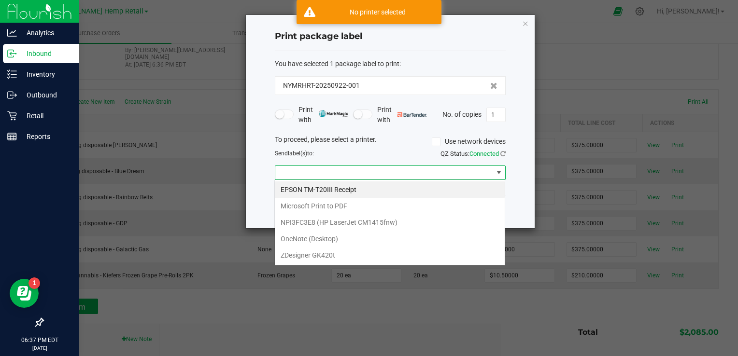
scroll to position [14, 231]
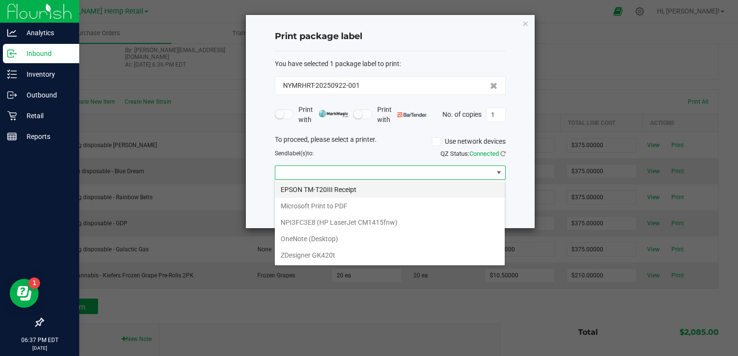
click at [324, 192] on Receipt "EPSON TM-T20III Receipt" at bounding box center [390, 190] width 230 height 16
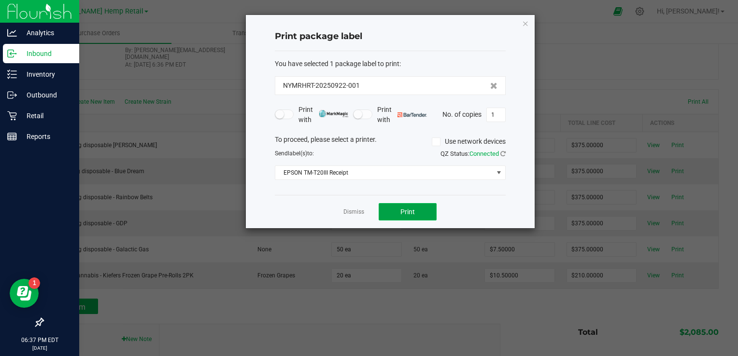
click at [405, 208] on span "Print" at bounding box center [407, 212] width 14 height 8
click at [524, 24] on icon "button" at bounding box center [525, 23] width 7 height 12
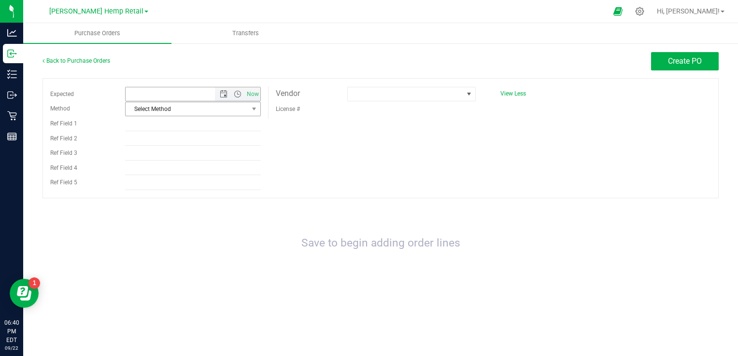
type input "9/22/2025 6:40 PM"
click at [144, 11] on span at bounding box center [146, 12] width 4 height 2
click at [90, 42] on link "[PERSON_NAME] Hemp Retail" at bounding box center [98, 47] width 141 height 13
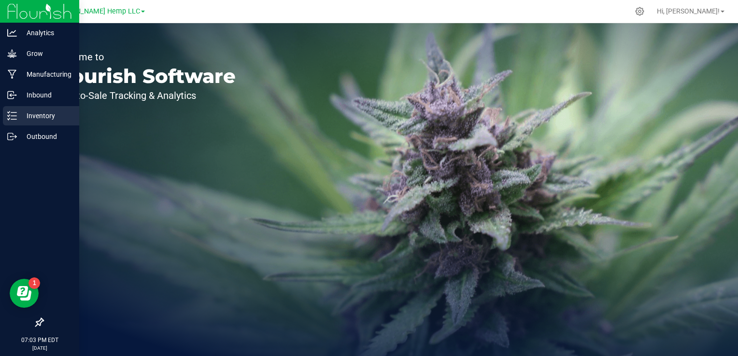
click at [9, 109] on div "Inventory" at bounding box center [41, 115] width 76 height 19
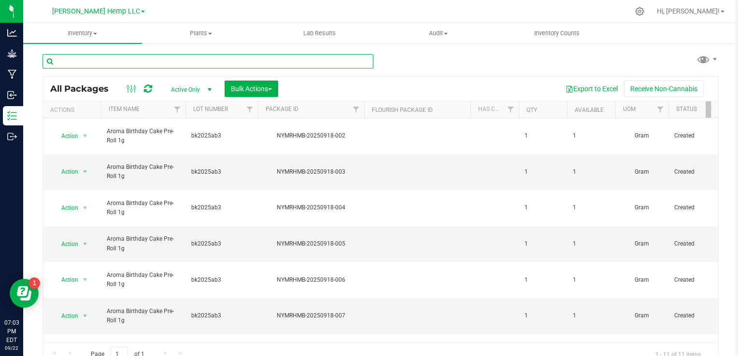
click at [104, 66] on input "text" at bounding box center [207, 61] width 331 height 14
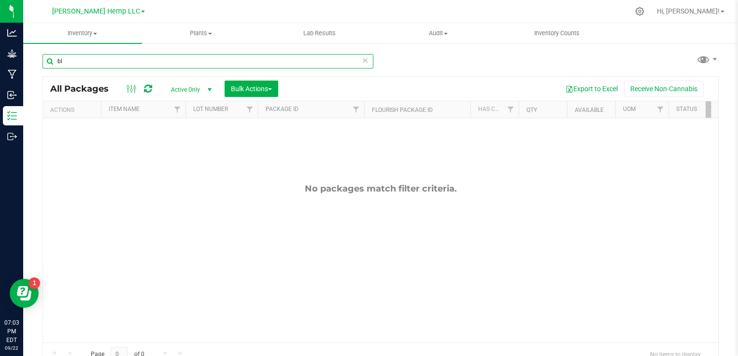
type input "b"
type input "or"
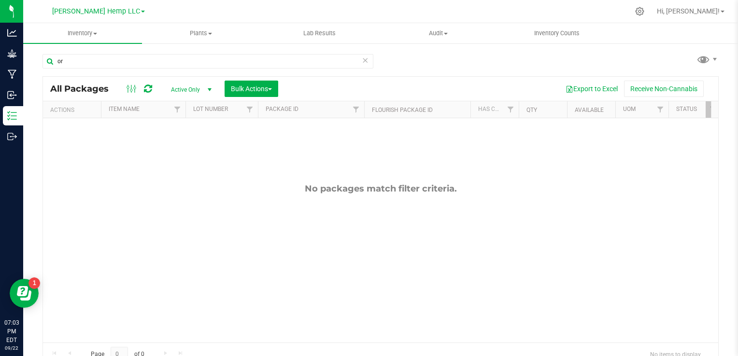
click at [125, 15] on link "Morris Hemp LLC" at bounding box center [98, 10] width 93 height 9
click at [90, 47] on link "[PERSON_NAME] Hemp Retail" at bounding box center [98, 47] width 141 height 13
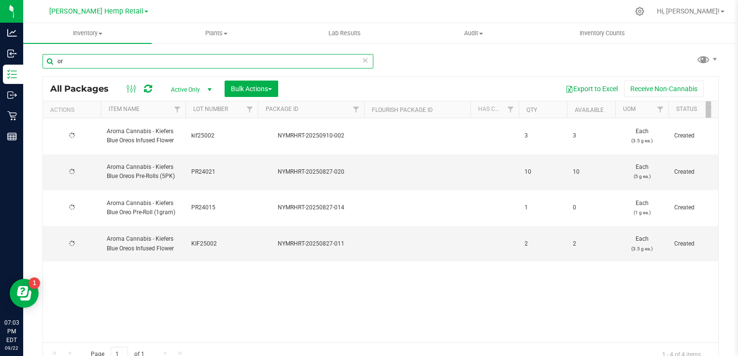
click at [73, 57] on input "or" at bounding box center [207, 61] width 331 height 14
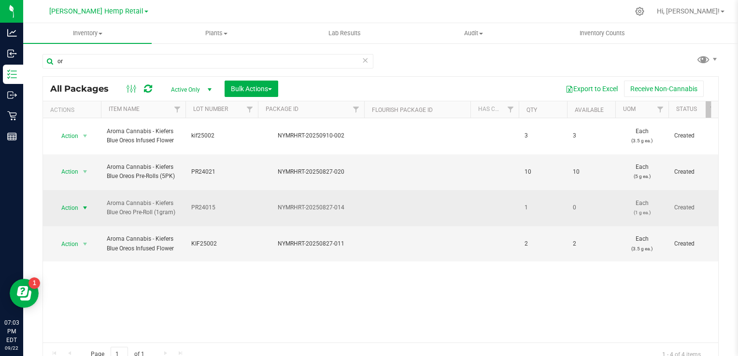
click at [72, 201] on span "Action" at bounding box center [66, 208] width 26 height 14
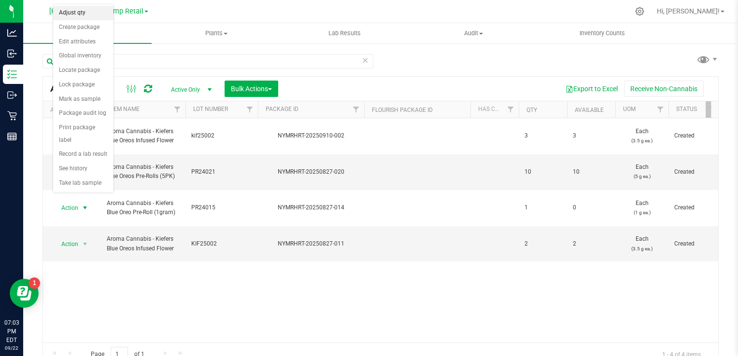
click at [73, 11] on li "Adjust qty" at bounding box center [83, 13] width 60 height 14
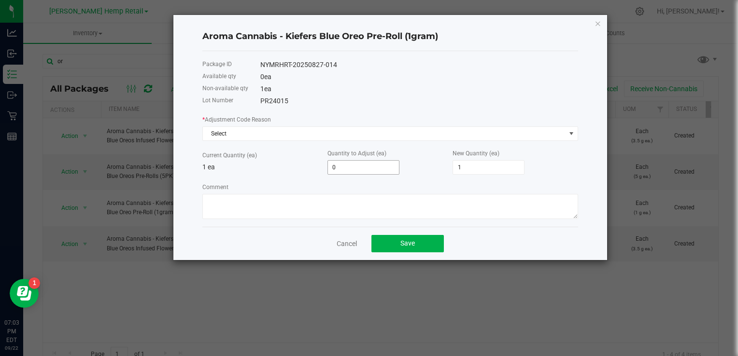
click at [354, 165] on input "0" at bounding box center [363, 168] width 71 height 14
type input "1"
type input "2"
type input "1"
click at [395, 245] on button "Save" at bounding box center [407, 243] width 72 height 17
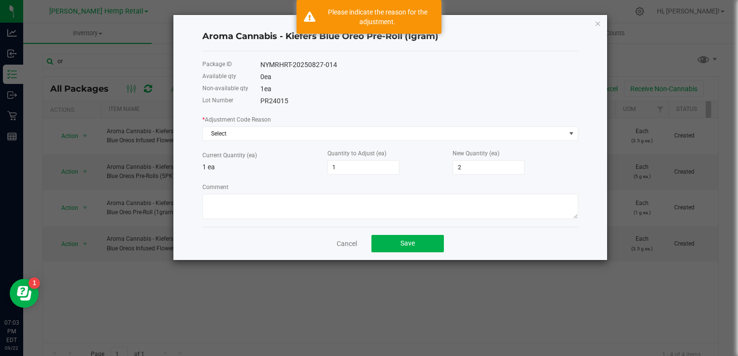
click at [276, 125] on div "* Adjustment Code Reason Select" at bounding box center [390, 127] width 376 height 27
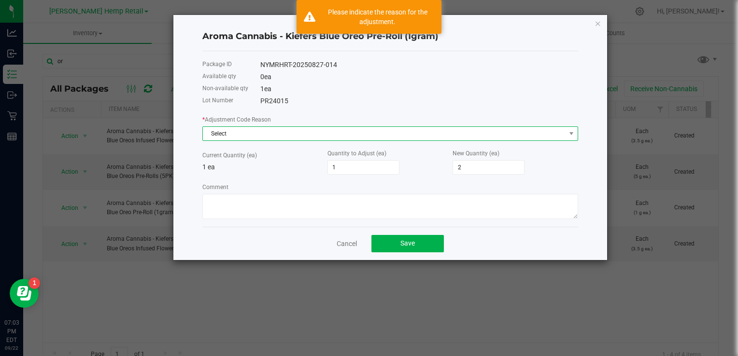
click at [278, 131] on span "Select" at bounding box center [384, 134] width 363 height 14
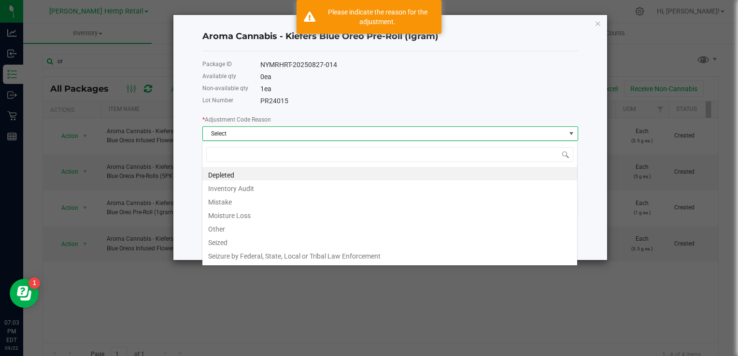
scroll to position [14, 376]
click at [234, 198] on li "Mistake" at bounding box center [389, 201] width 375 height 14
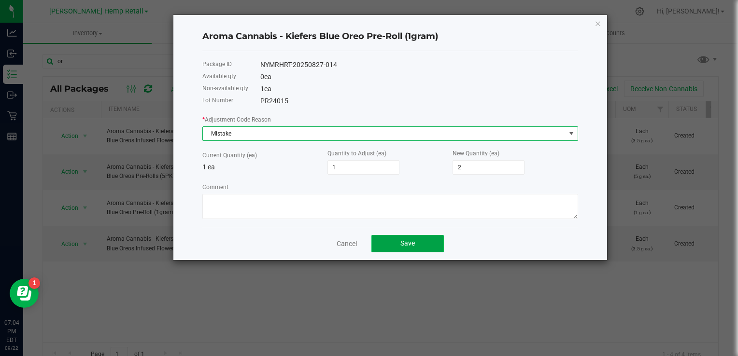
click at [392, 248] on button "Save" at bounding box center [407, 243] width 72 height 17
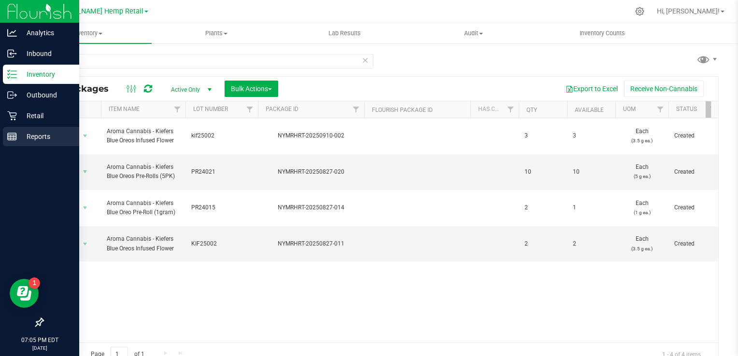
click at [45, 138] on p "Reports" at bounding box center [46, 137] width 58 height 12
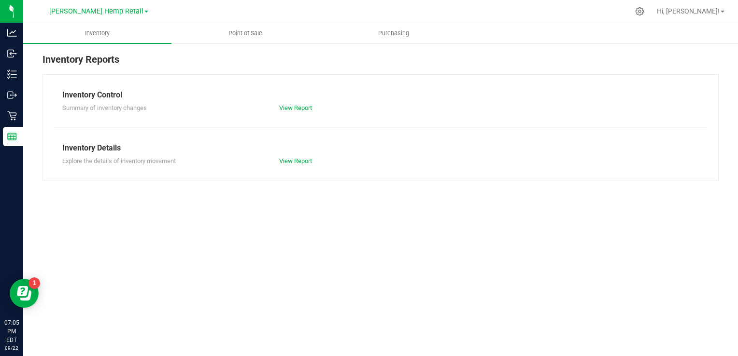
click at [286, 101] on div "Summary of inventory changes View Report" at bounding box center [380, 107] width 651 height 12
click at [245, 30] on span "Point of Sale" at bounding box center [245, 33] width 60 height 9
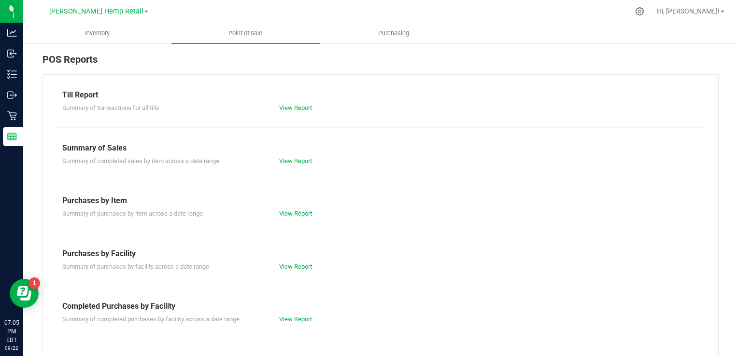
click at [292, 112] on div "View Report" at bounding box center [380, 108] width 217 height 10
click at [285, 108] on link "View Report" at bounding box center [295, 107] width 33 height 7
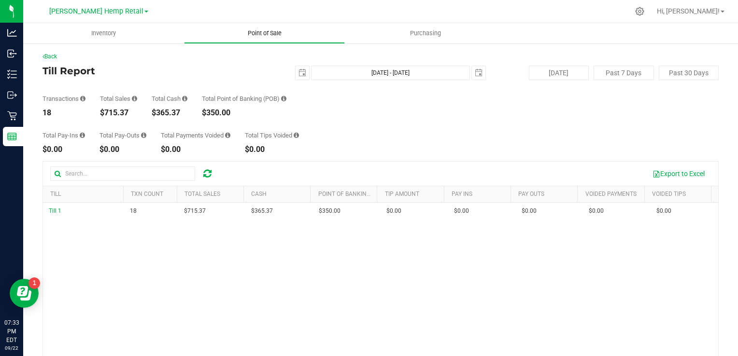
click at [270, 32] on span "Point of Sale" at bounding box center [265, 33] width 60 height 9
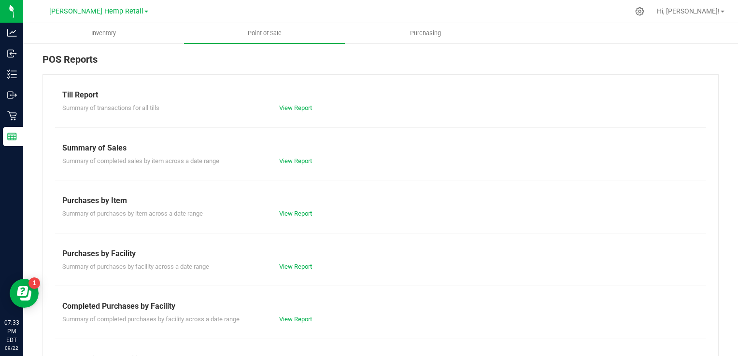
click at [286, 156] on div "View Report" at bounding box center [380, 161] width 217 height 10
click at [297, 160] on link "View Report" at bounding box center [295, 160] width 33 height 7
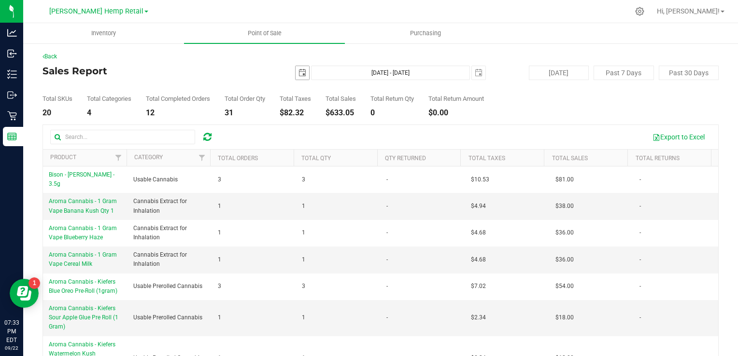
click at [296, 69] on span "select" at bounding box center [303, 73] width 14 height 14
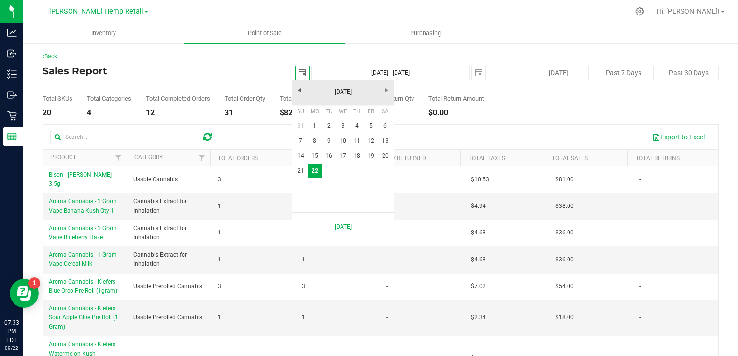
scroll to position [0, 24]
click at [312, 141] on link "8" at bounding box center [315, 141] width 14 height 15
type input "2025-09-08"
type input "Sep 8, 2025 - Sep 22, 2025"
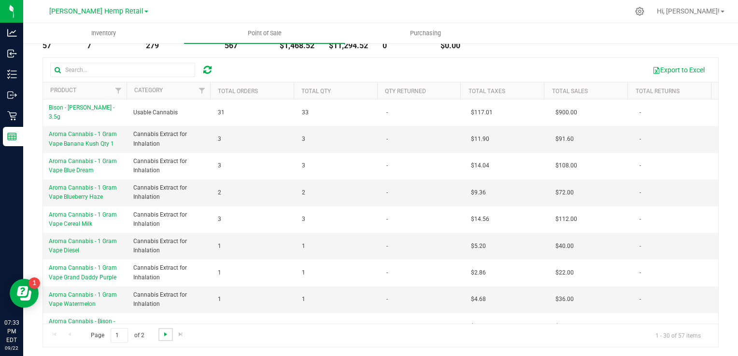
click at [167, 333] on span "Go to the next page" at bounding box center [166, 335] width 8 height 8
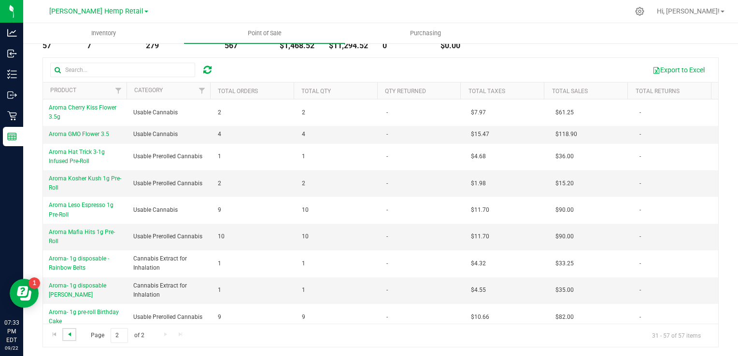
click at [70, 335] on span "Go to the previous page" at bounding box center [70, 335] width 8 height 8
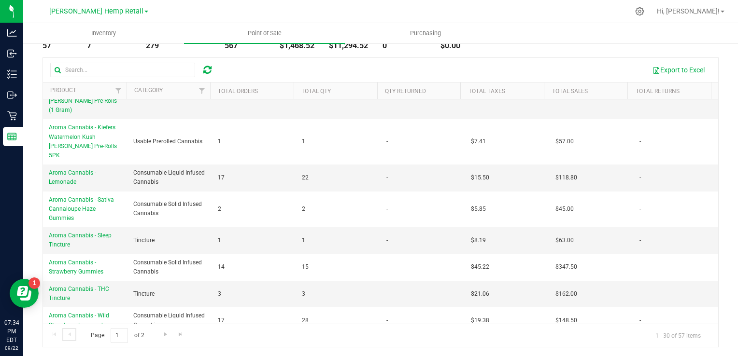
scroll to position [639, 0]
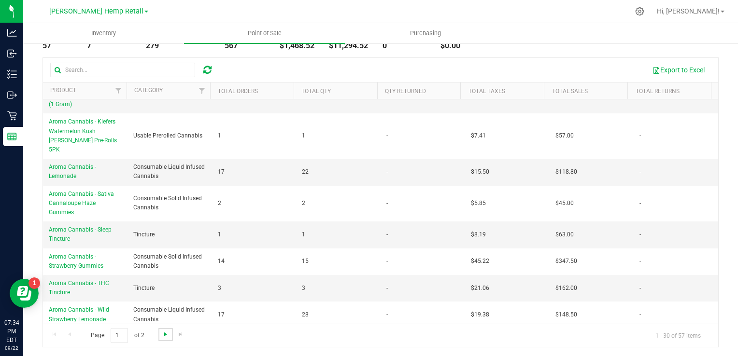
click at [164, 334] on span "Go to the next page" at bounding box center [166, 335] width 8 height 8
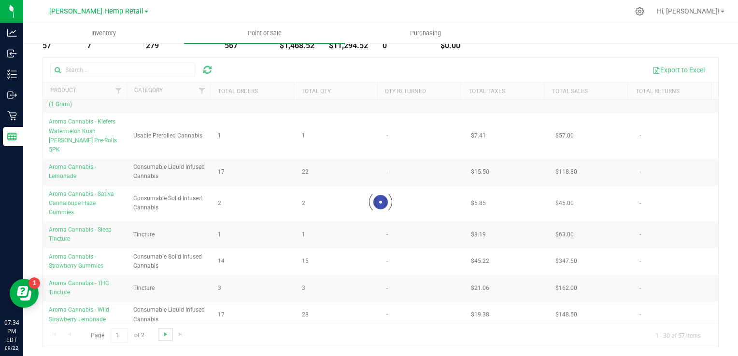
scroll to position [0, 0]
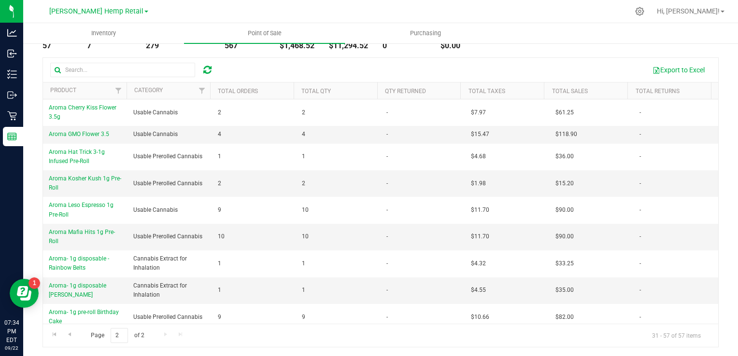
drag, startPoint x: 711, startPoint y: 147, endPoint x: 711, endPoint y: 163, distance: 15.5
click at [711, 163] on div "Back Sales Report 2025-09-08 Sep 8, 2025 - Sep 22, 2025 2025-09-22 Today Past 7…" at bounding box center [380, 166] width 715 height 382
drag, startPoint x: 713, startPoint y: 161, endPoint x: 710, endPoint y: 184, distance: 23.4
click at [710, 184] on div "Back Sales Report 2025-09-08 Sep 8, 2025 - Sep 22, 2025 2025-09-22 Today Past 7…" at bounding box center [380, 166] width 715 height 382
click at [71, 335] on span "Go to the previous page" at bounding box center [70, 335] width 8 height 8
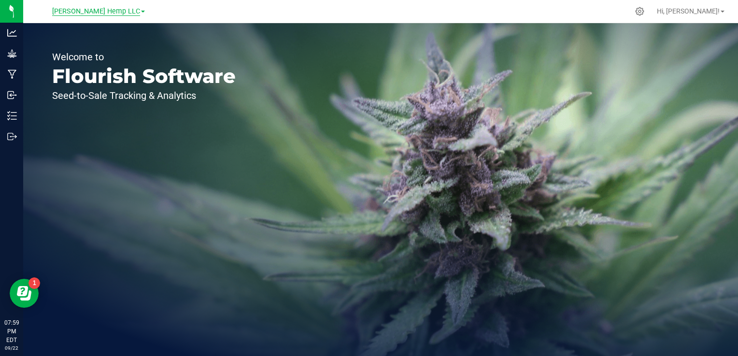
click at [91, 14] on span "[PERSON_NAME] Hemp LLC" at bounding box center [96, 11] width 88 height 9
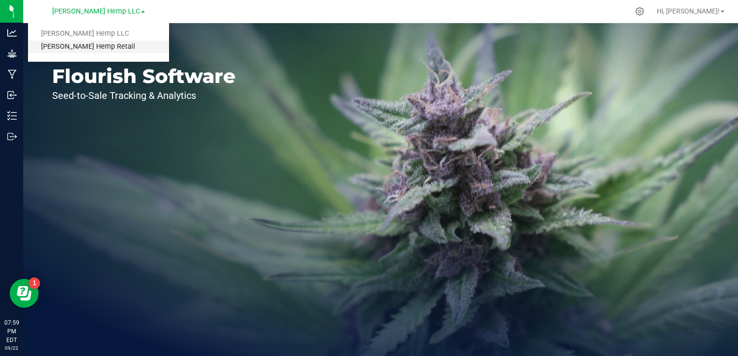
click at [88, 44] on link "[PERSON_NAME] Hemp Retail" at bounding box center [98, 47] width 141 height 13
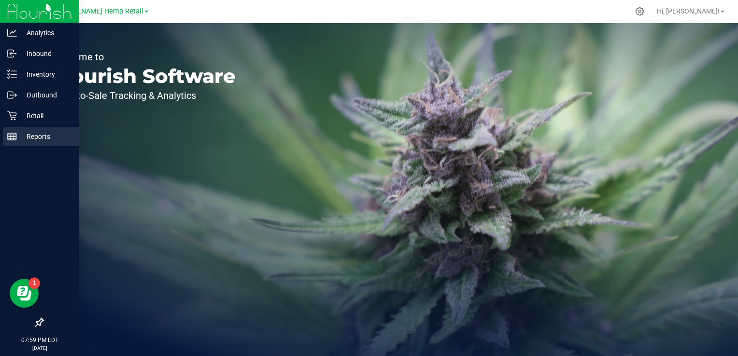
click at [14, 135] on line at bounding box center [12, 135] width 9 height 0
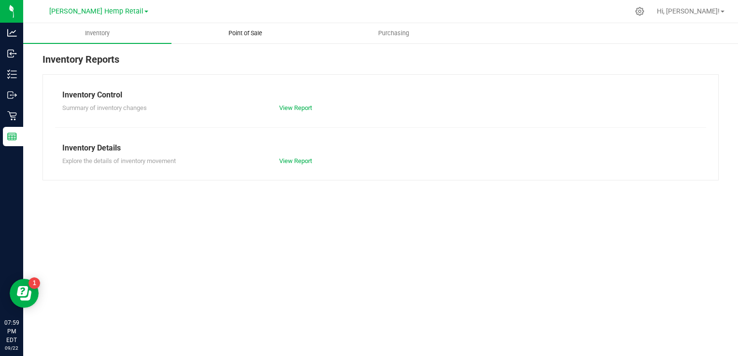
click at [233, 34] on span "Point of Sale" at bounding box center [245, 33] width 60 height 9
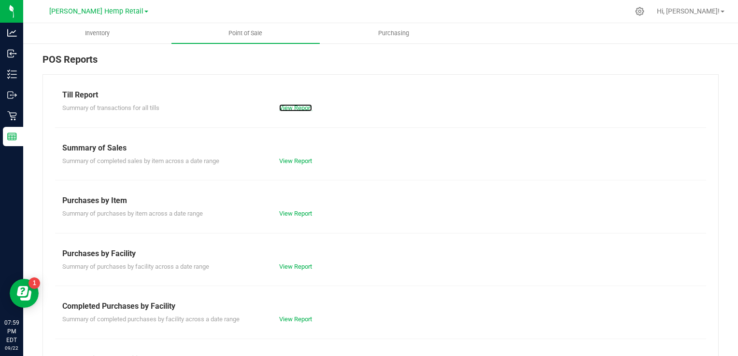
click at [281, 111] on link "View Report" at bounding box center [295, 107] width 33 height 7
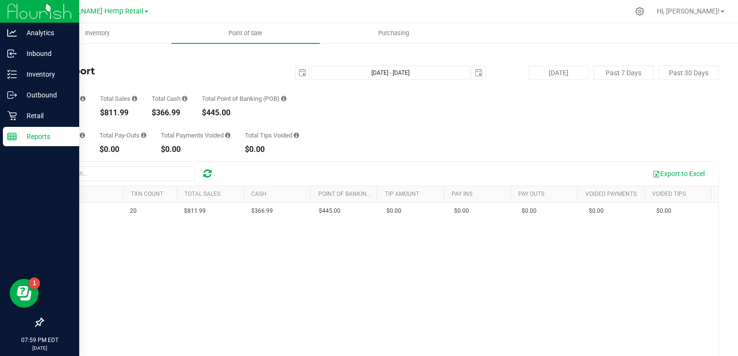
click at [19, 138] on p "Reports" at bounding box center [46, 137] width 58 height 12
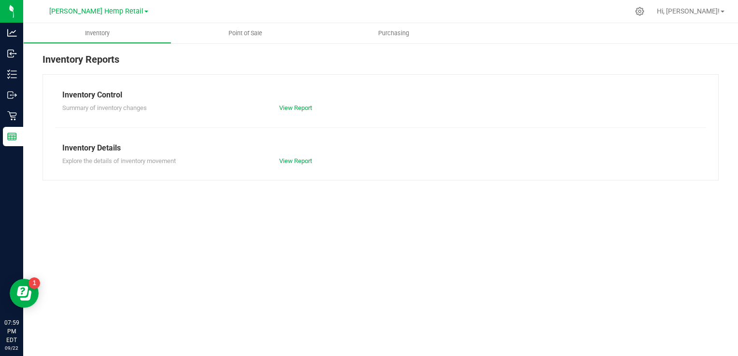
click at [286, 102] on div "Summary of inventory changes View Report" at bounding box center [380, 107] width 651 height 12
click at [286, 112] on div "View Report" at bounding box center [326, 108] width 109 height 10
click at [286, 109] on link "View Report" at bounding box center [295, 107] width 33 height 7
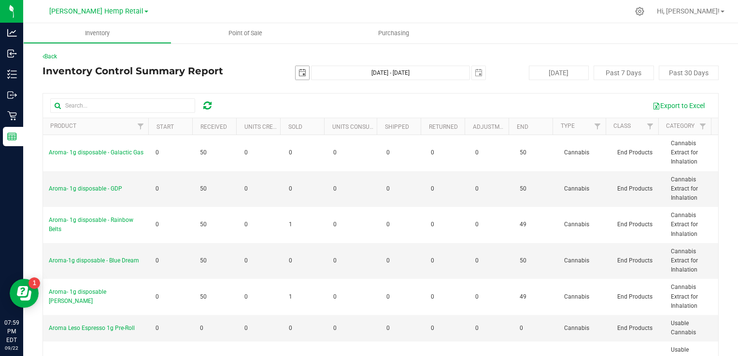
click at [301, 71] on span "select" at bounding box center [302, 73] width 8 height 8
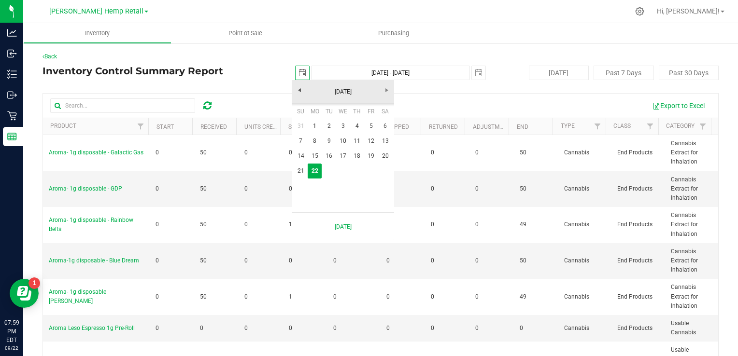
scroll to position [0, 24]
click at [315, 153] on link "15" at bounding box center [315, 156] width 14 height 15
type input "[DATE]"
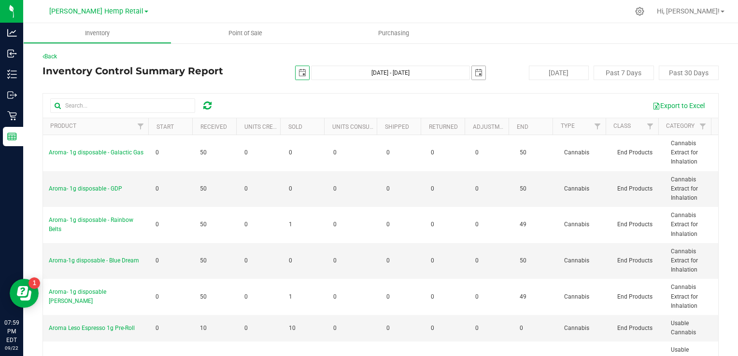
click at [475, 72] on span "select" at bounding box center [479, 73] width 8 height 8
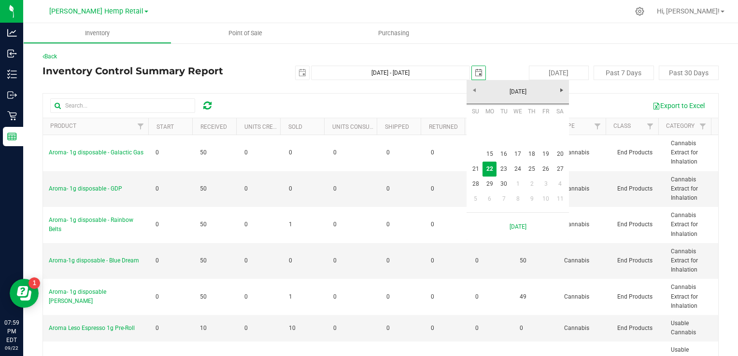
scroll to position [0, 24]
click at [489, 156] on link "15" at bounding box center [489, 154] width 14 height 15
type input "[DATE] - [DATE]"
type input "[DATE]"
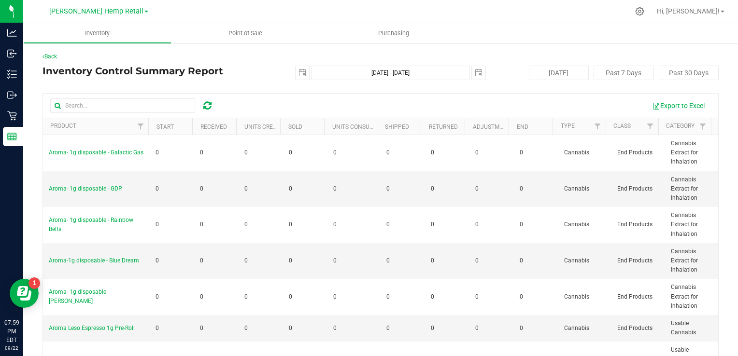
click at [232, 22] on nav "[PERSON_NAME] Hemp Retail [PERSON_NAME] Hemp LLC [PERSON_NAME] Hemp Retail Hi, …" at bounding box center [380, 11] width 715 height 23
click at [231, 28] on uib-tab-heading "Point of Sale" at bounding box center [245, 33] width 148 height 20
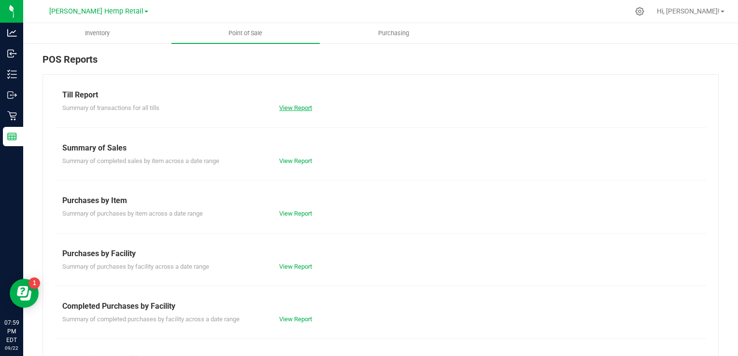
click at [293, 107] on link "View Report" at bounding box center [295, 107] width 33 height 7
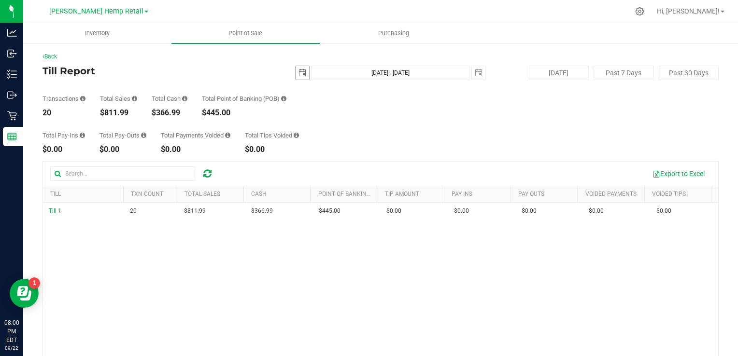
click at [300, 71] on span "select" at bounding box center [302, 73] width 8 height 8
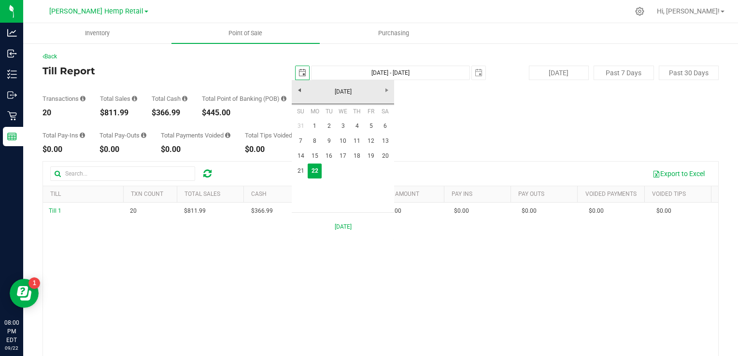
scroll to position [0, 24]
click at [312, 154] on link "15" at bounding box center [315, 156] width 14 height 15
type input "[DATE]"
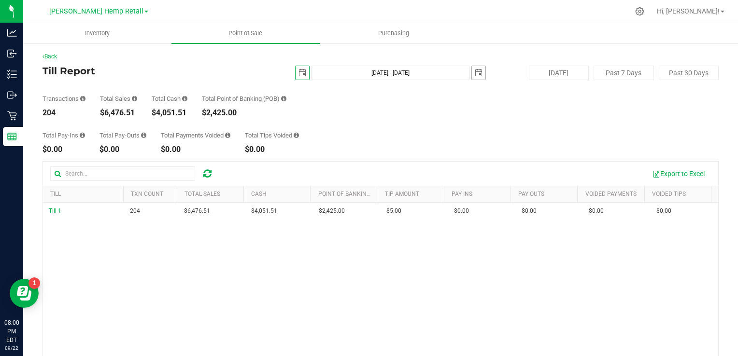
click at [472, 74] on span "select" at bounding box center [479, 73] width 14 height 14
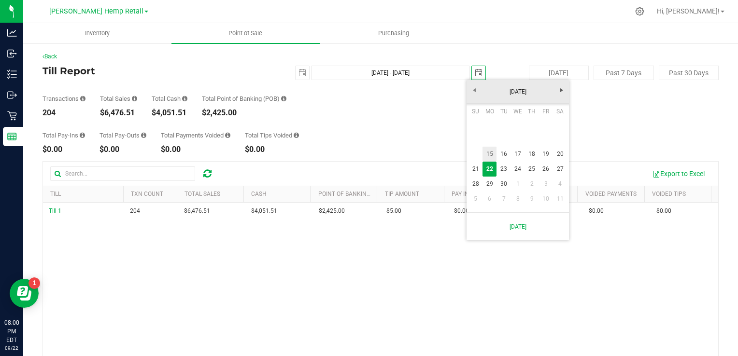
click at [492, 154] on link "15" at bounding box center [489, 154] width 14 height 15
type input "[DATE] - [DATE]"
type input "[DATE]"
